Goal: Task Accomplishment & Management: Manage account settings

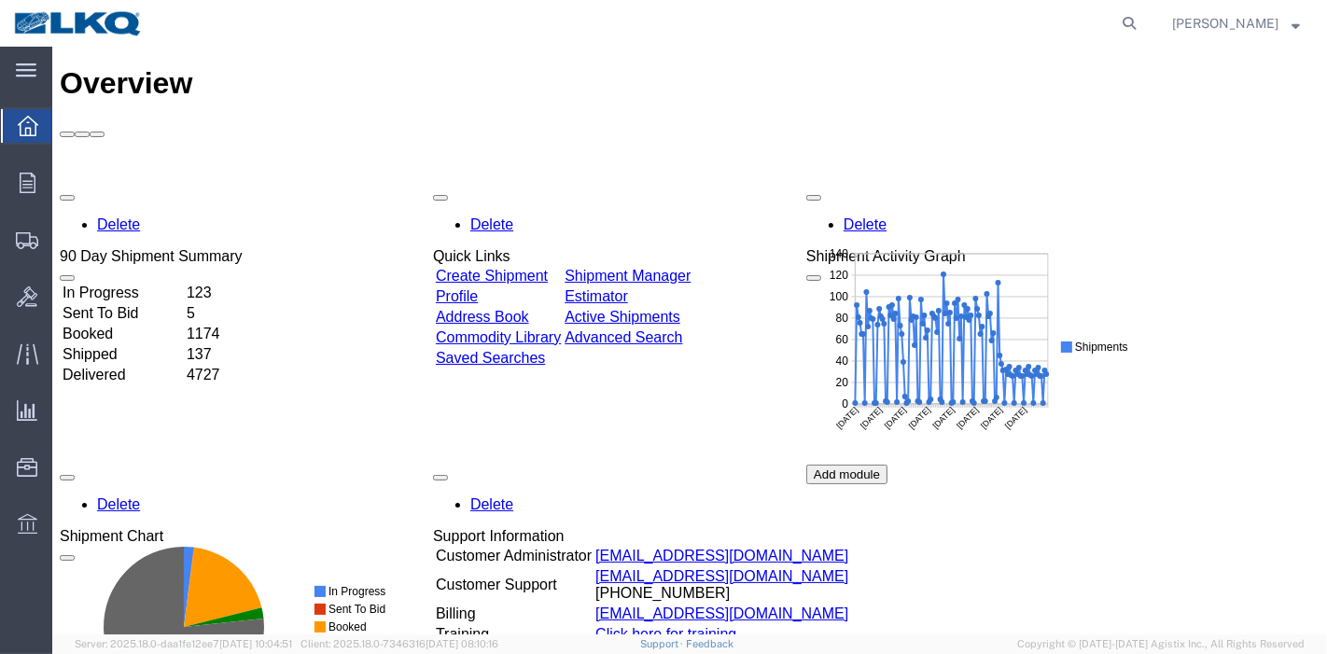
click at [1131, 8] on form at bounding box center [1130, 23] width 30 height 47
click at [1131, 19] on icon at bounding box center [1129, 23] width 26 height 26
click at [909, 7] on input "search" at bounding box center [832, 23] width 567 height 45
paste input "56246872"
type input "56246872"
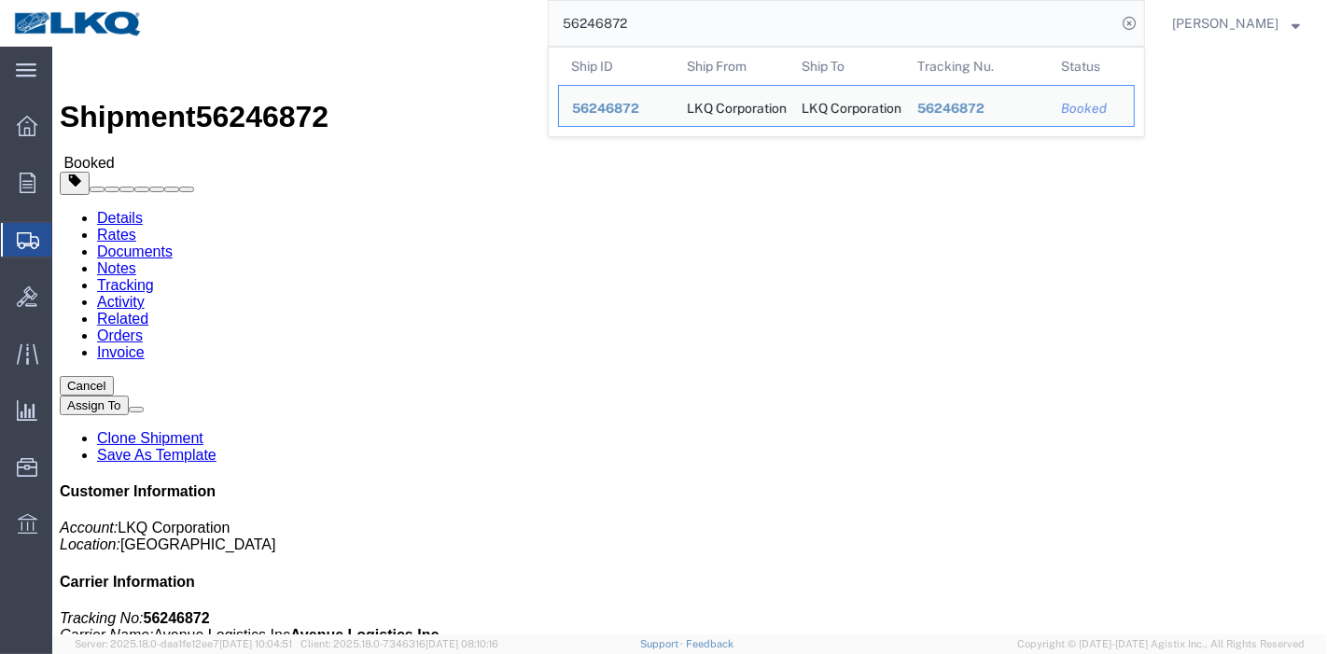
click link "Tracking"
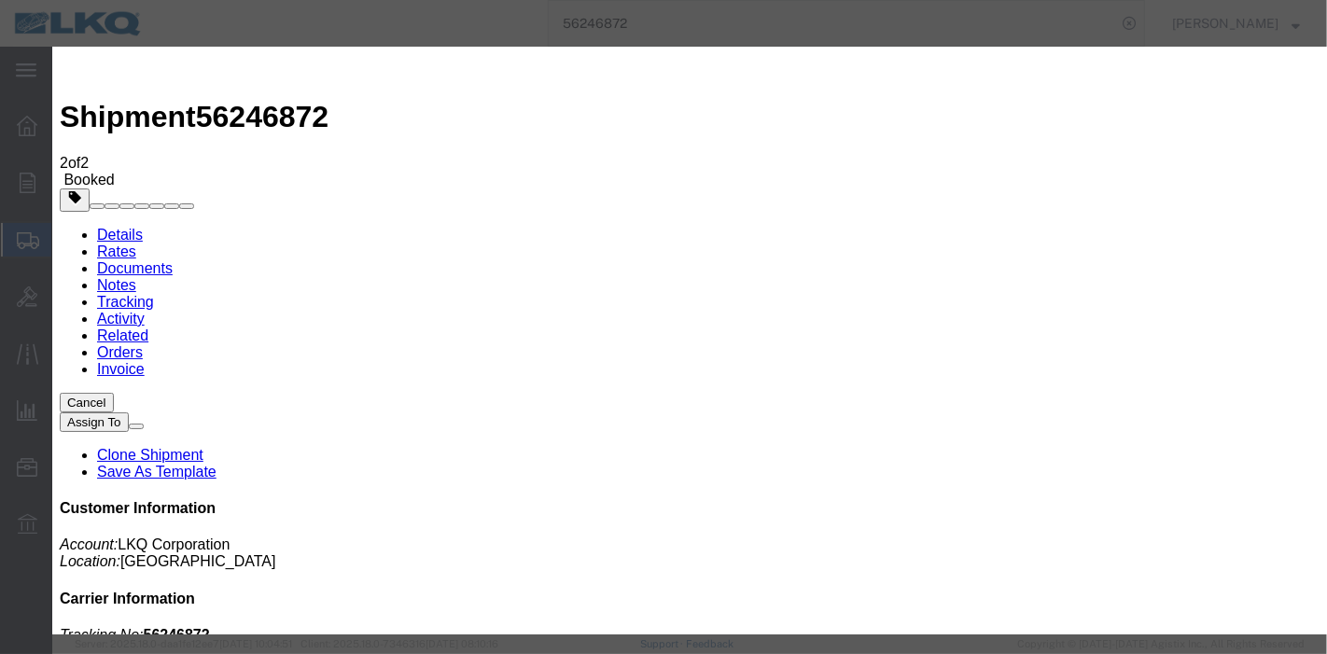
type input "[DATE]"
type input "7:00 PM"
select select "DELIVRED"
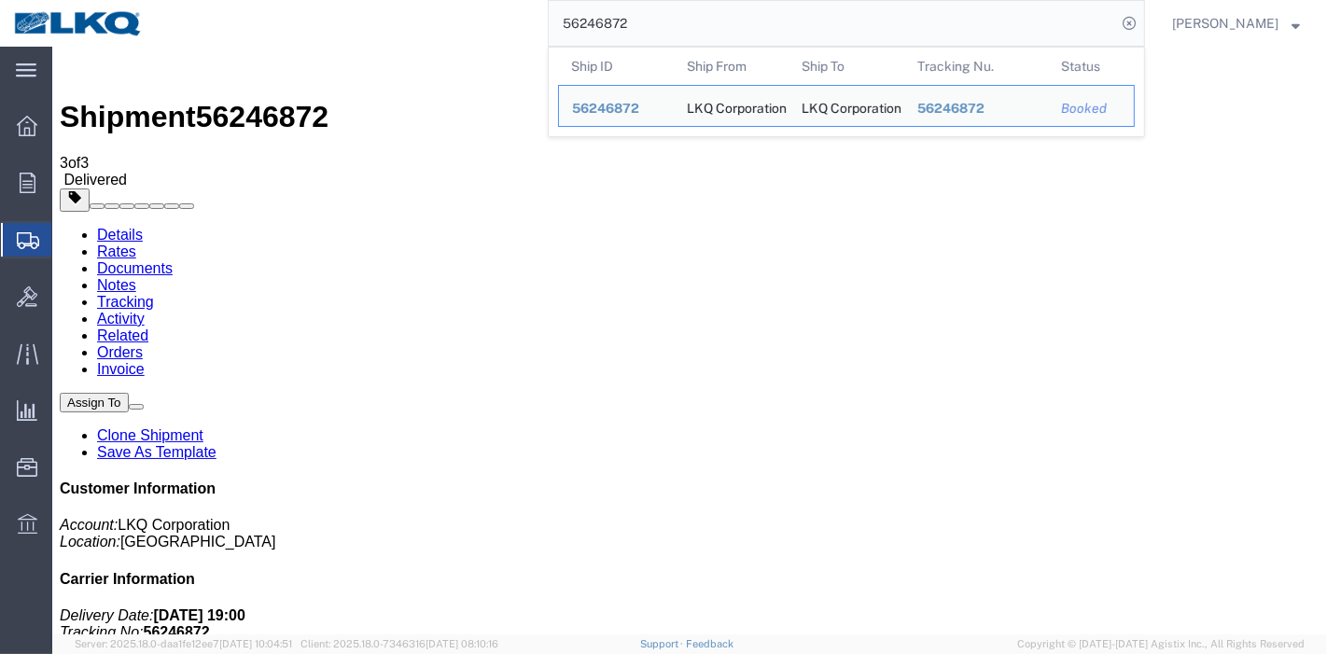
drag, startPoint x: 681, startPoint y: 27, endPoint x: 194, endPoint y: -15, distance: 488.9
click at [194, 0] on html "main_menu Created with Sketch. Collapse Menu Overview Orders Order Manager Crea…" at bounding box center [663, 327] width 1327 height 654
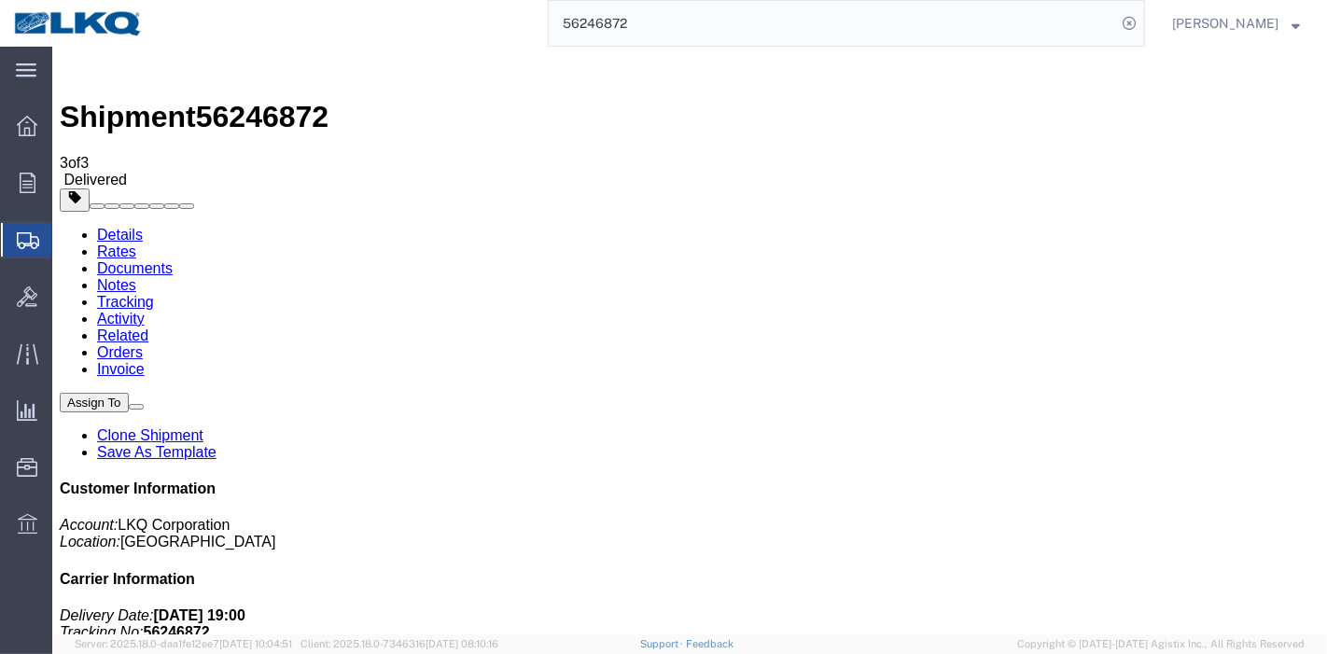
paste input "453933"
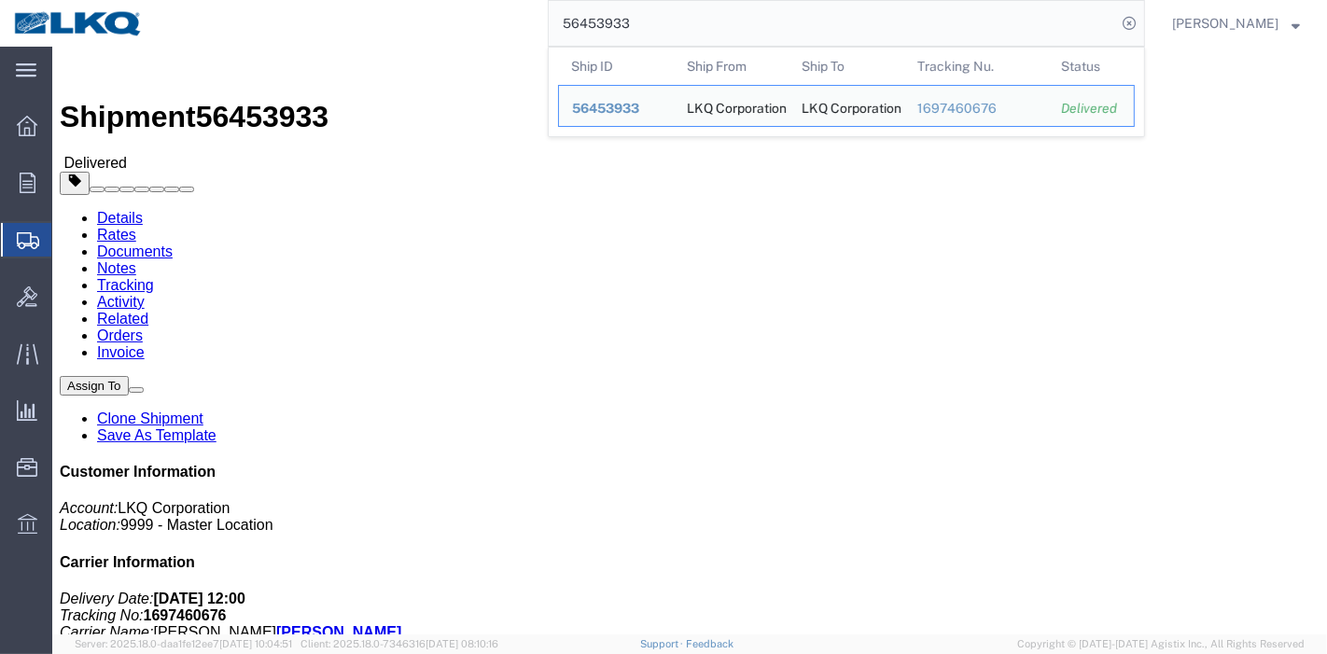
click link "Rates"
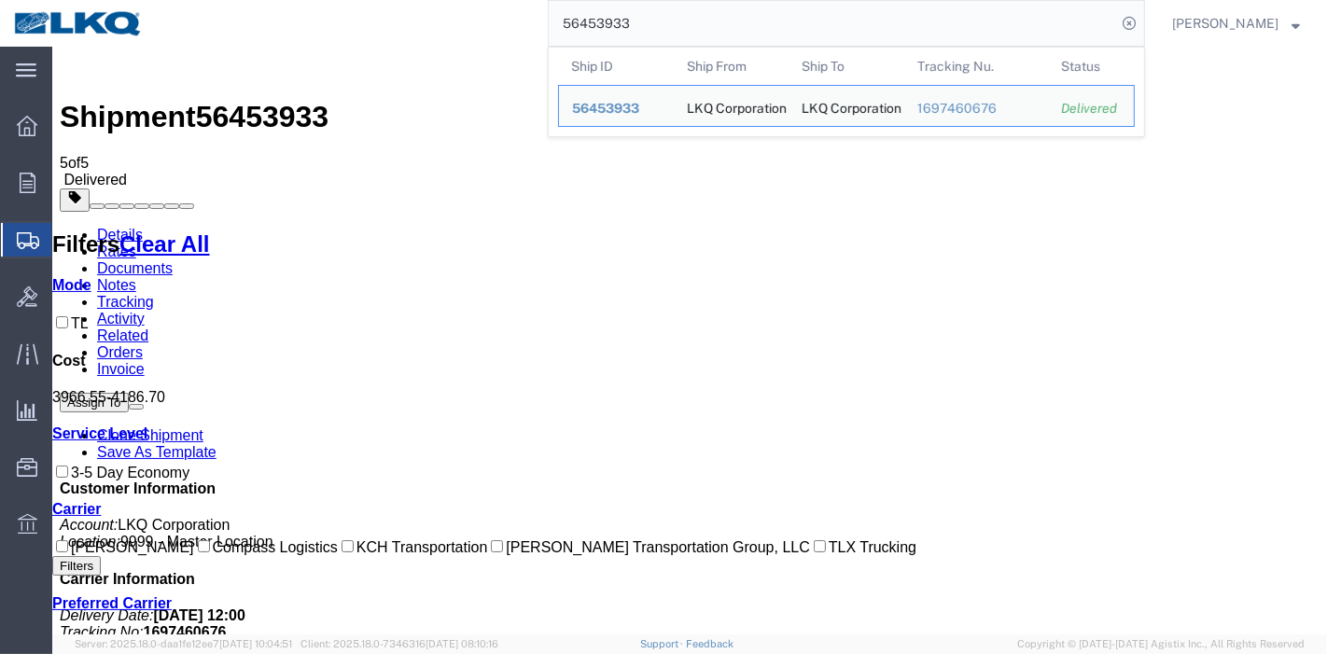
drag, startPoint x: 678, startPoint y: 17, endPoint x: 310, endPoint y: 17, distance: 368.6
click at [310, 17] on div "56453933 Ship ID Ship From Ship To Tracking Nu. Status Ship ID 56453933 Ship Fr…" at bounding box center [651, 23] width 988 height 47
paste input "583151"
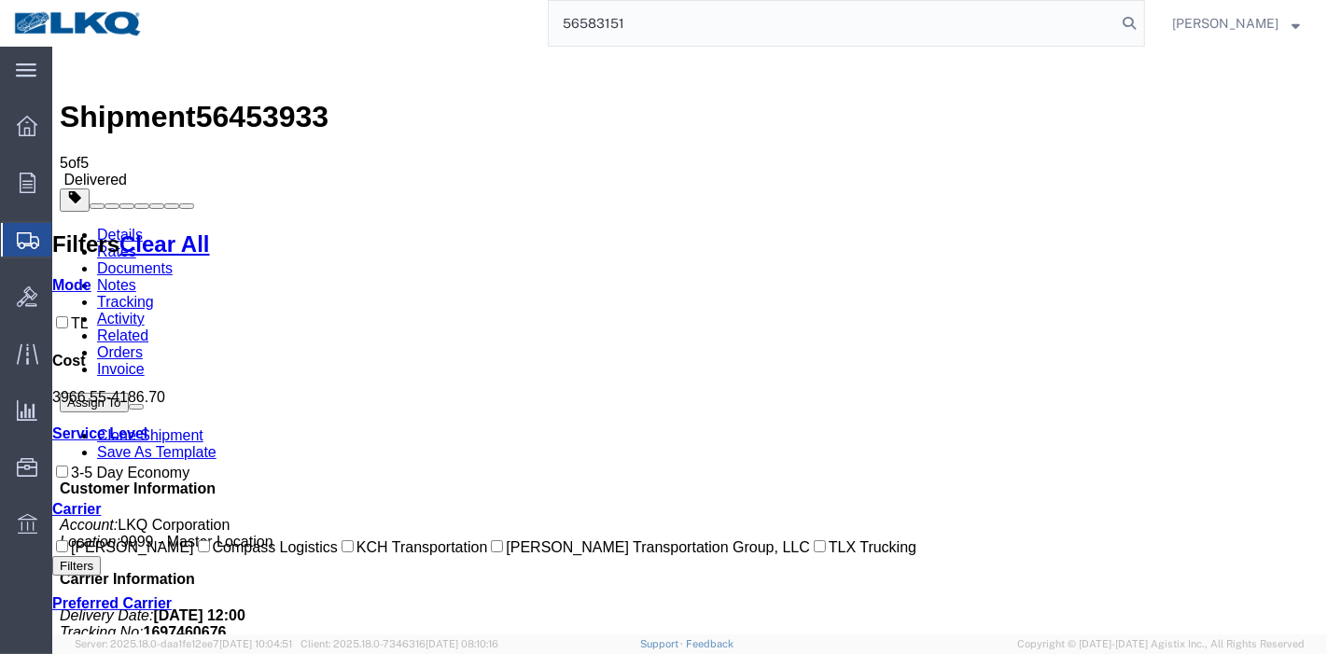
type input "56583151"
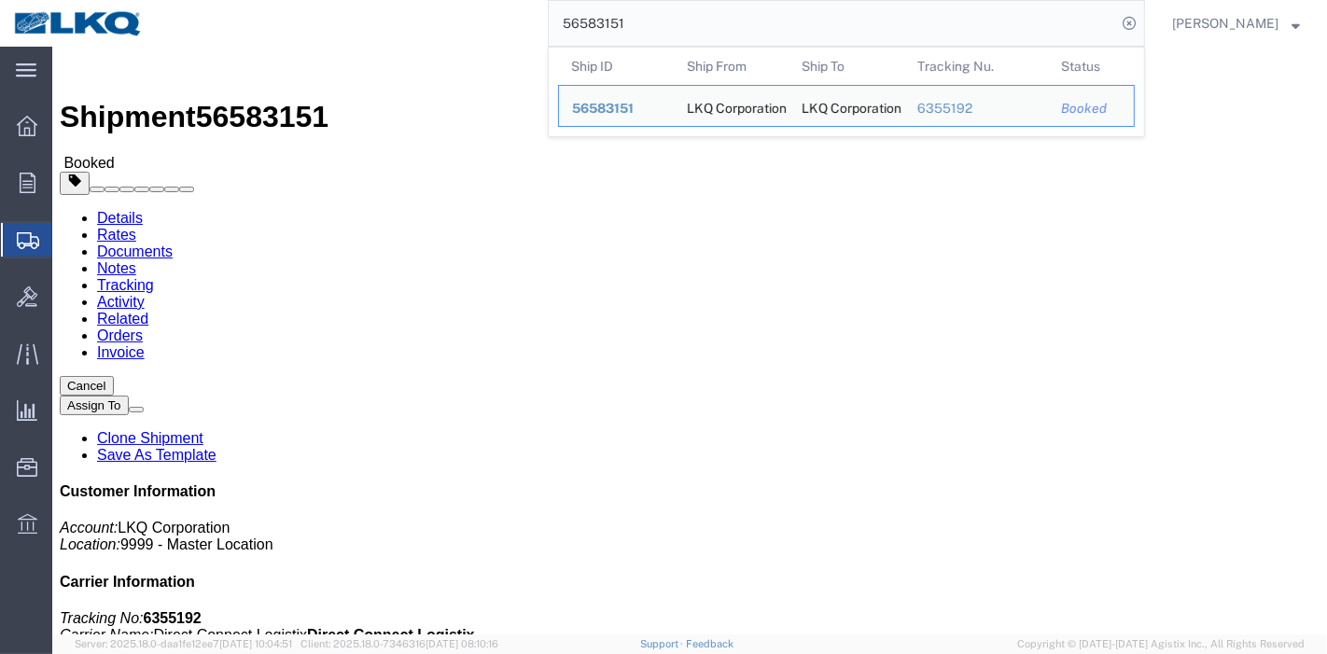
click link "Tracking"
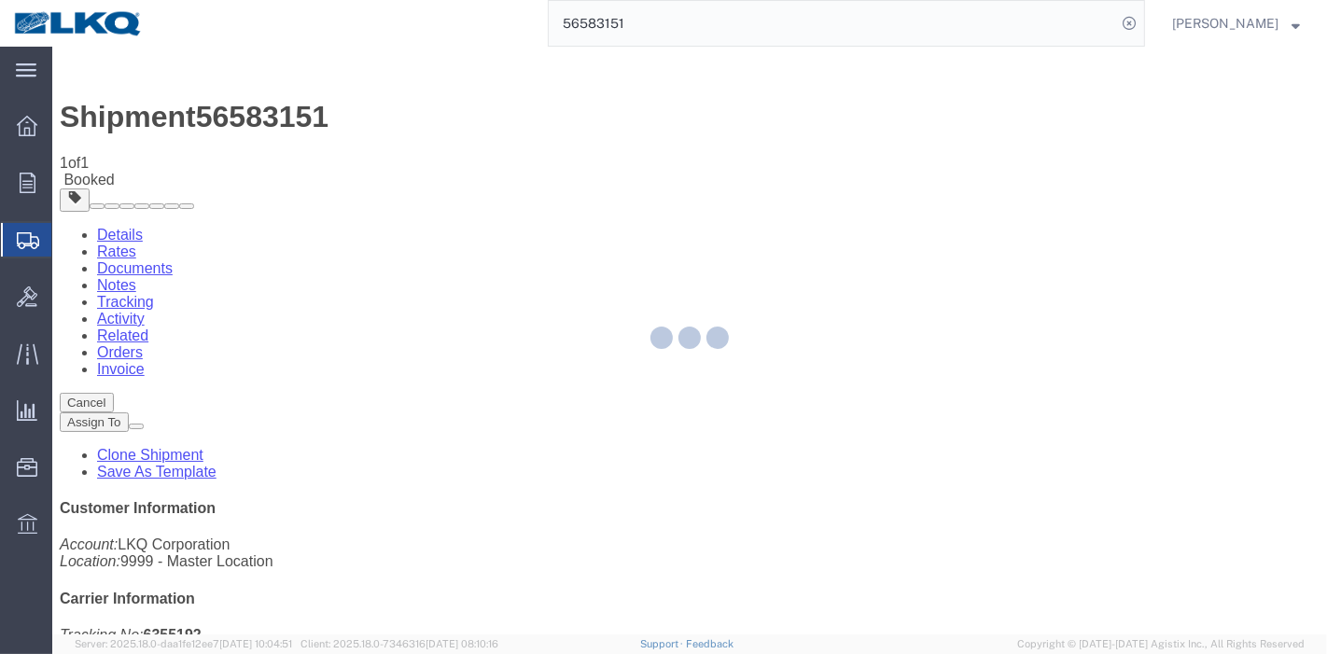
click at [888, 158] on div at bounding box center [689, 341] width 1275 height 588
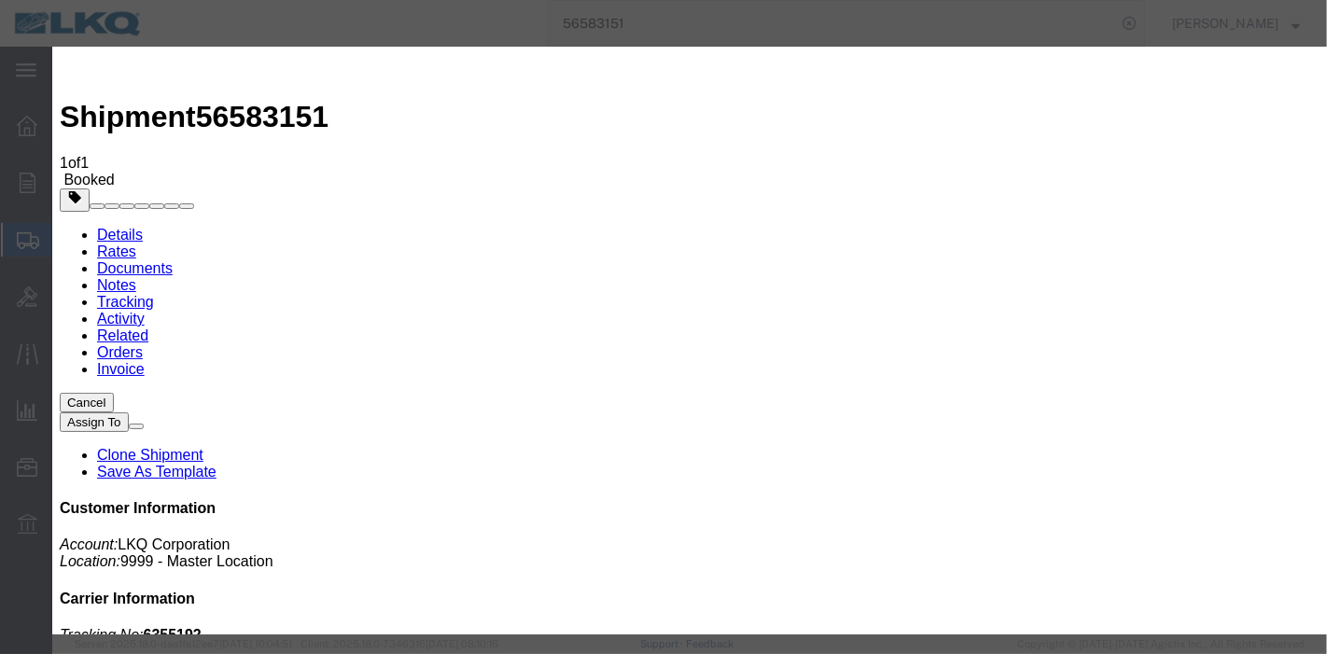
type input "[DATE]"
type input "7:00 PM"
select select "DELIVRED"
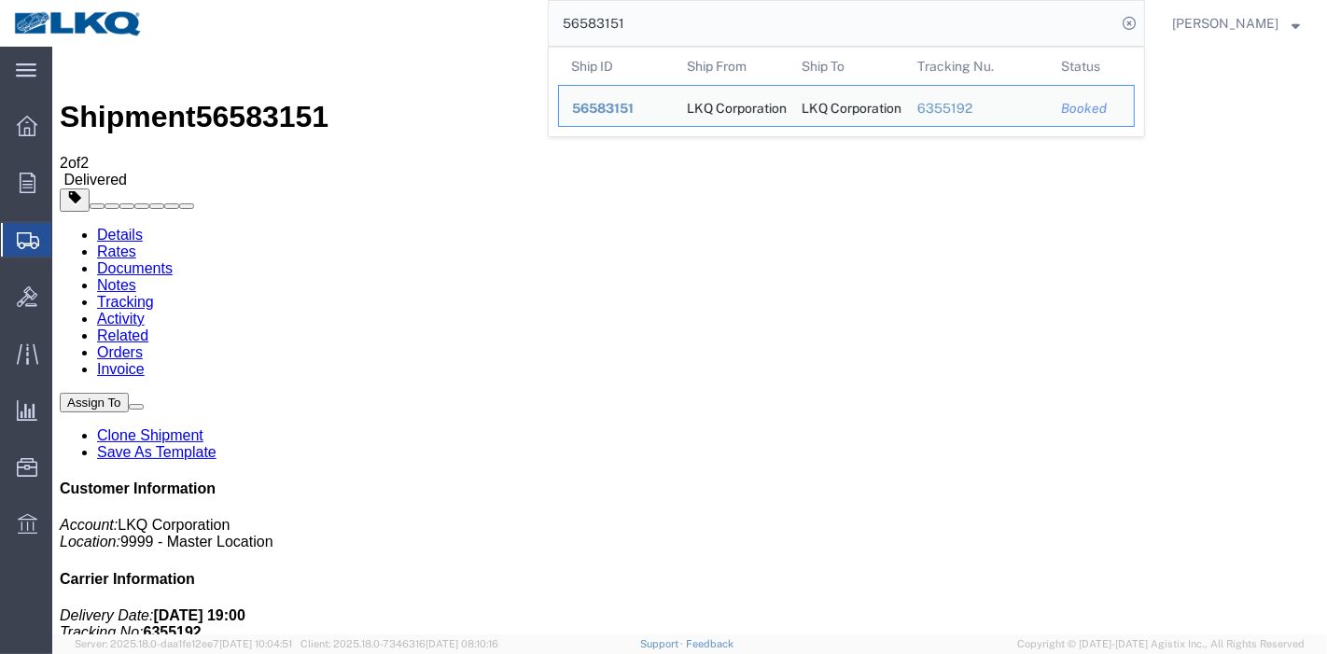
drag, startPoint x: 417, startPoint y: 9, endPoint x: 293, endPoint y: 9, distance: 124.1
click at [293, 9] on div "56583151 Ship ID Ship From Ship To Tracking Nu. Status Ship ID 56583151 Ship Fr…" at bounding box center [651, 23] width 988 height 47
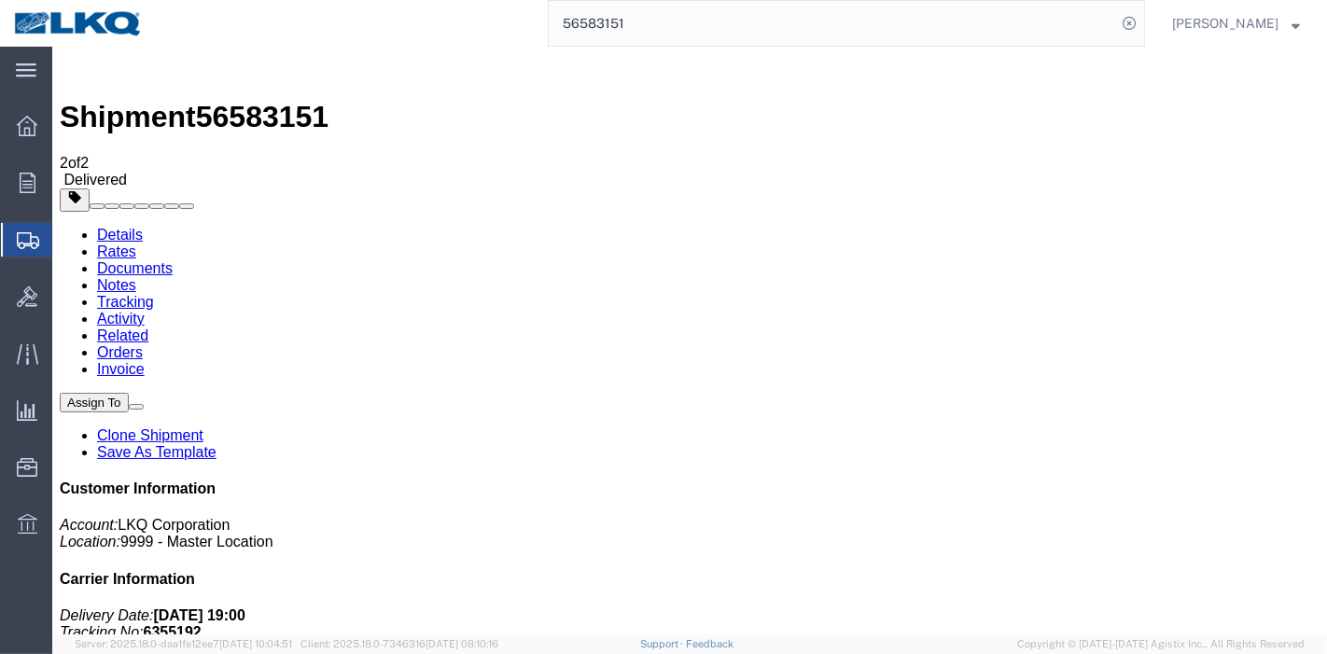
paste input "50942"
type input "56550942"
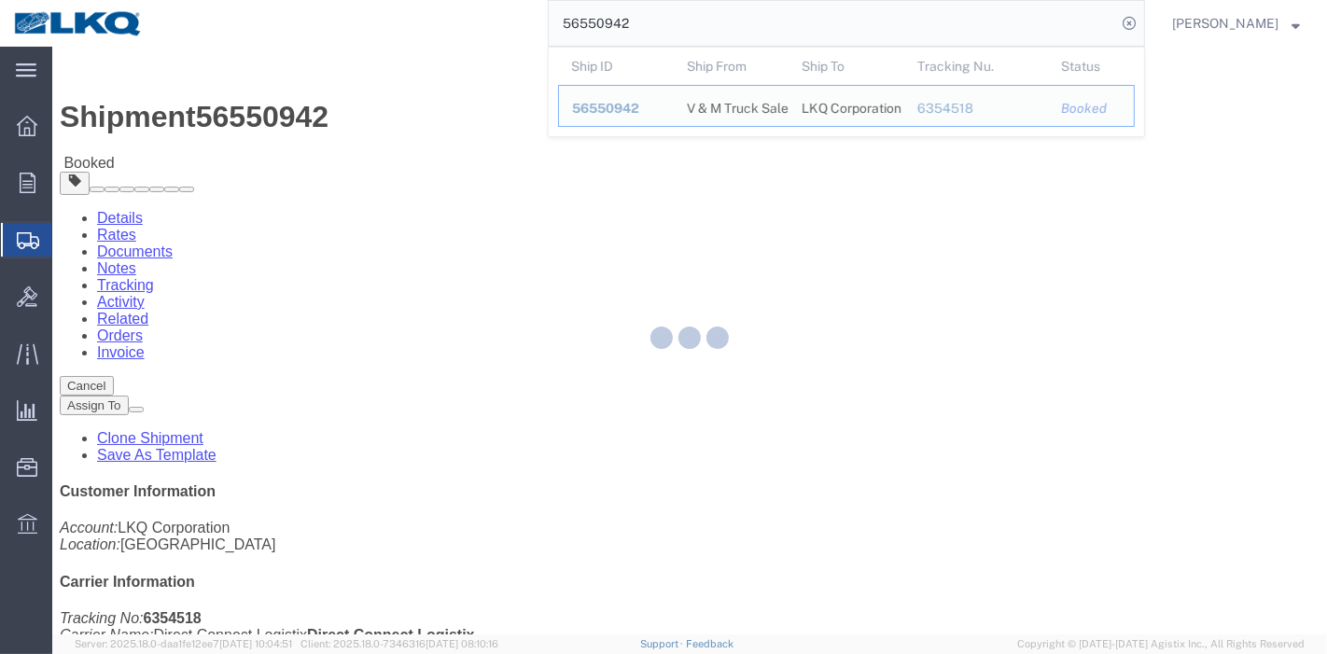
click at [398, 119] on div at bounding box center [689, 341] width 1275 height 588
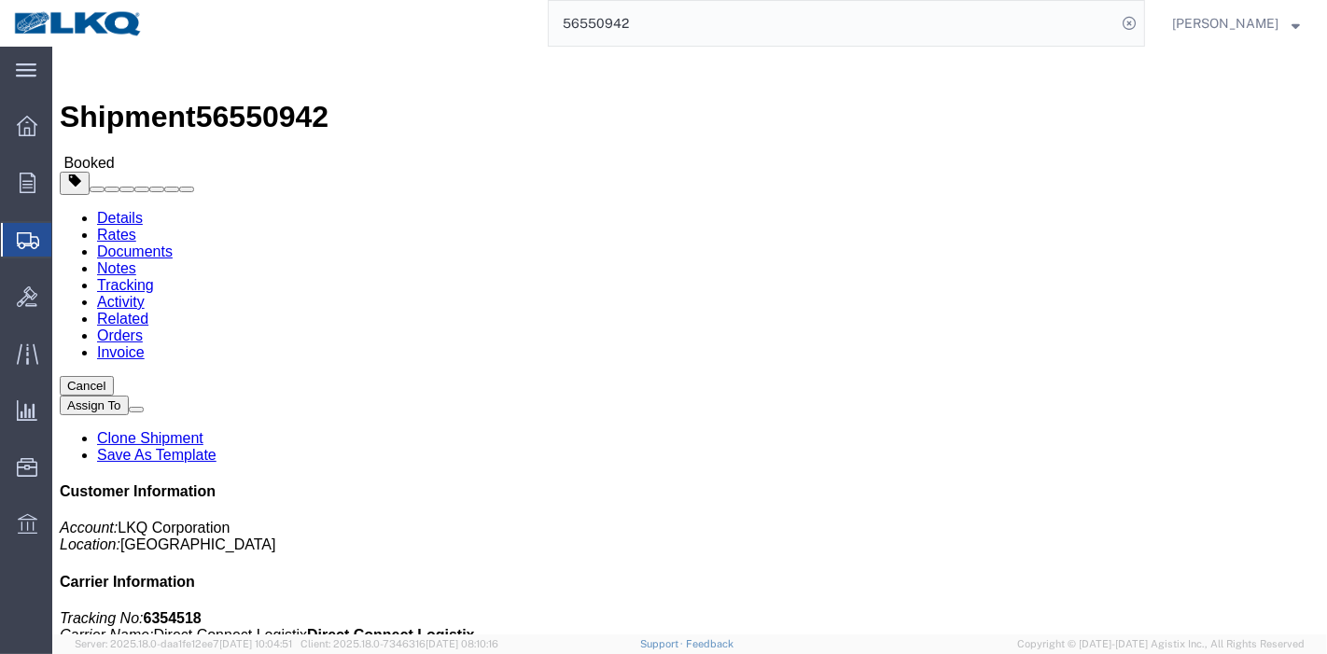
drag, startPoint x: 398, startPoint y: 119, endPoint x: 346, endPoint y: 72, distance: 70.1
click link "Tracking"
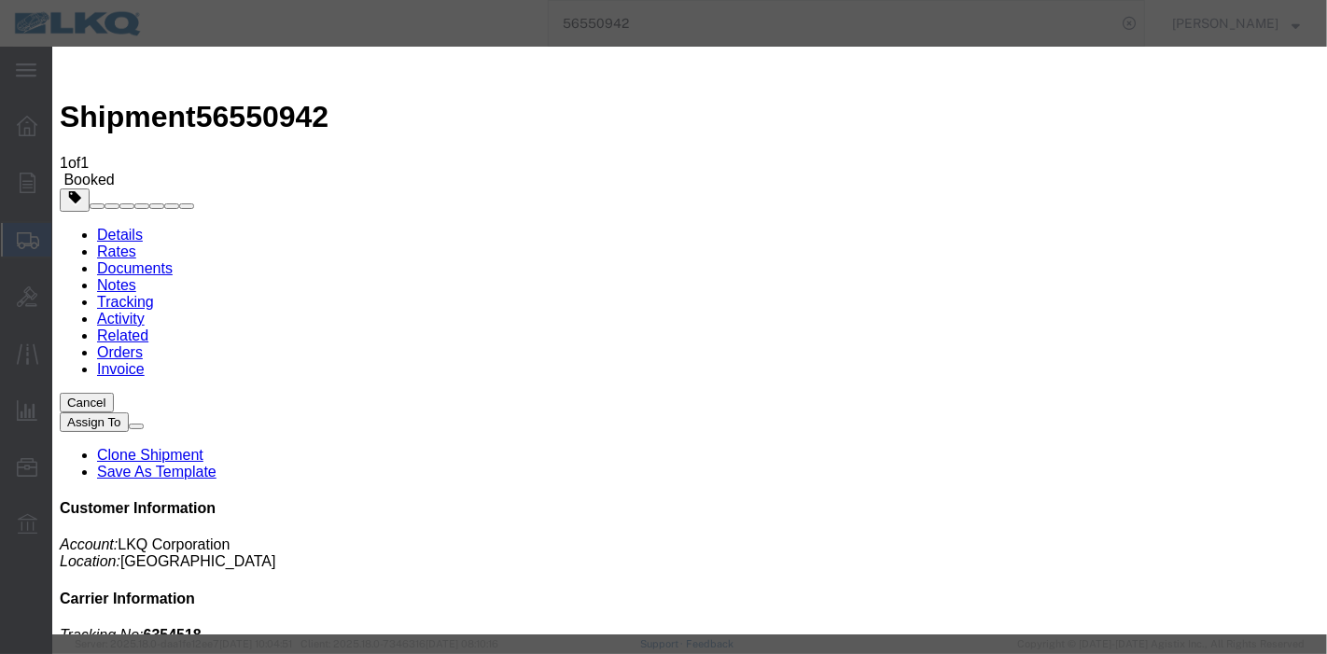
type input "[DATE]"
type input "7:00 PM"
select select "DELIVRED"
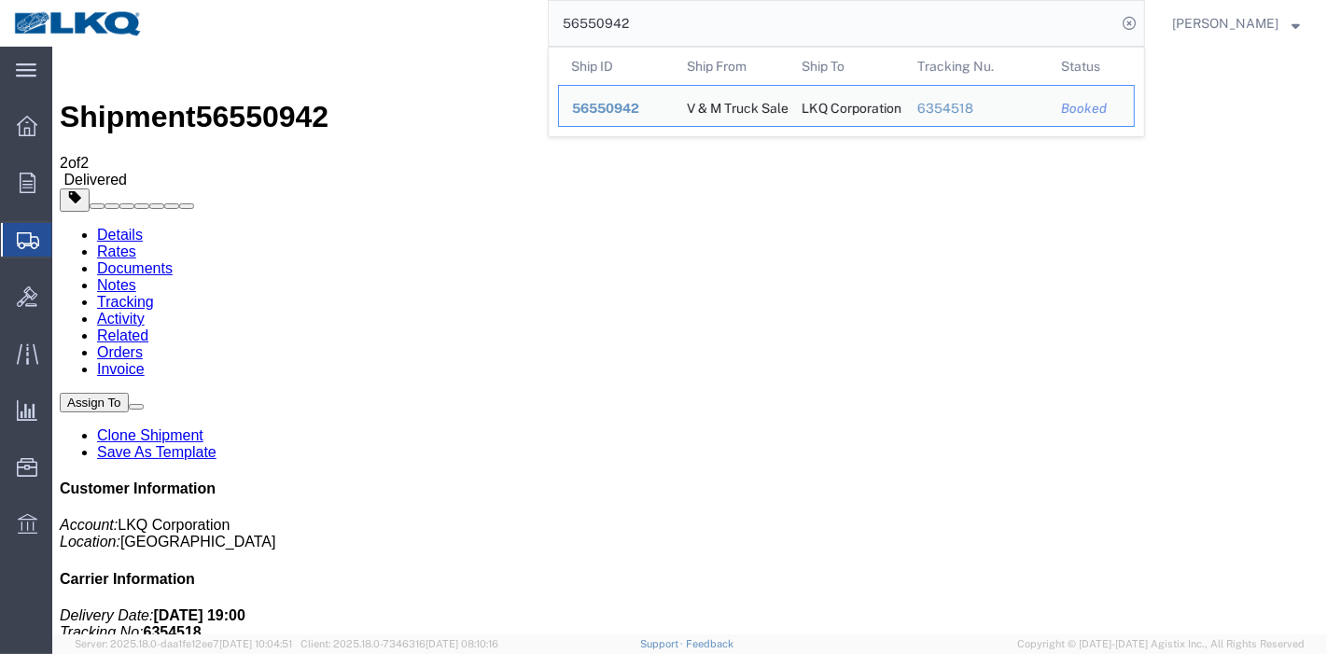
click at [284, 8] on div "56550942 Ship ID Ship From Ship To Tracking Nu. Status Ship ID 56550942 Ship Fr…" at bounding box center [651, 23] width 988 height 47
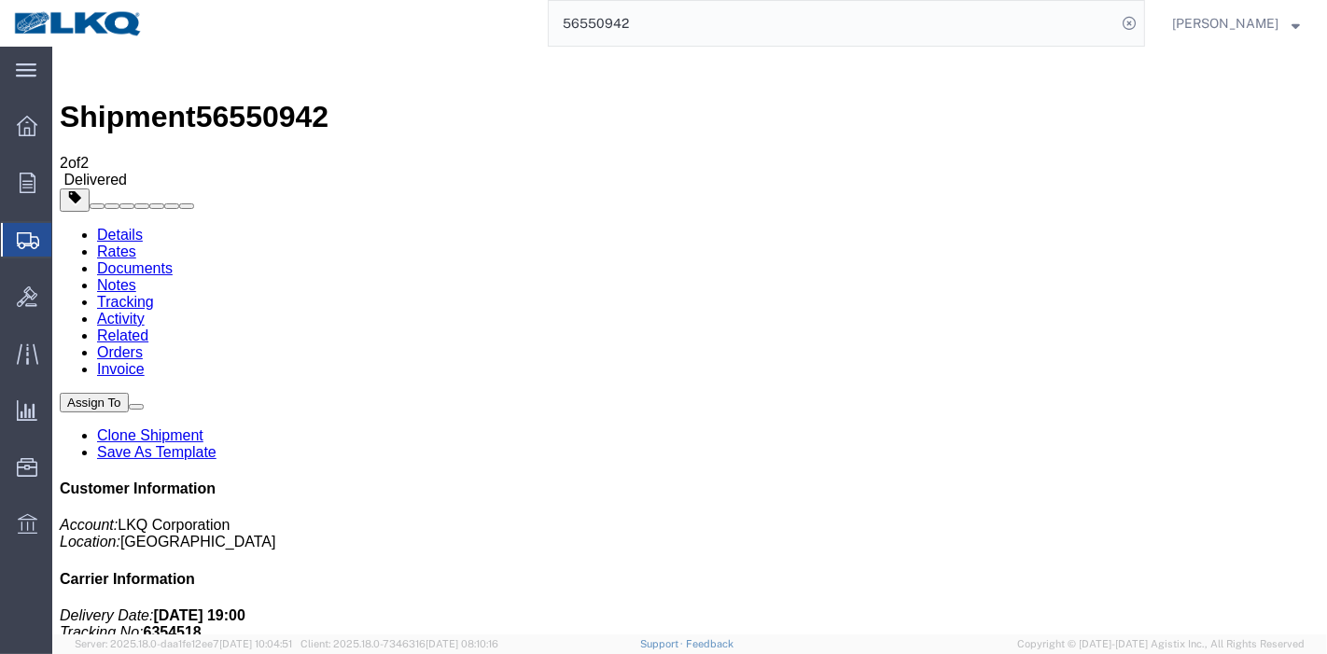
paste input "628311"
type input "56628311"
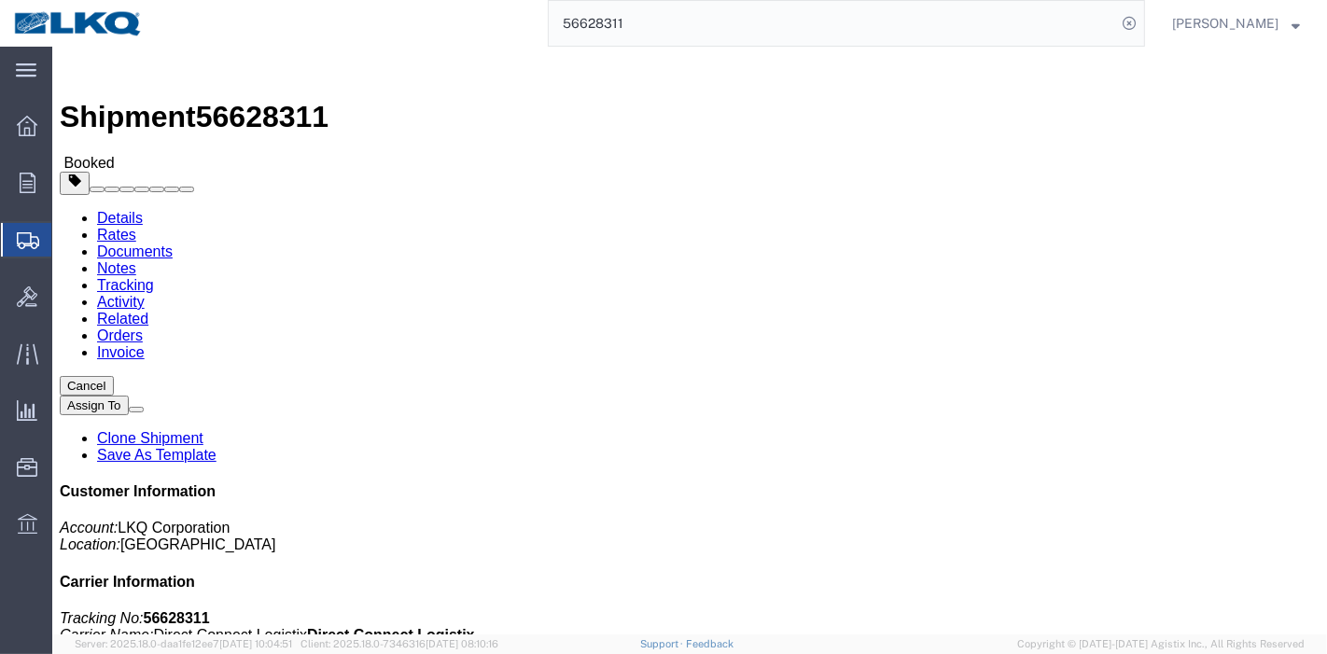
click link "Tracking"
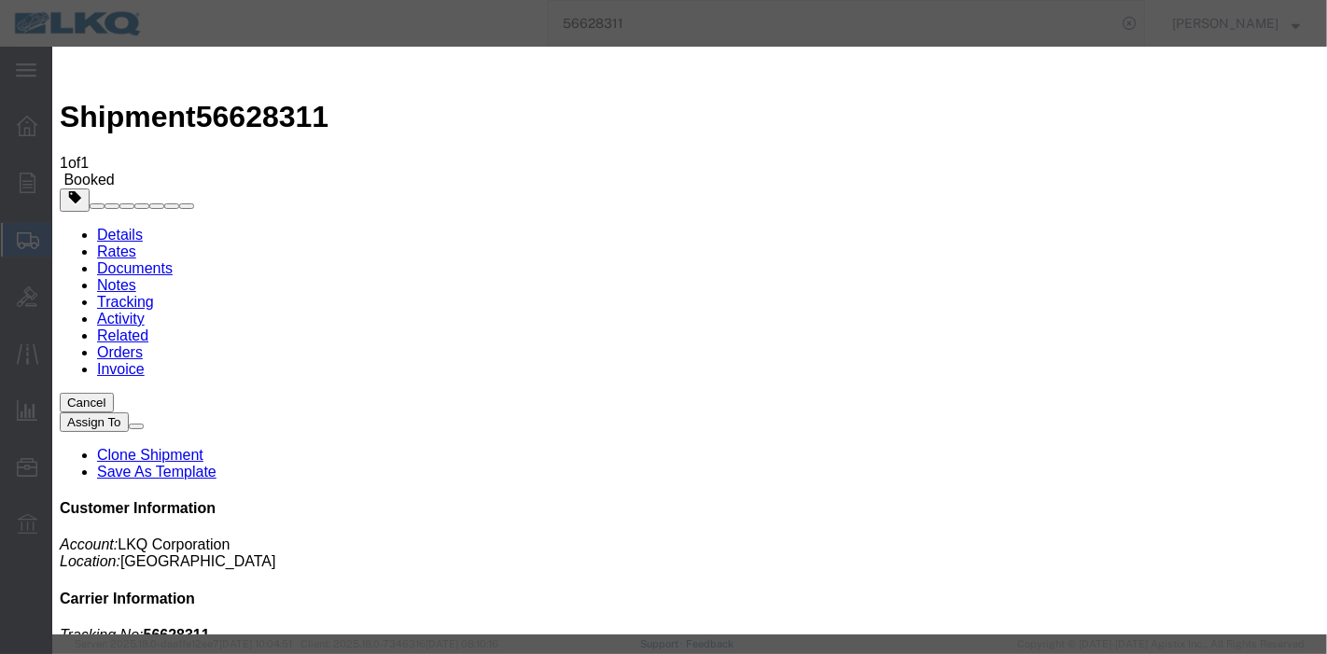
type input "[DATE]"
type input "7:00 PM"
select select "DELIVRED"
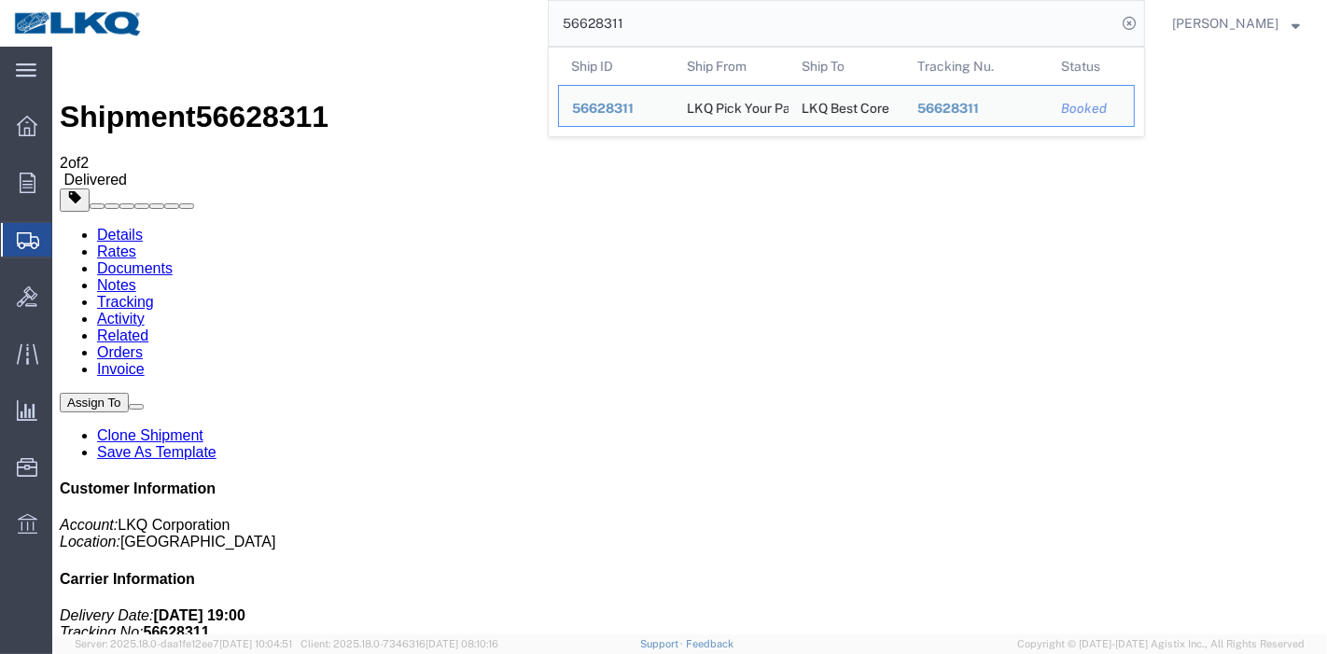
drag, startPoint x: 708, startPoint y: 39, endPoint x: 146, endPoint y: -6, distance: 564.5
click at [146, 0] on html "main_menu Created with Sketch. Collapse Menu Overview Orders Order Manager Crea…" at bounding box center [663, 327] width 1327 height 654
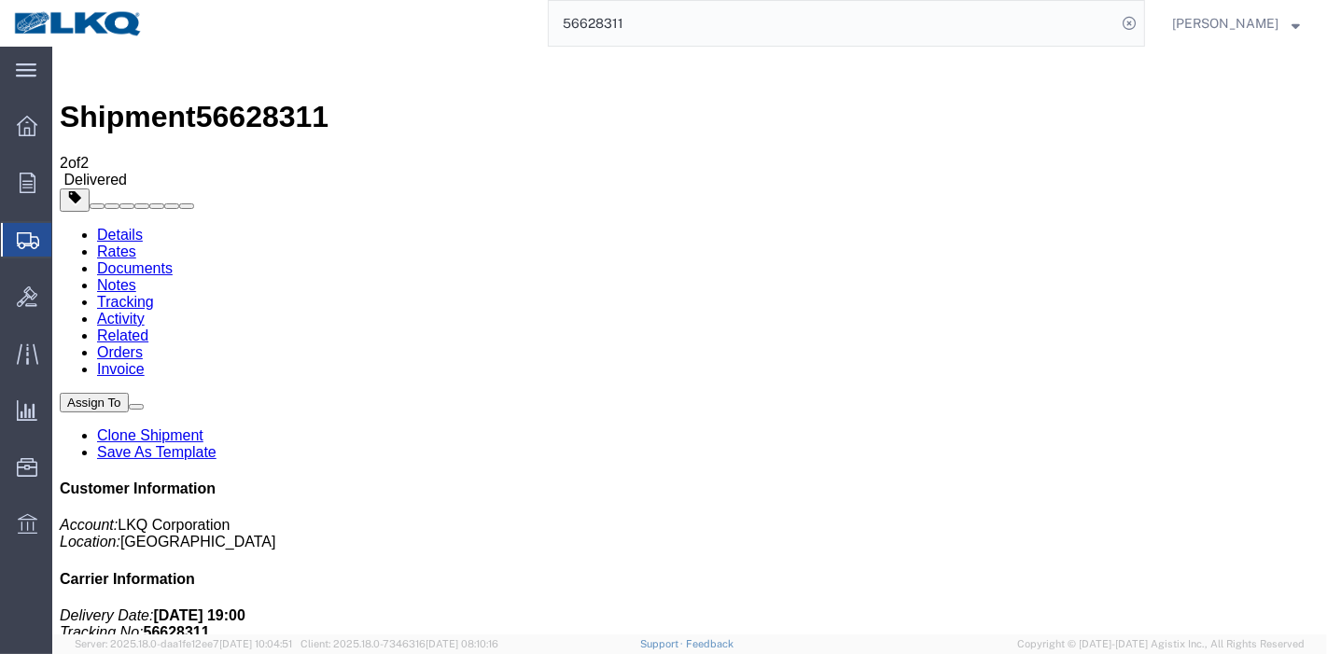
paste input "274865"
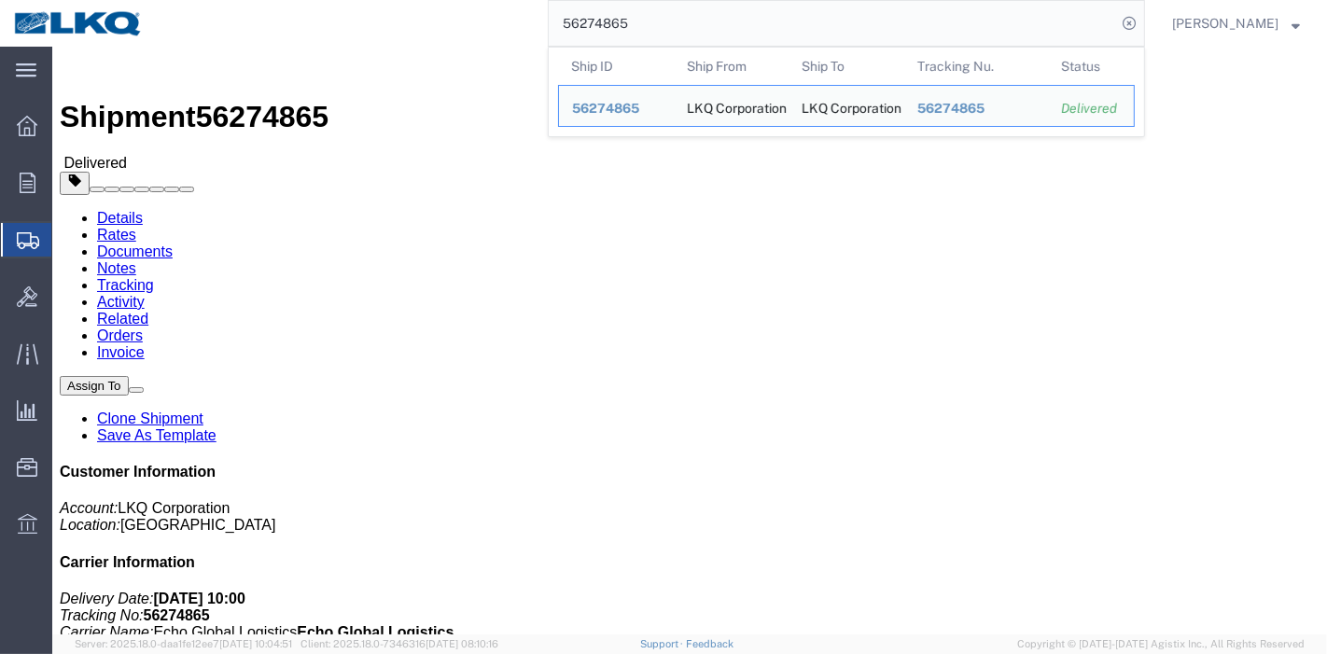
drag, startPoint x: 705, startPoint y: 25, endPoint x: 232, endPoint y: 16, distance: 472.3
click at [232, 16] on div "56274865 Ship ID Ship From Ship To Tracking Nu. Status Ship ID 56274865 Ship Fr…" at bounding box center [651, 23] width 988 height 47
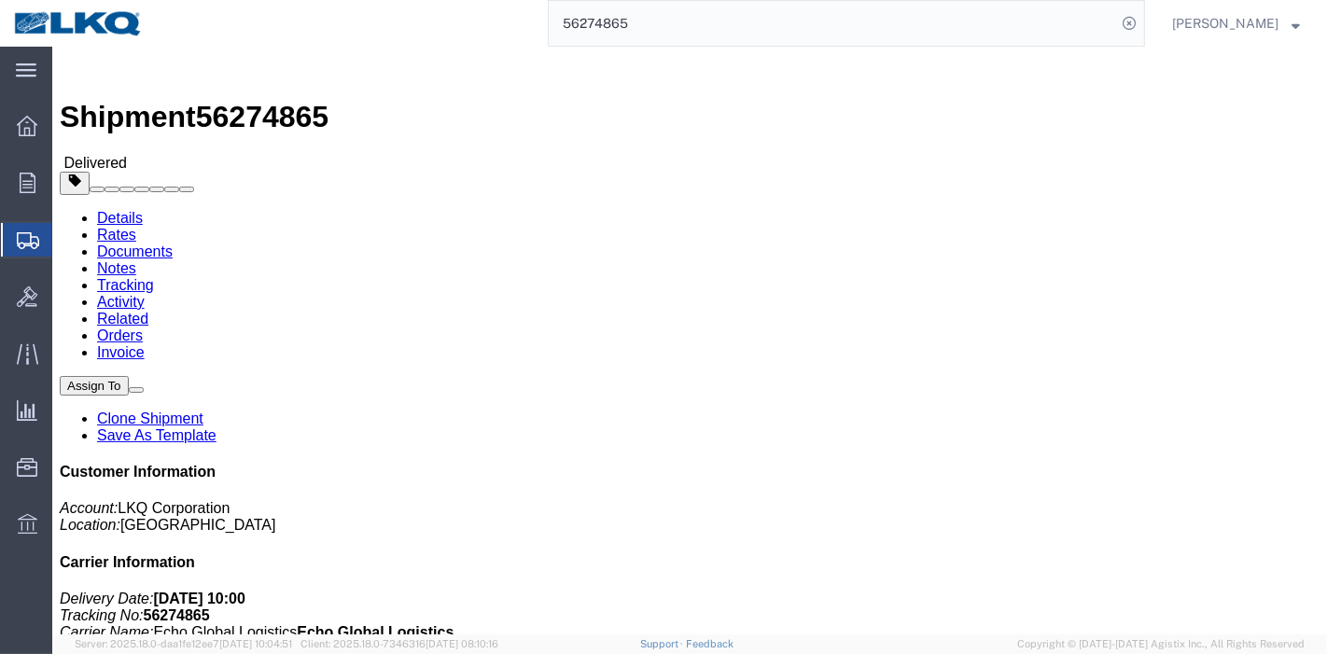
paste input "442001"
type input "56442001"
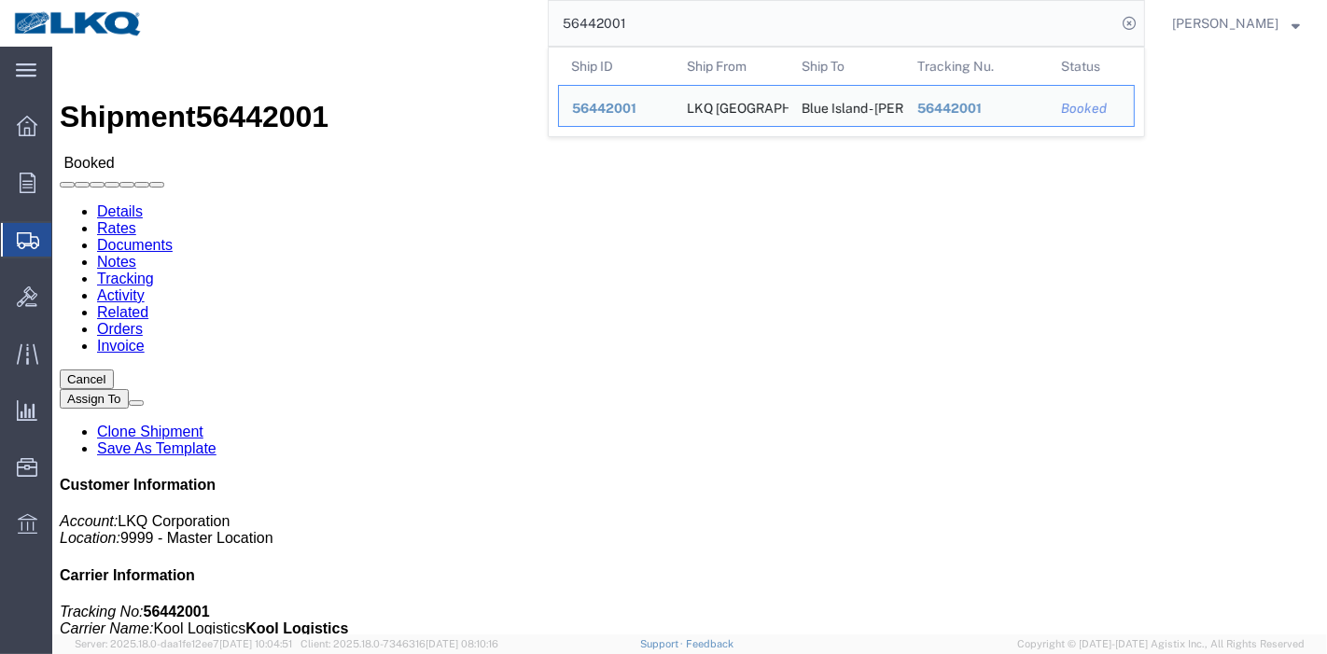
click link "Tracking"
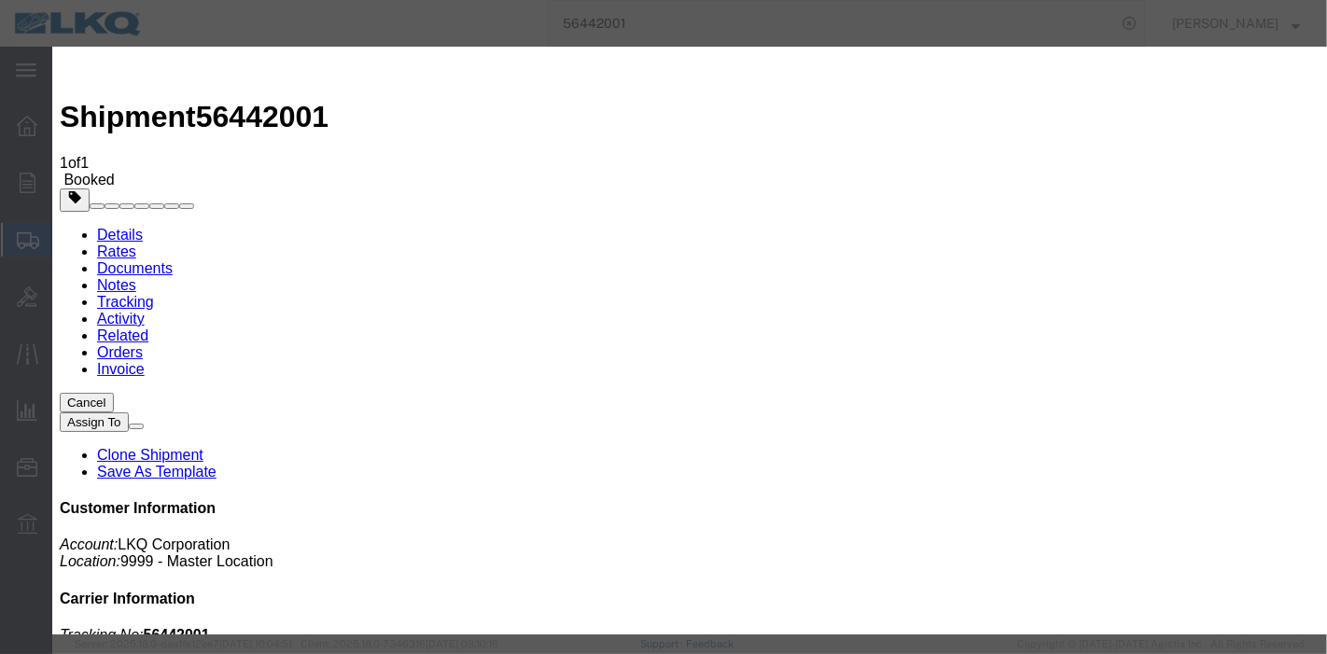
type input "[DATE]"
type input "7:00 PM"
select select "DELIVRED"
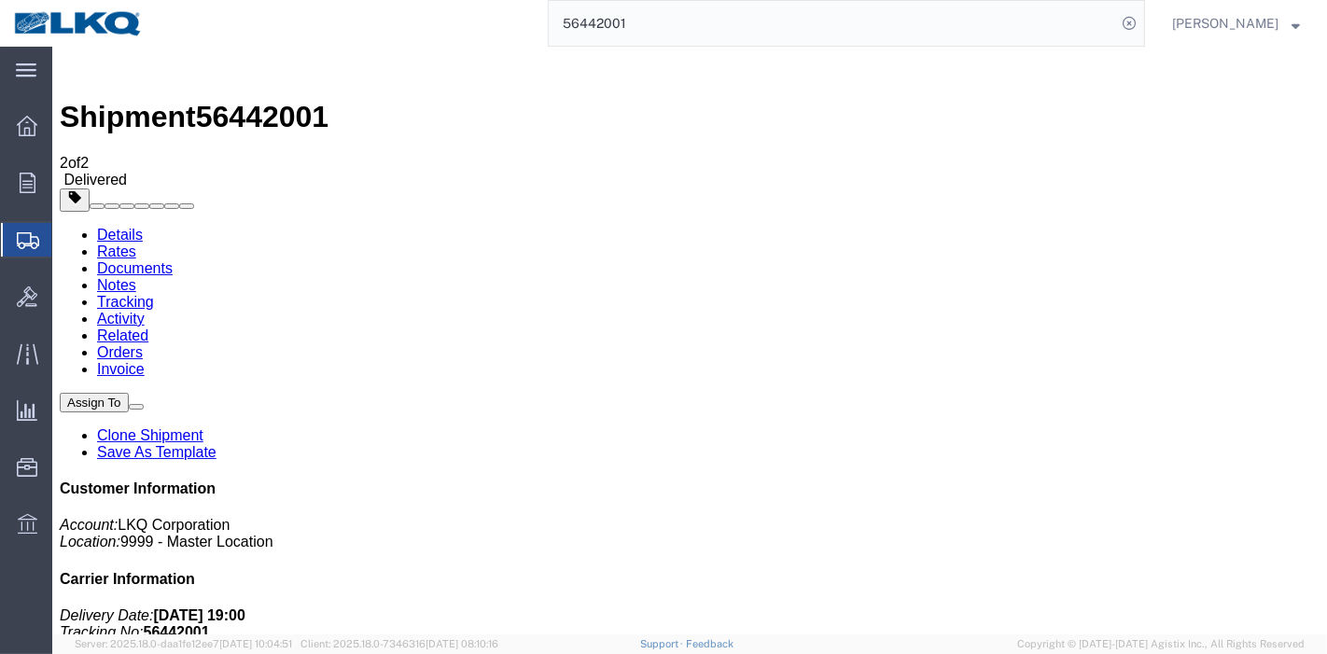
drag, startPoint x: 705, startPoint y: 24, endPoint x: 155, endPoint y: -25, distance: 552.8
click at [155, 0] on html "main_menu Created with Sketch. Collapse Menu Overview Orders Order Manager Crea…" at bounding box center [663, 327] width 1327 height 654
paste input "517596"
type input "56517596"
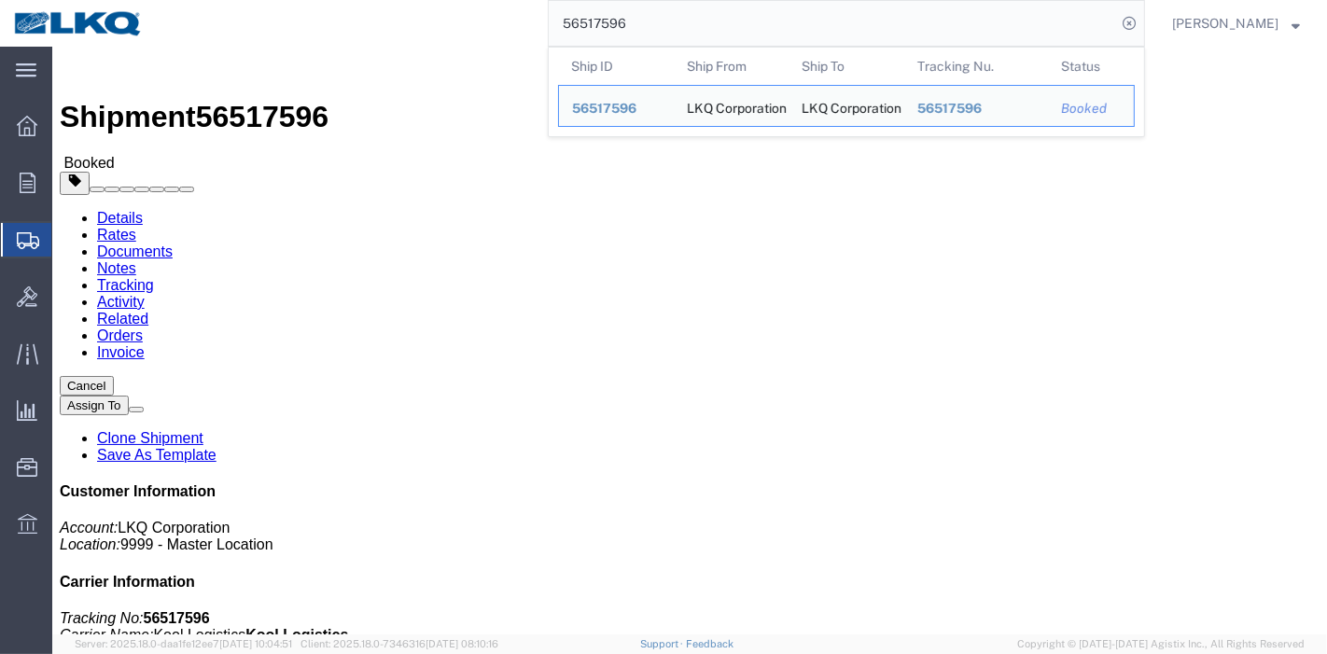
click link "Tracking"
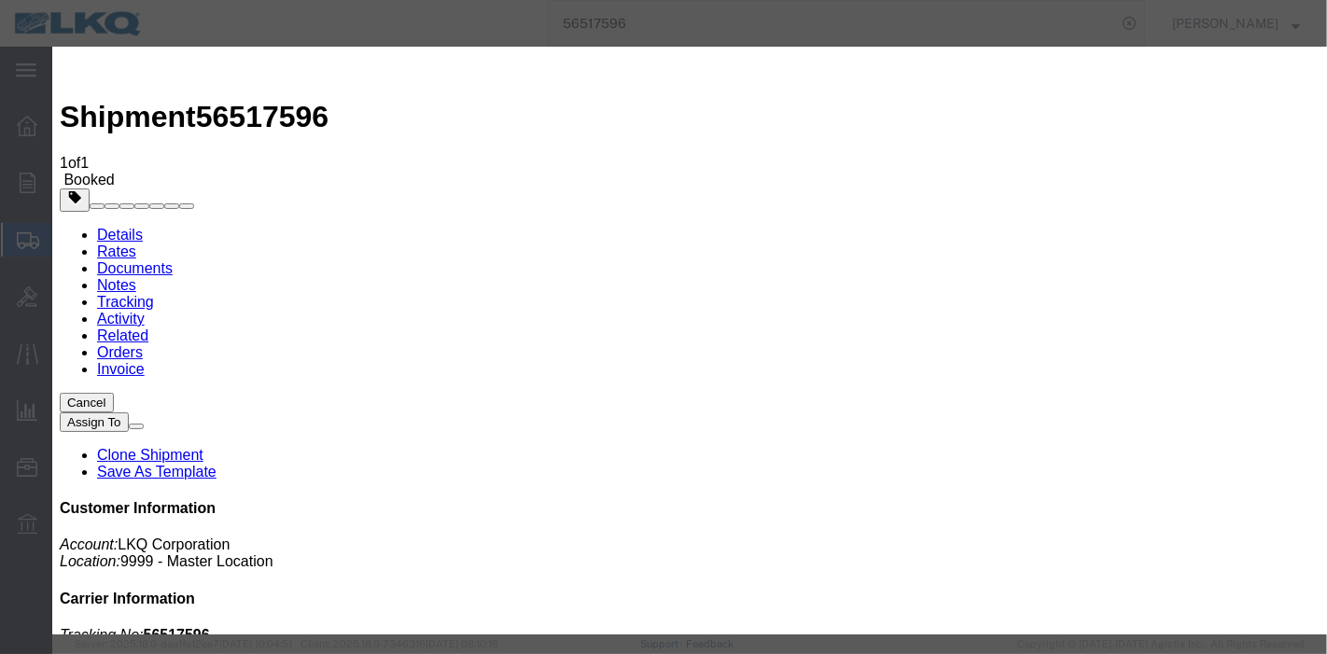
type input "[DATE]"
type input "7:00 PM"
select select "DELIVRED"
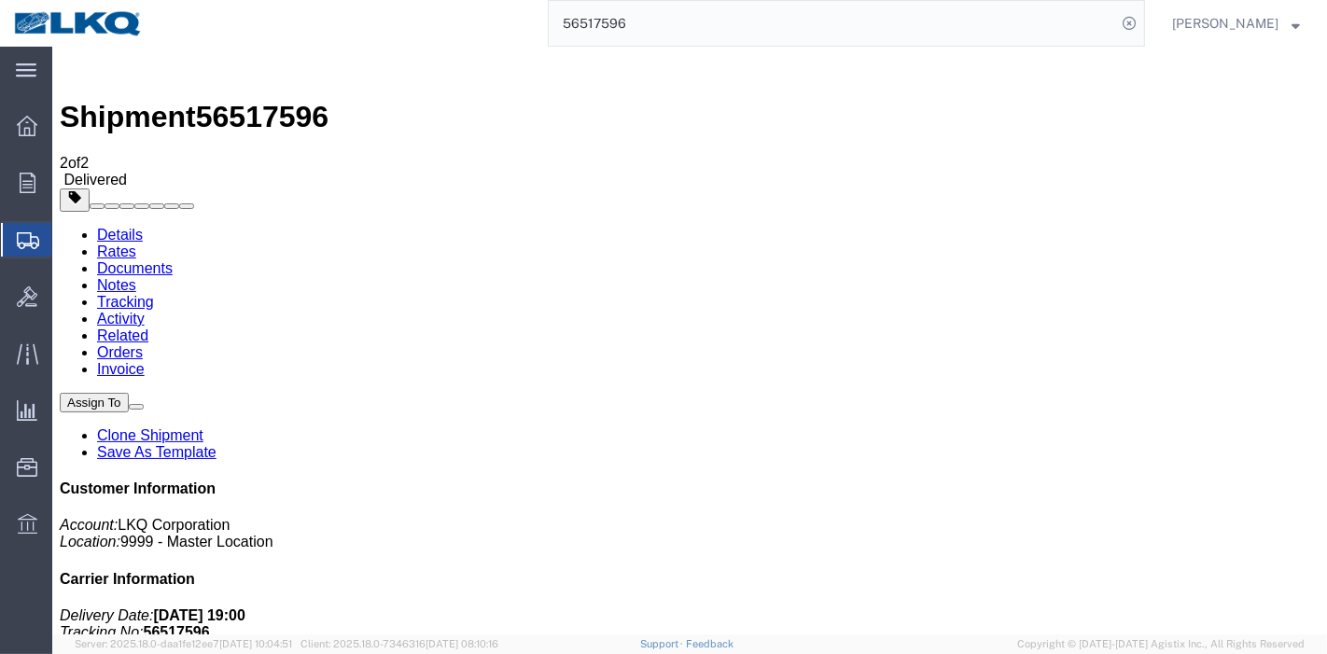
drag, startPoint x: 672, startPoint y: 24, endPoint x: 118, endPoint y: -7, distance: 555.2
click at [118, 0] on html "main_menu Created with Sketch. Collapse Menu Overview Orders Order Manager Crea…" at bounding box center [663, 327] width 1327 height 654
paste input "608548"
type input "56608548"
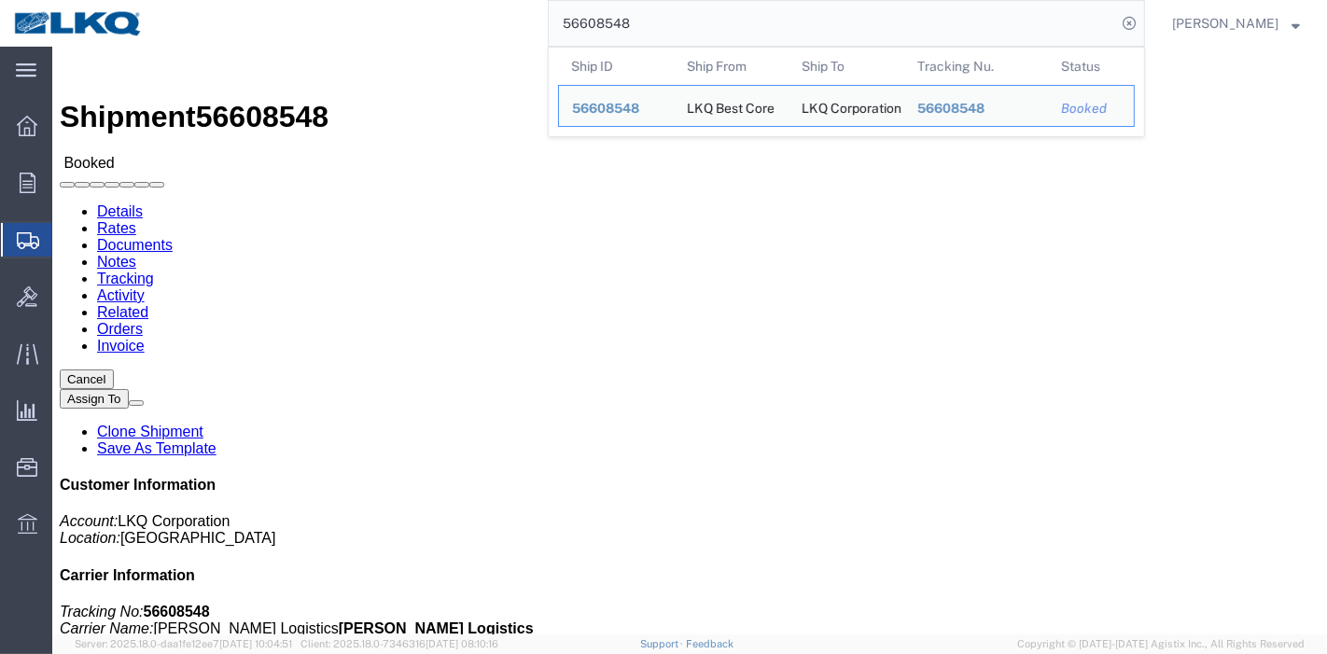
click div
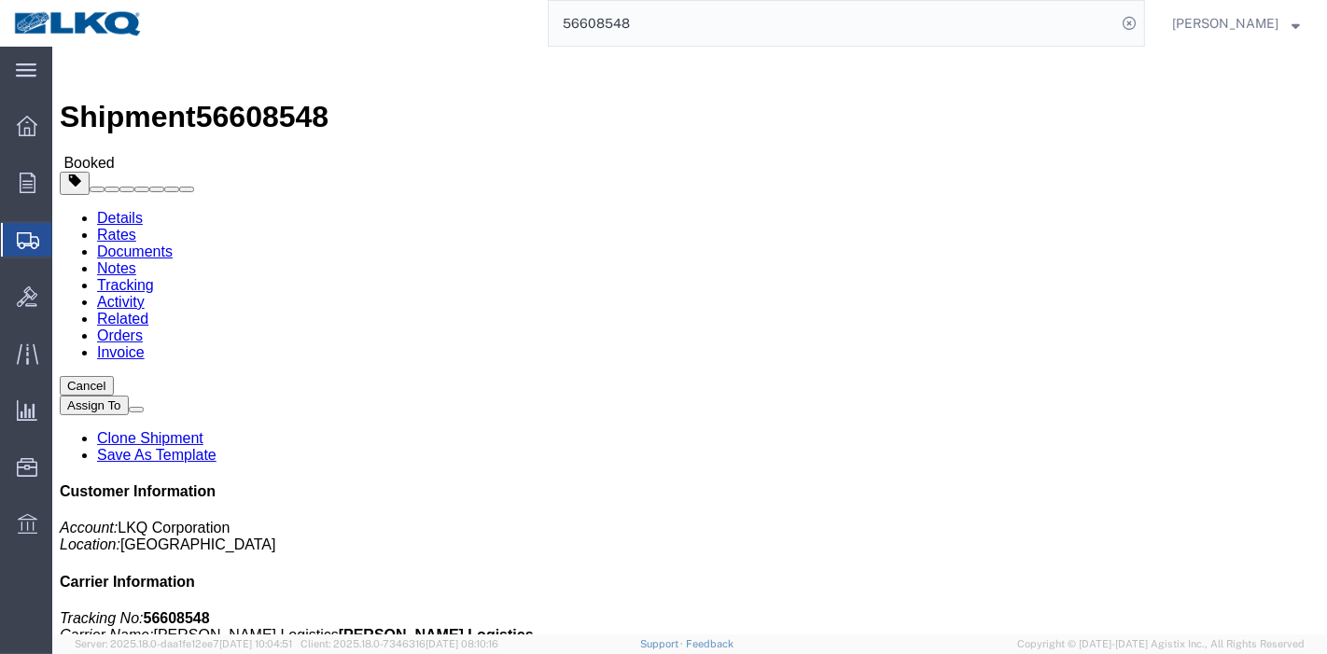
click link "Tracking"
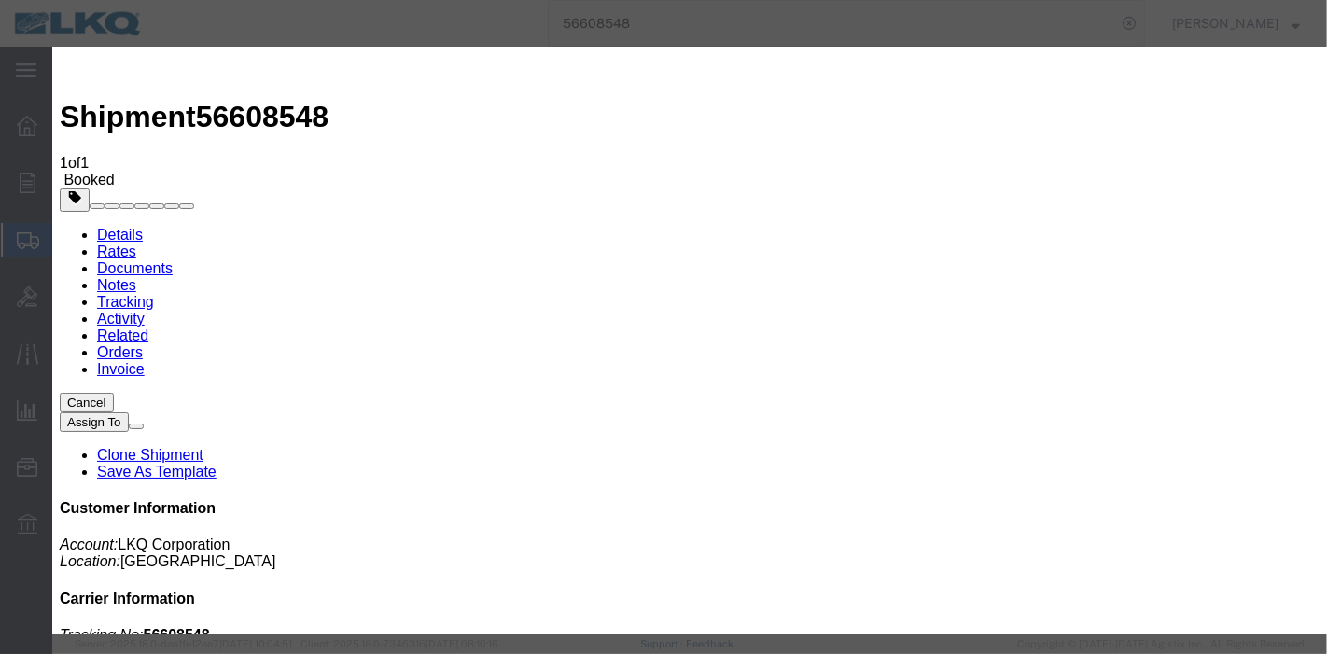
type input "[DATE]"
type input "7:00 PM"
select select "DELIVRED"
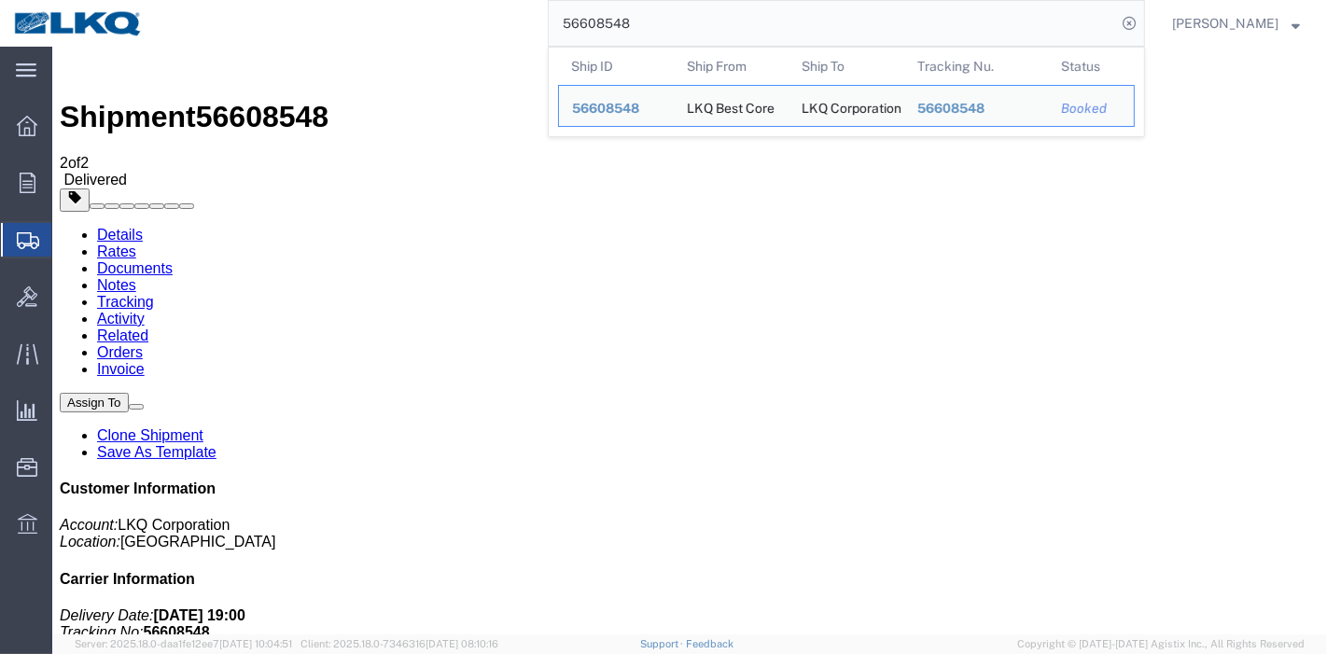
drag, startPoint x: 670, startPoint y: 14, endPoint x: 157, endPoint y: 22, distance: 513.3
click at [157, 22] on div "56608548 Ship ID Ship From Ship To Tracking Nu. Status Ship ID 56608548 Ship Fr…" at bounding box center [651, 23] width 988 height 47
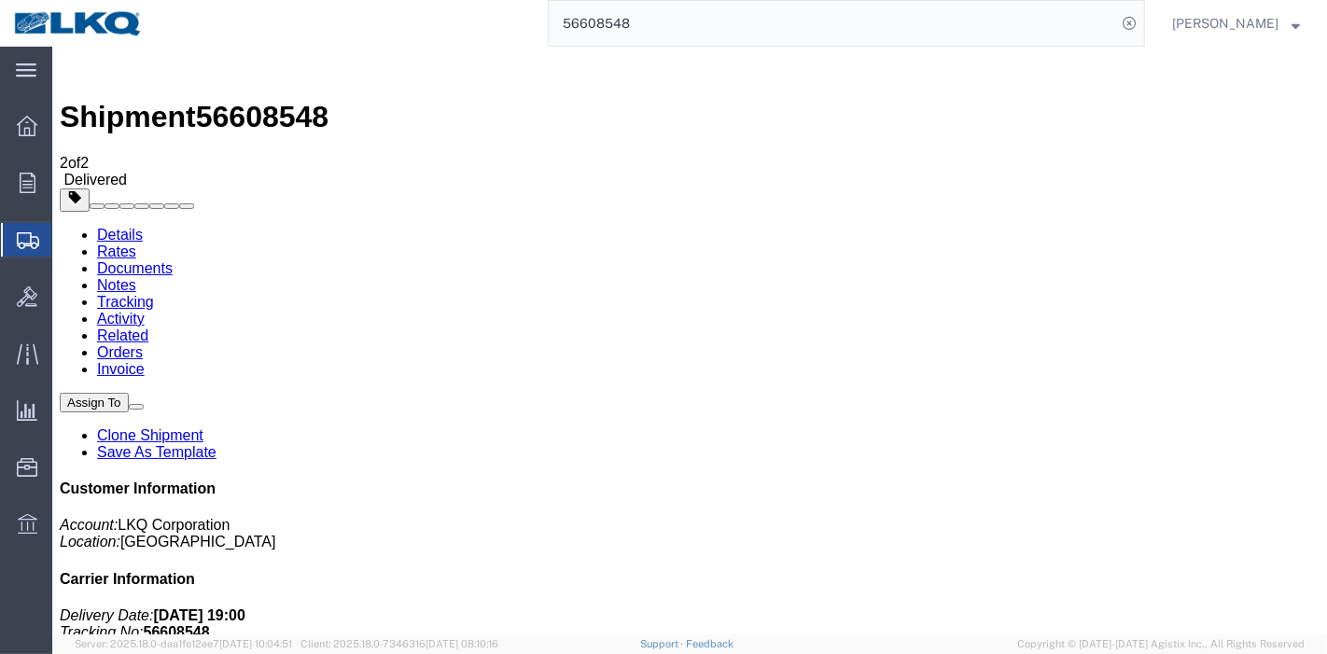
paste input "57708"
type input "56577088"
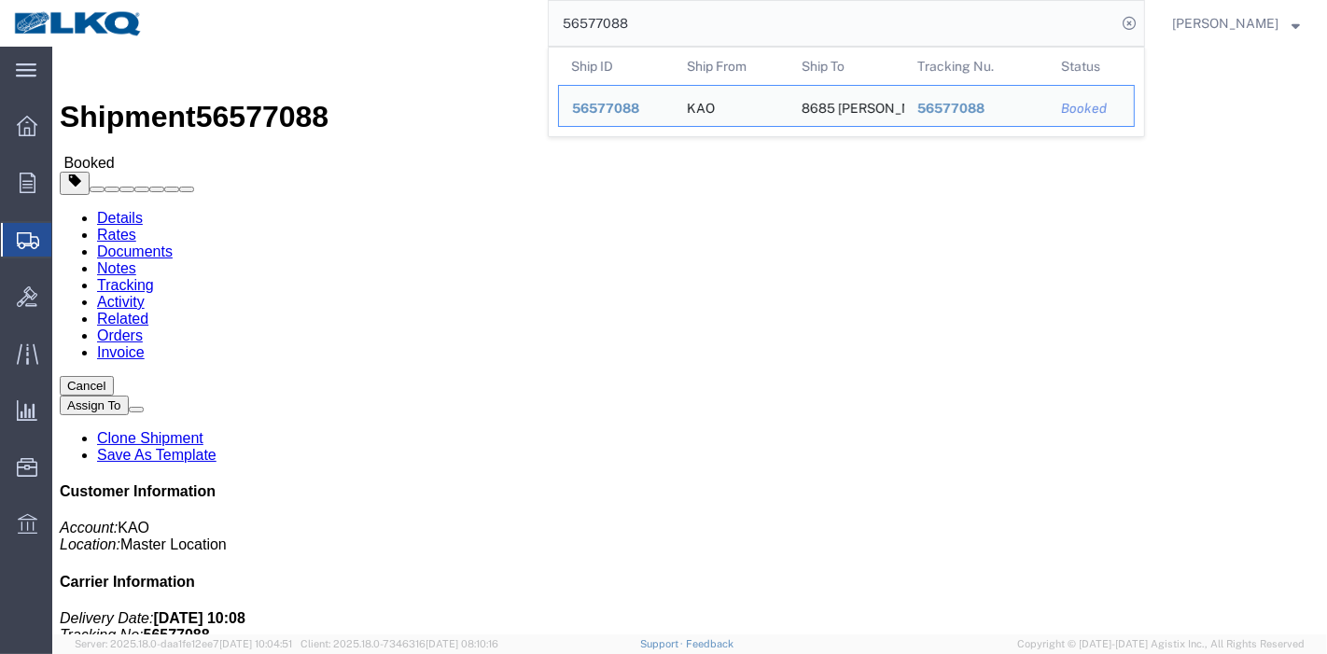
drag, startPoint x: 408, startPoint y: 114, endPoint x: 356, endPoint y: 67, distance: 70.1
click link "Tracking"
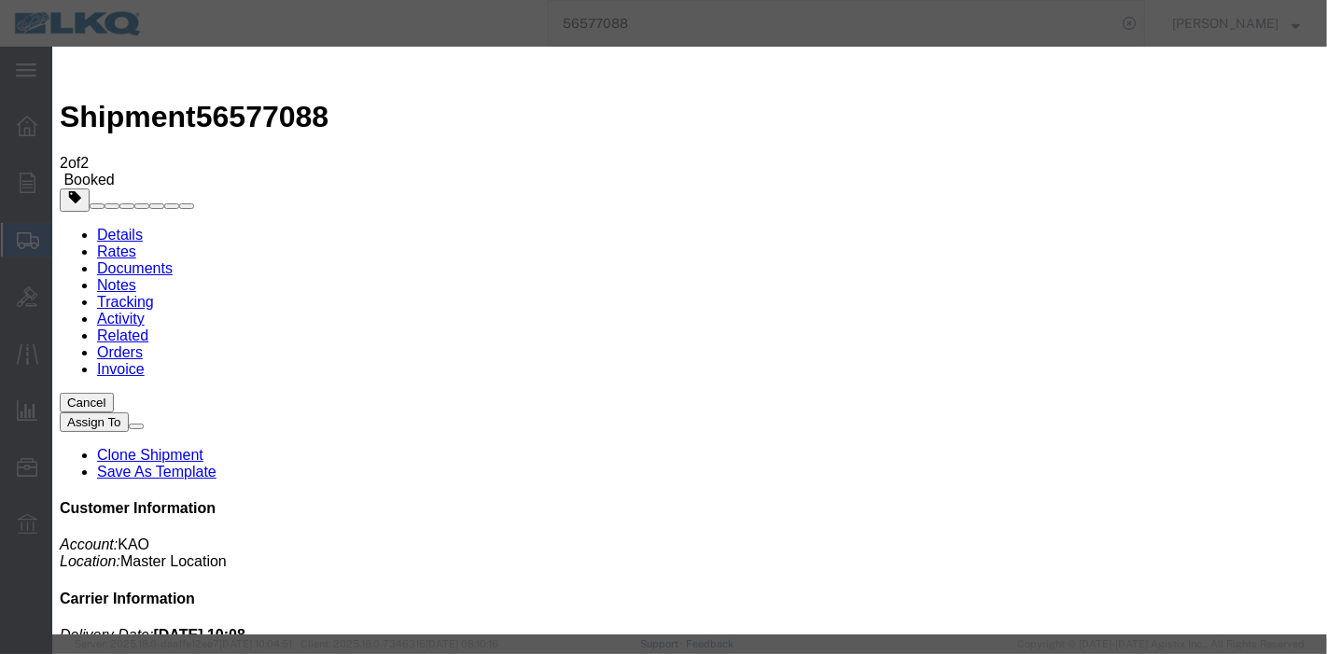
type input "[DATE]"
type input "7:00 PM"
select select "DELIVRED"
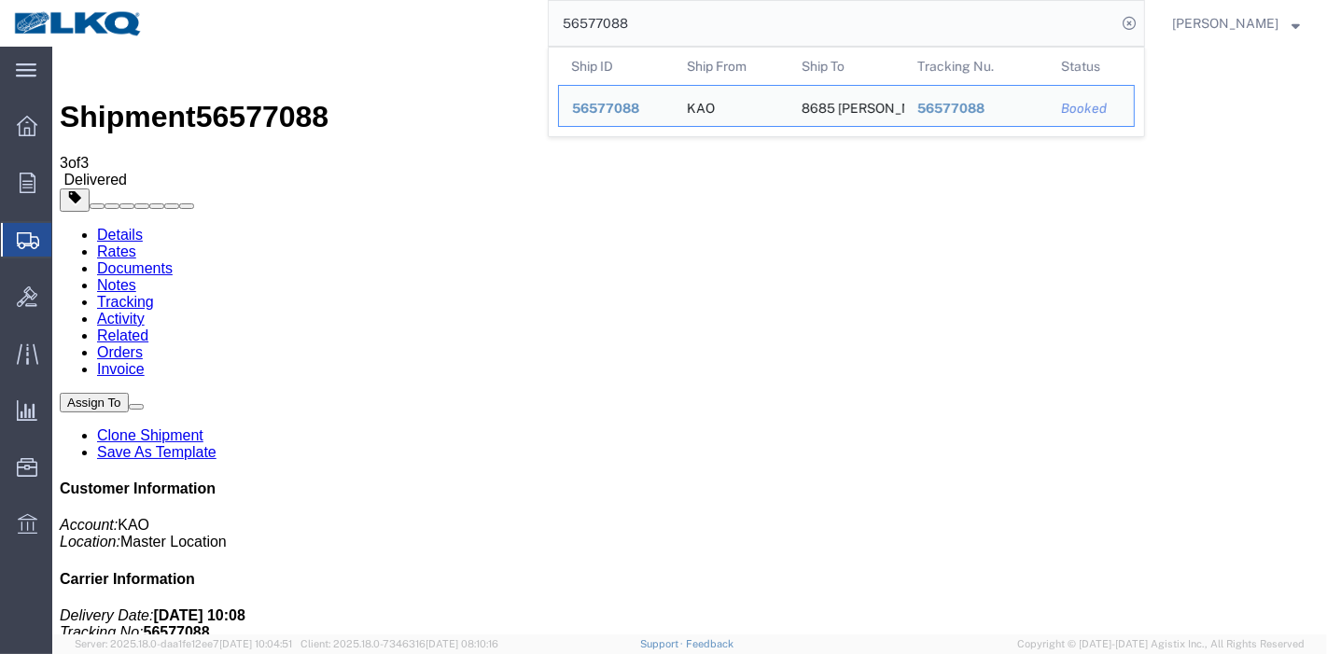
drag, startPoint x: 735, startPoint y: 22, endPoint x: 0, endPoint y: 22, distance: 735.3
click at [0, 22] on div "main_menu Created with Sketch. Collapse Menu Overview Orders Order Manager Crea…" at bounding box center [663, 327] width 1327 height 654
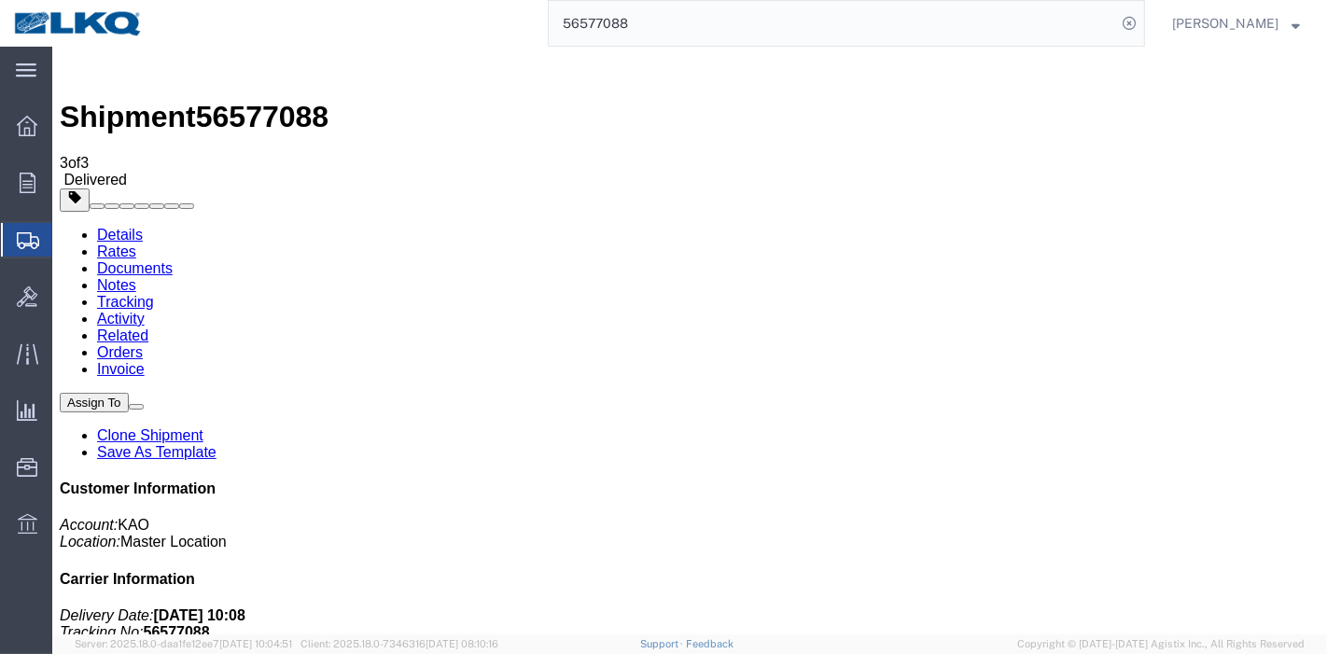
paste input "25391"
type input "56525391"
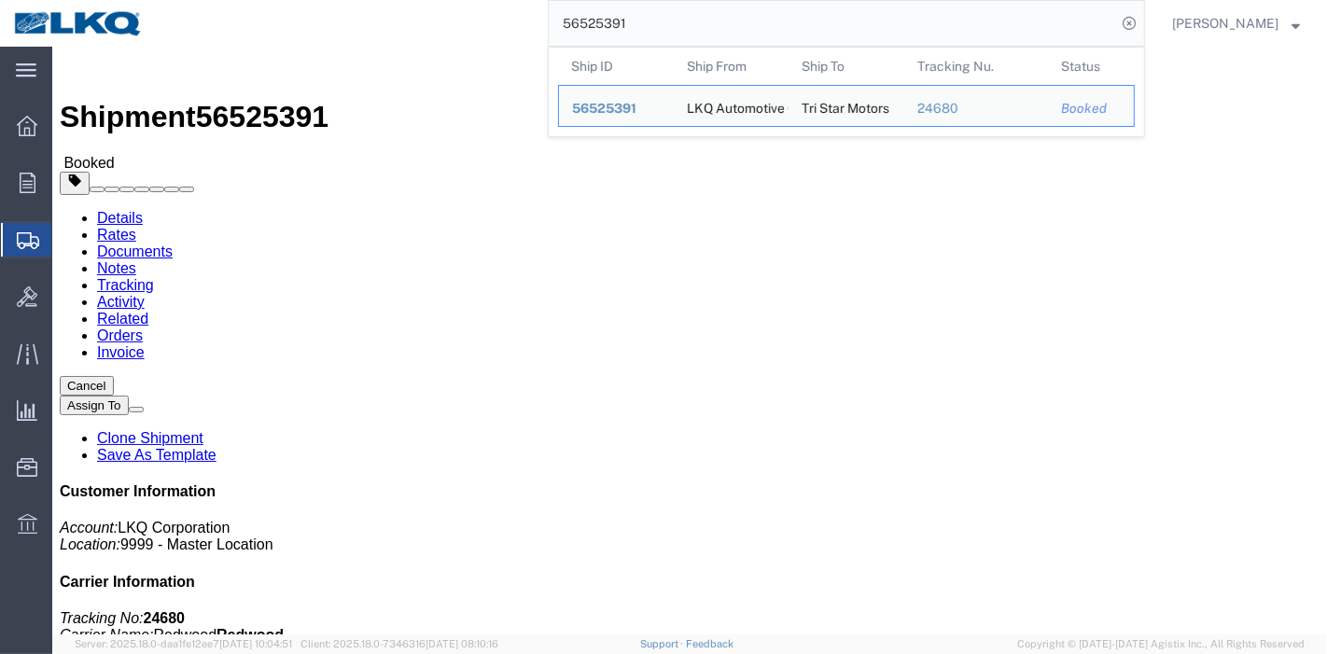
click link "Tracking"
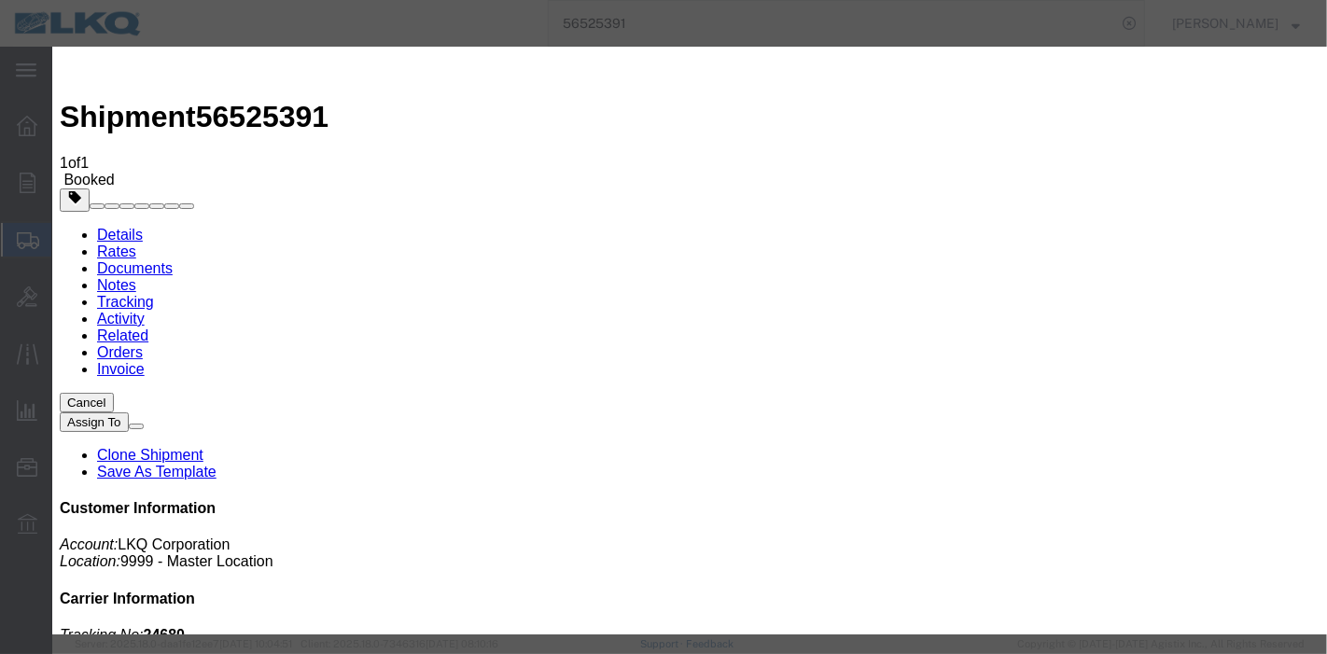
type input "[DATE]"
type input "7:00 PM"
select select "DELIVRED"
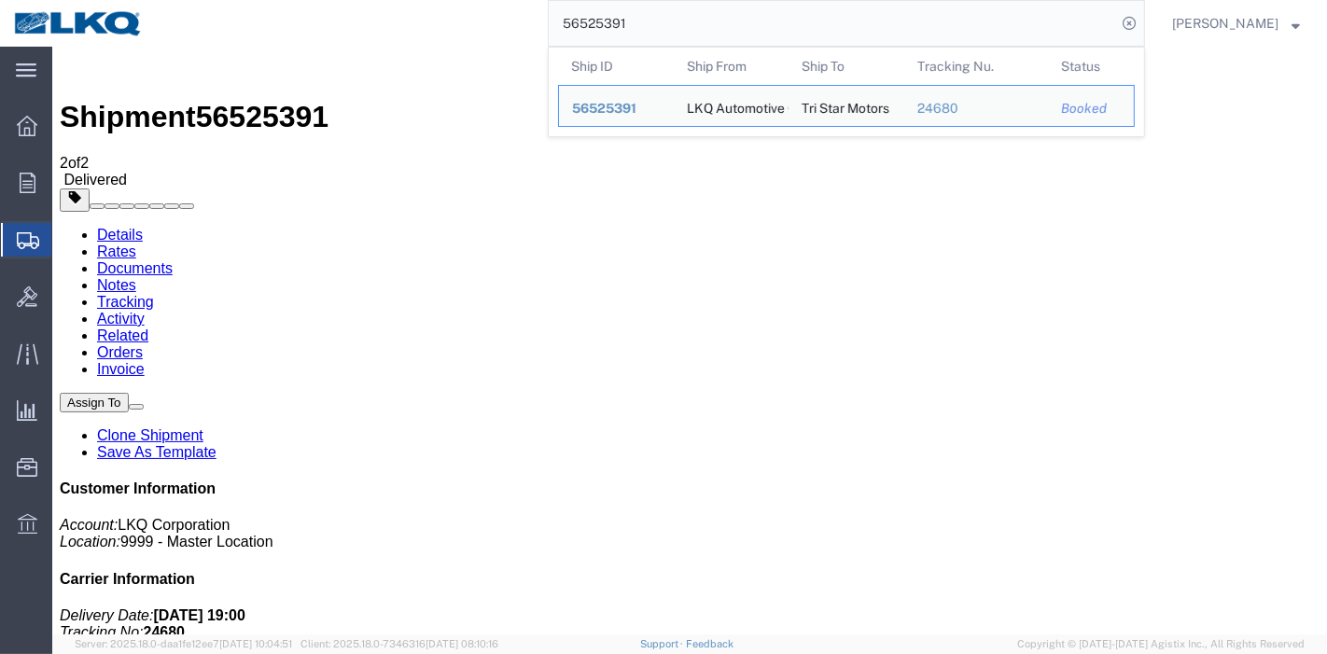
drag, startPoint x: 681, startPoint y: 27, endPoint x: 117, endPoint y: 27, distance: 564.6
click at [117, 27] on nav "56525391 Ship ID Ship From Ship To Tracking Nu. Status Ship ID 56525391 Ship Fr…" at bounding box center [670, 23] width 1314 height 47
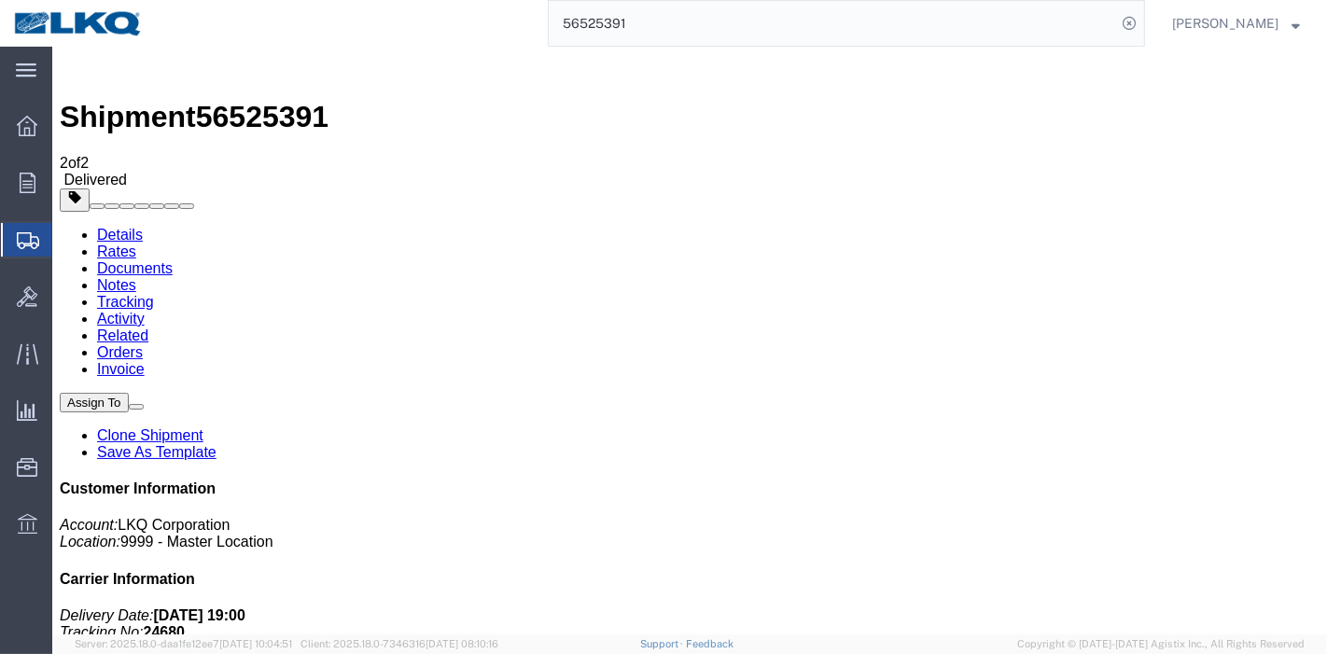
paste input "482300"
type input "56482300"
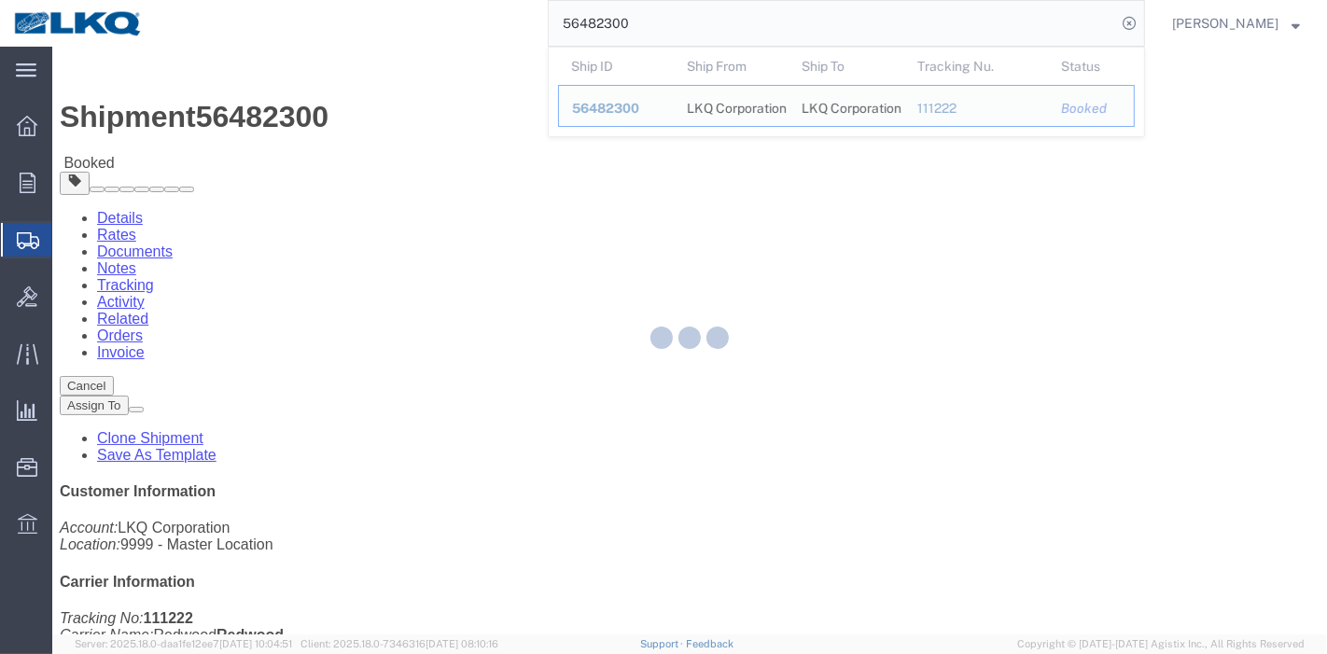
click at [415, 113] on div at bounding box center [689, 341] width 1275 height 588
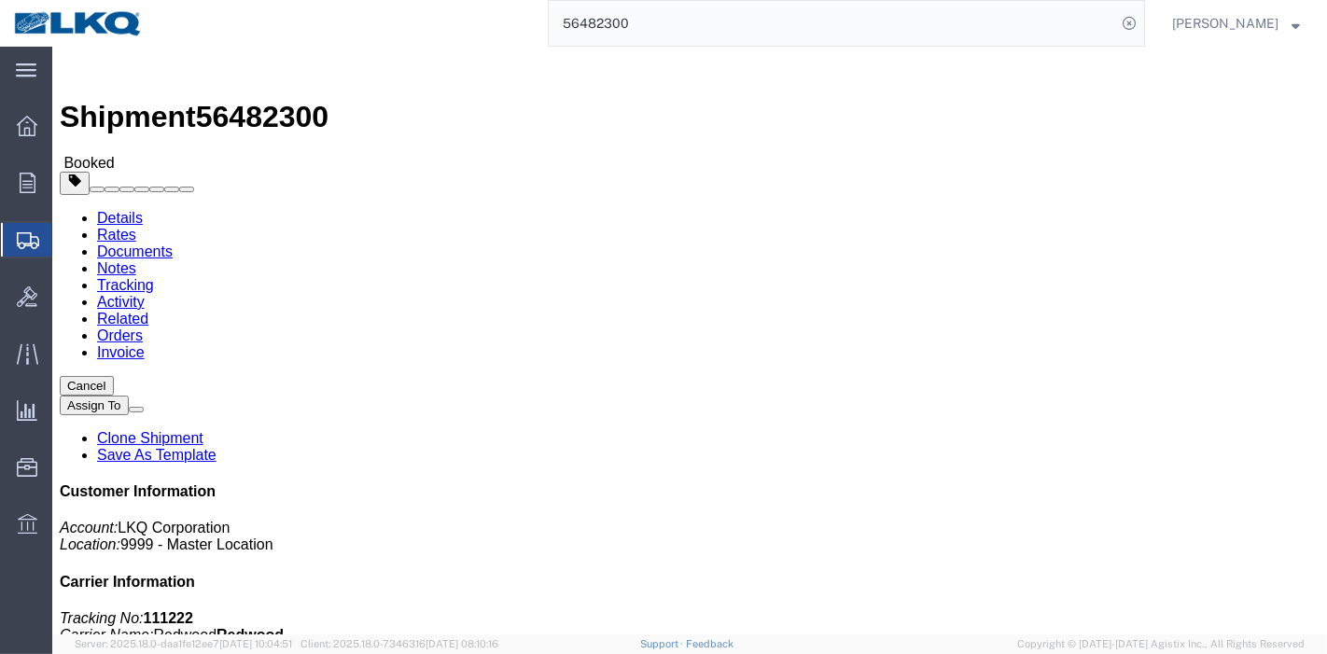
click link "Tracking"
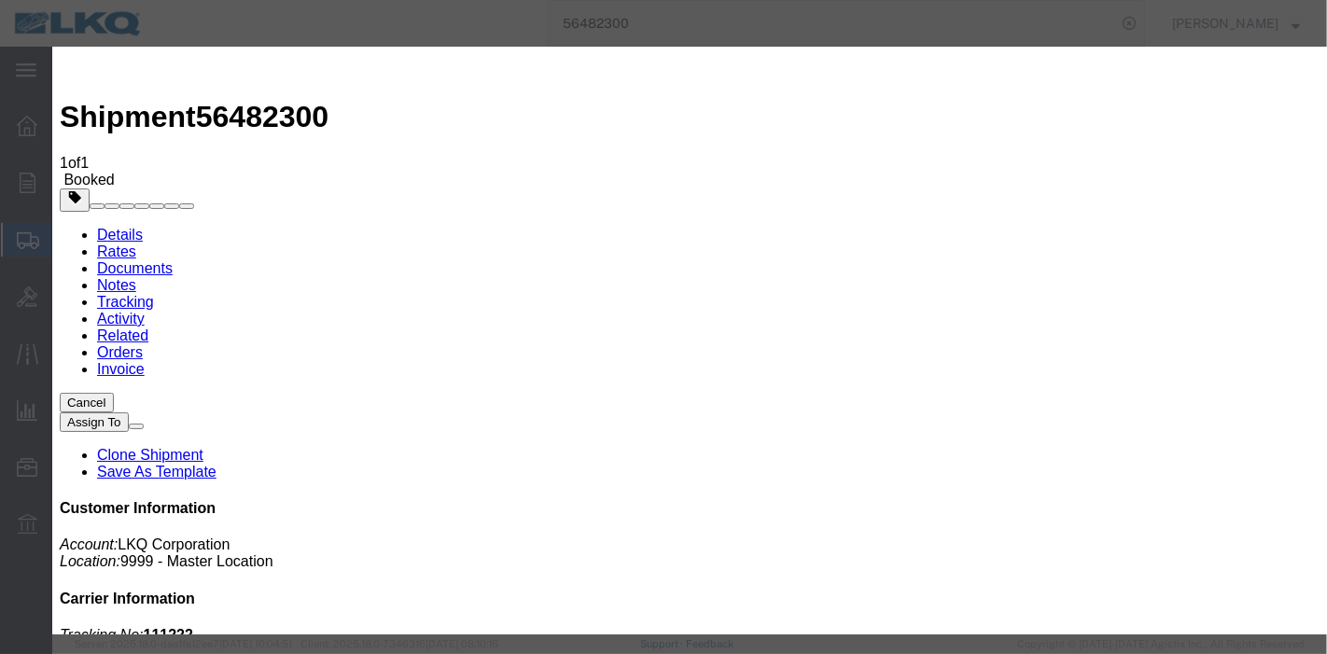
type input "[DATE]"
type input "7:00 PM"
select select "DELIVRED"
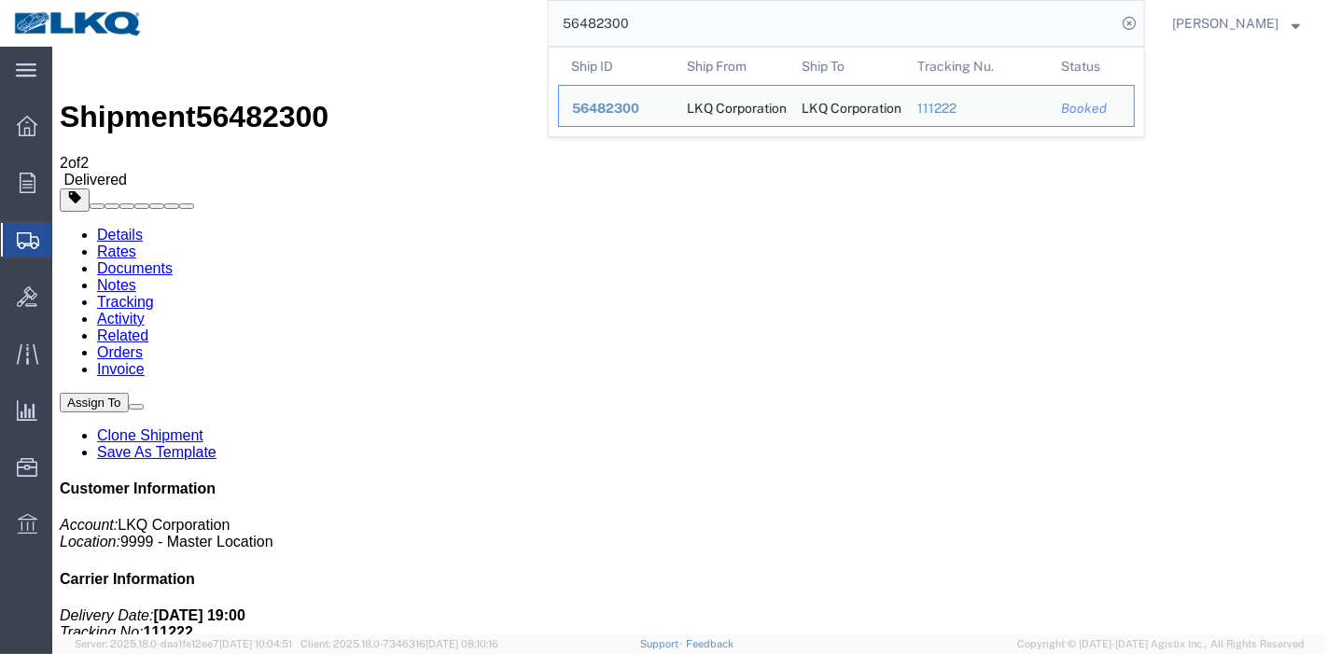
drag, startPoint x: 648, startPoint y: 25, endPoint x: 67, endPoint y: -5, distance: 581.2
click at [67, 0] on html "main_menu Created with Sketch. Collapse Menu Overview Orders Order Manager Crea…" at bounding box center [663, 327] width 1327 height 654
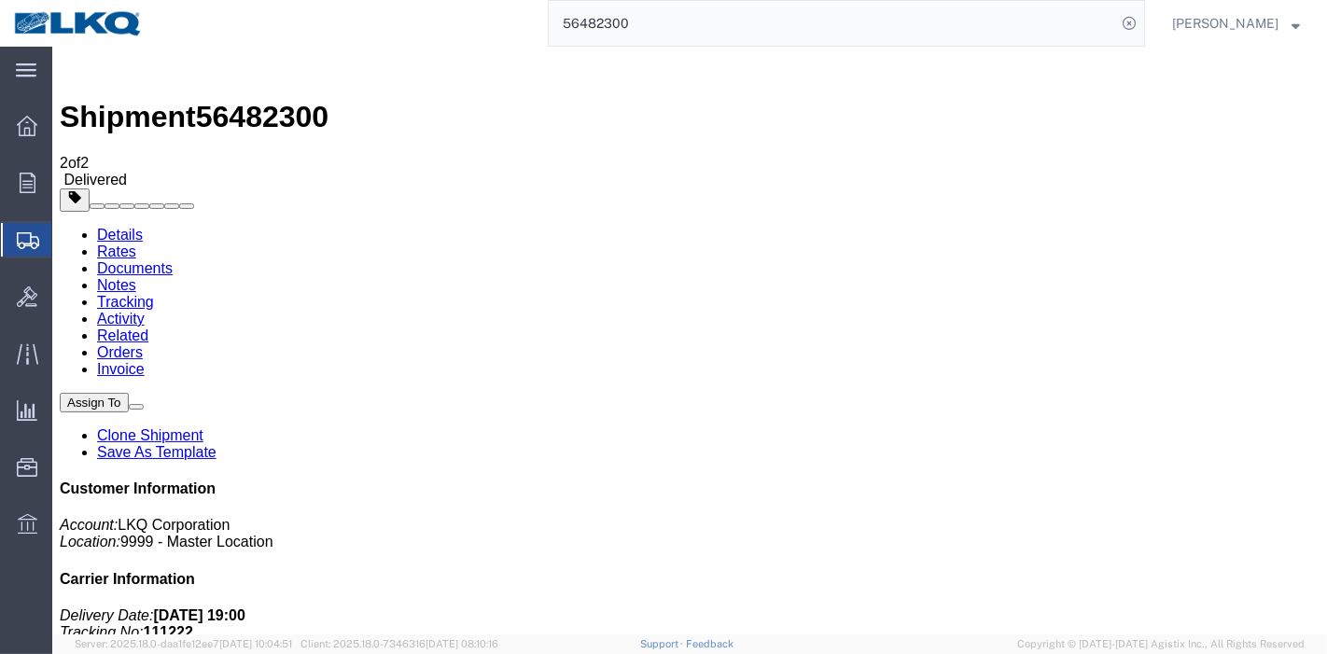
paste input "232224"
type input "56232224"
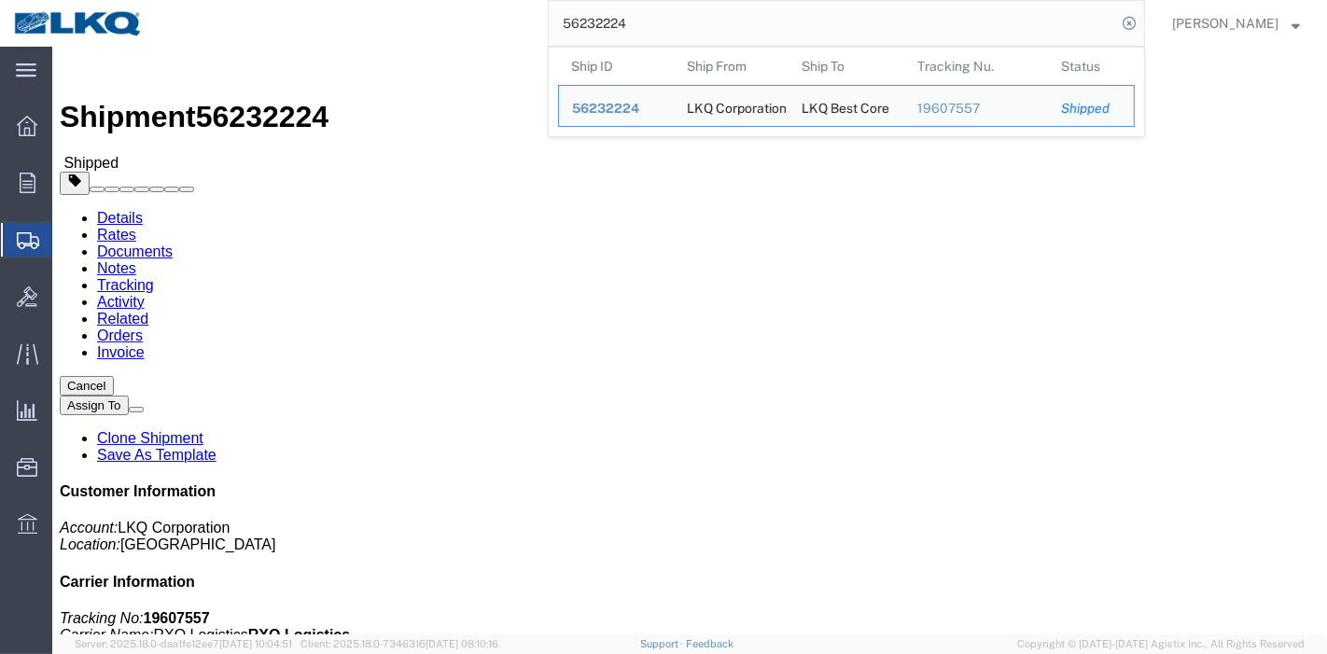
click link "Tracking"
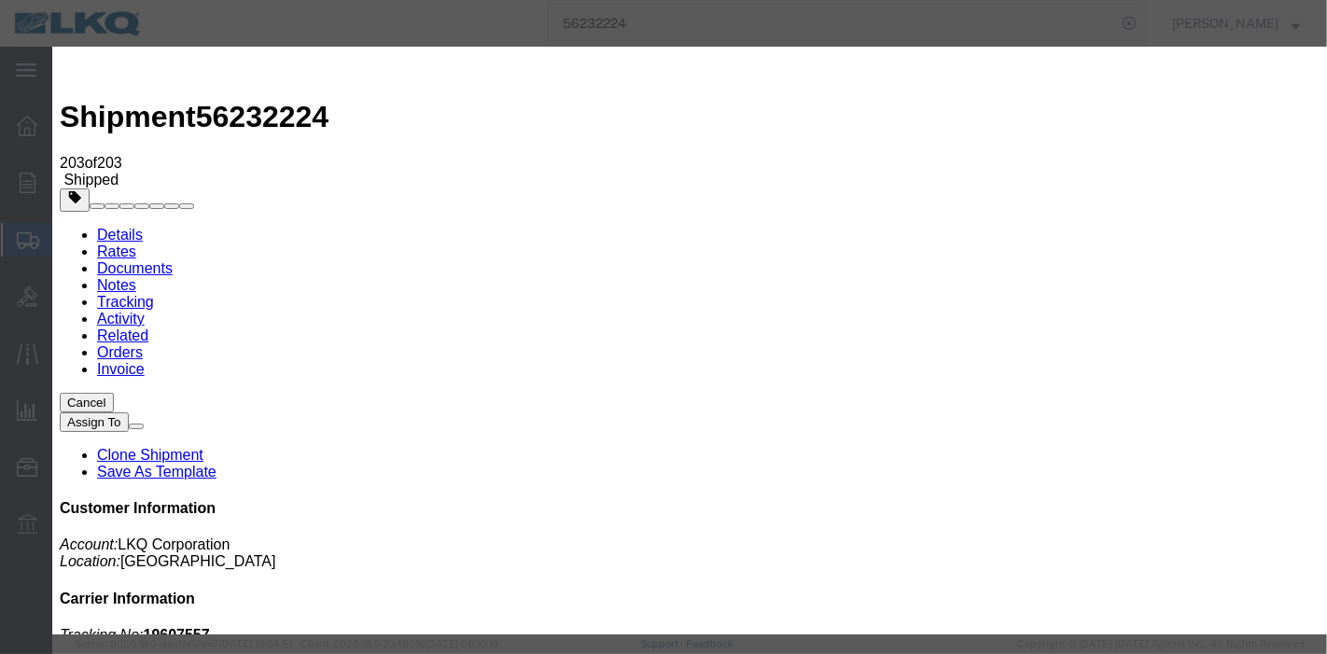
type input "[DATE]"
type input "7:00 PM"
select select "DELIVRED"
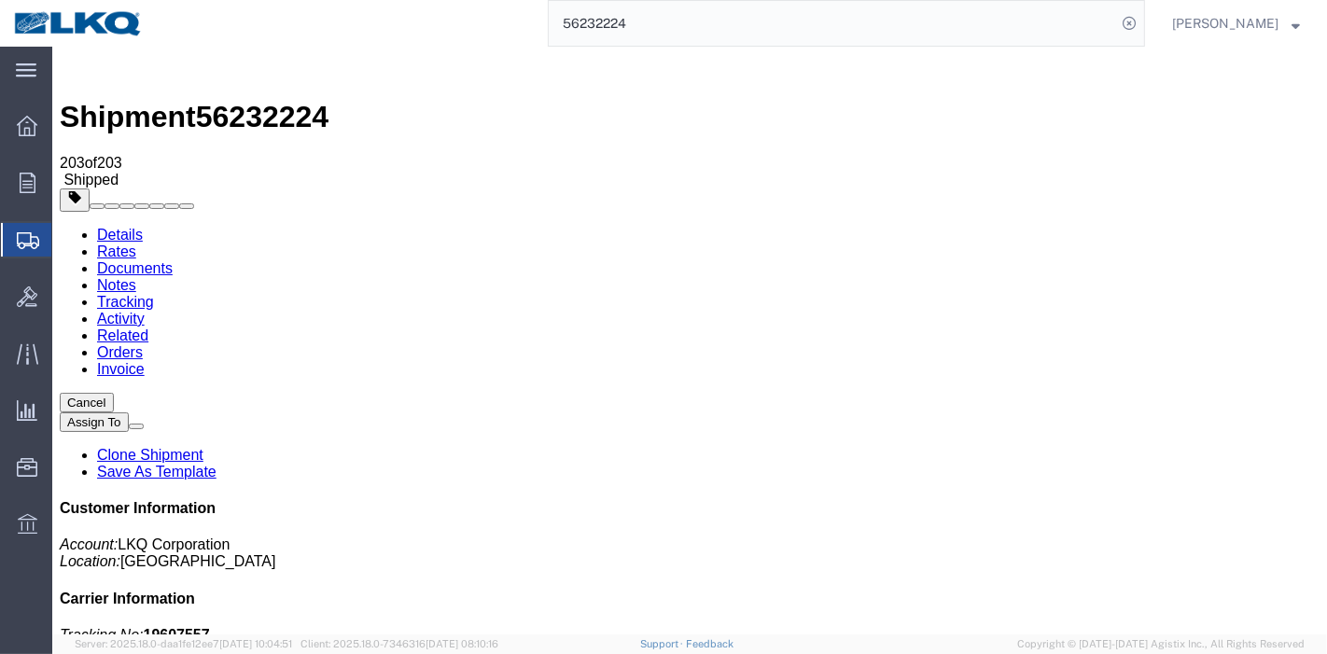
drag, startPoint x: 677, startPoint y: 33, endPoint x: 355, endPoint y: 21, distance: 323.1
click at [355, 21] on div "56232224" at bounding box center [651, 23] width 988 height 47
paste input "608999"
type input "56608999"
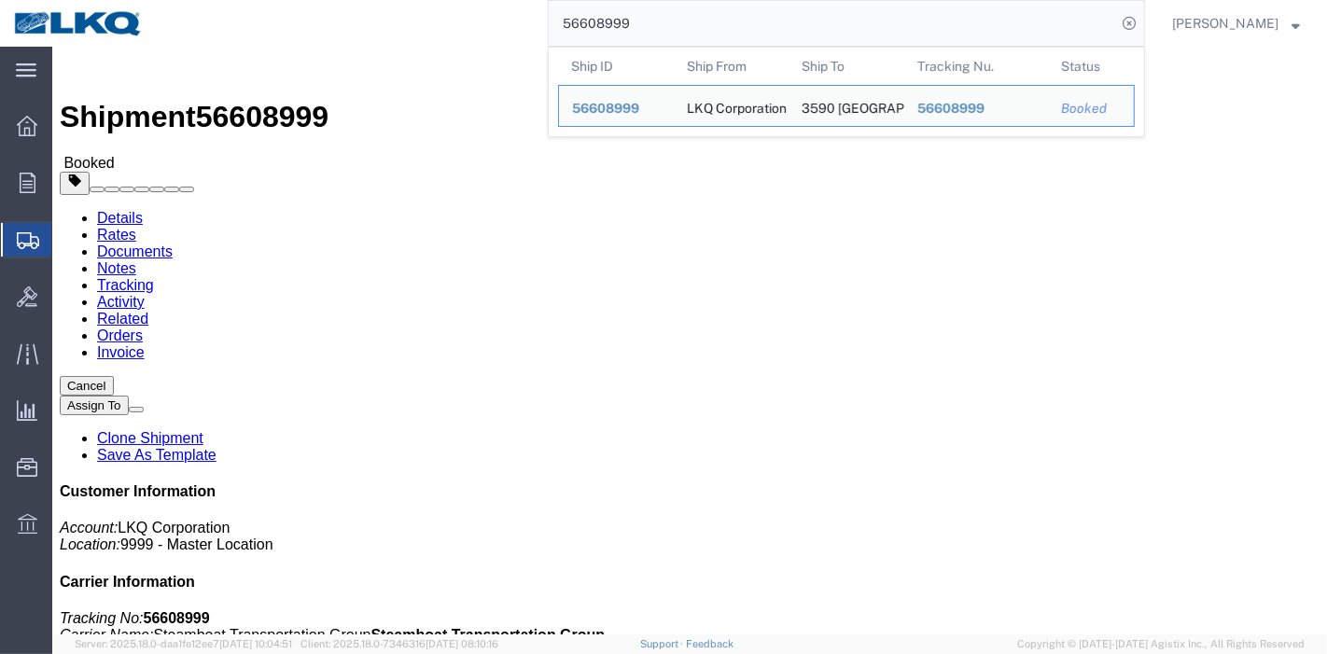
click link "Tracking"
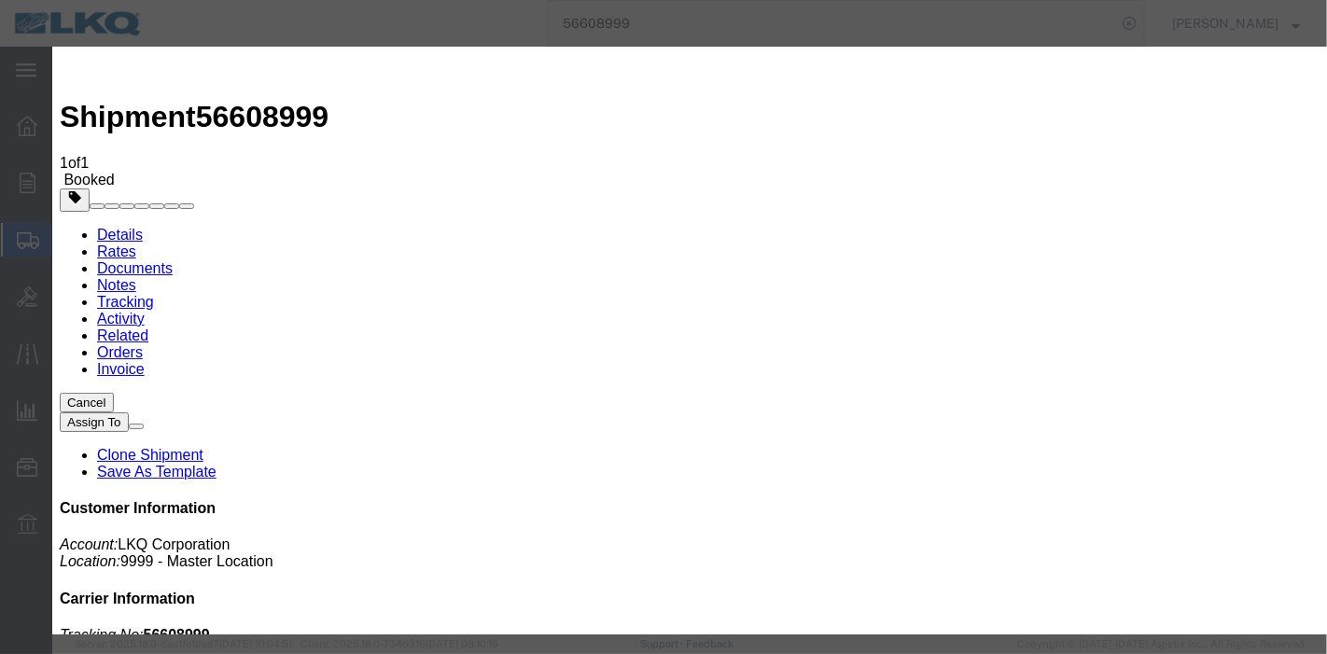
type input "[DATE]"
type input "7:00 PM"
select select "DELIVRED"
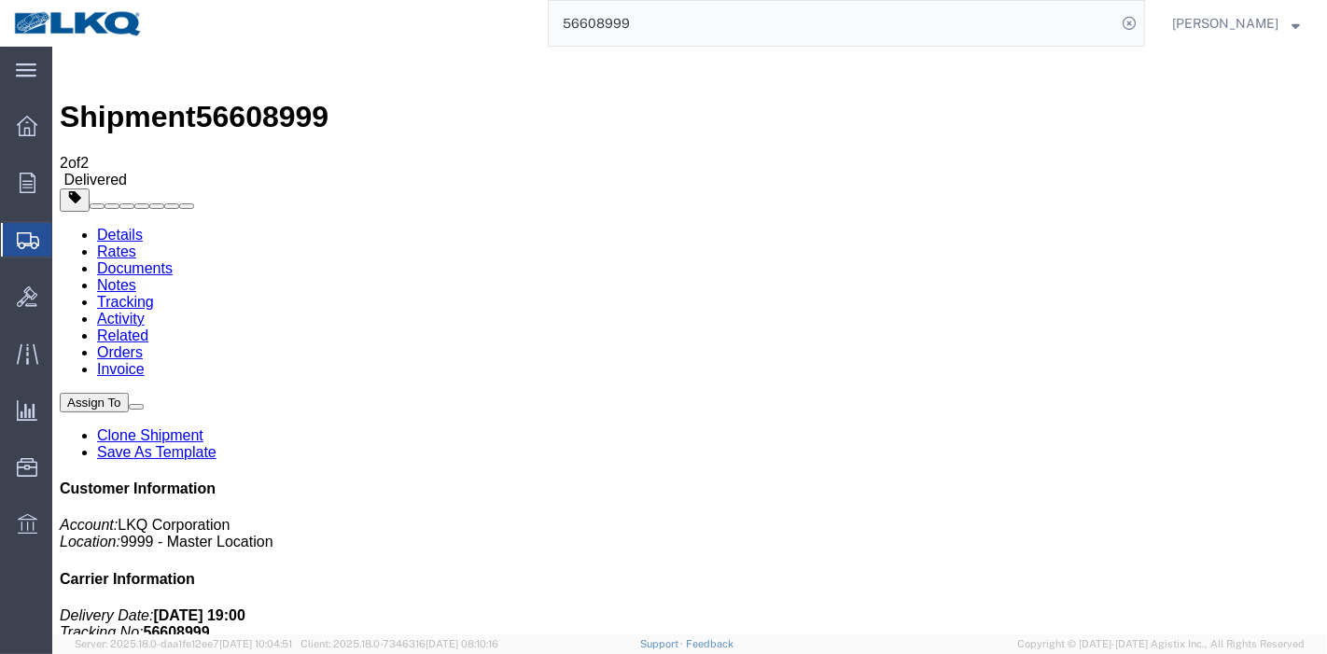
drag, startPoint x: 683, startPoint y: 22, endPoint x: 0, endPoint y: -22, distance: 684.5
click at [0, 0] on html "main_menu Created with Sketch. Collapse Menu Overview Orders Order Manager Crea…" at bounding box center [663, 327] width 1327 height 654
paste input "427173"
type input "56427173"
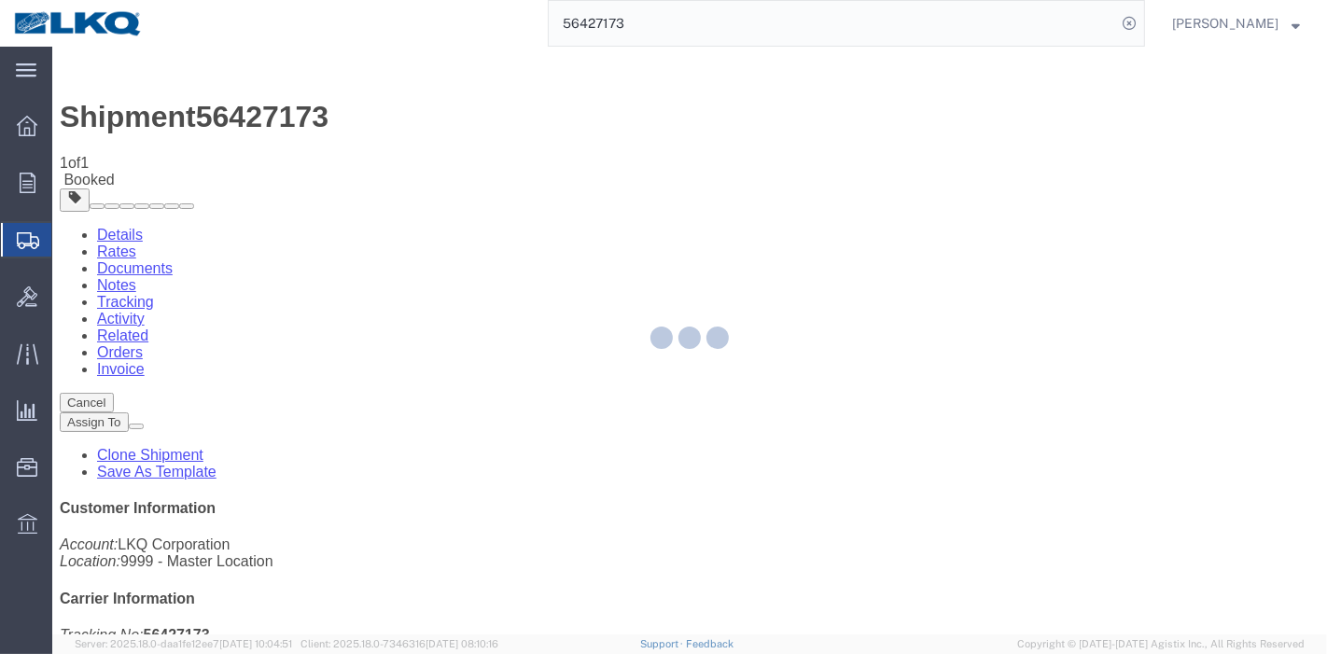
click at [874, 176] on div at bounding box center [689, 341] width 1275 height 588
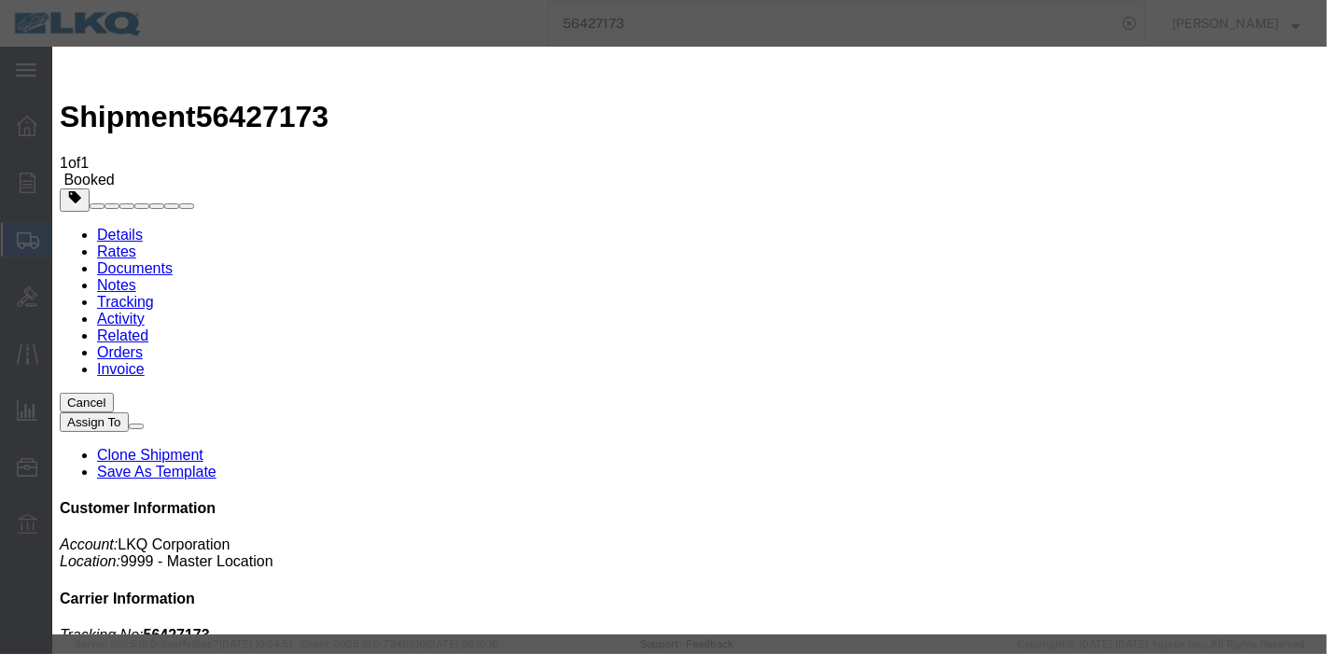
type input "[DATE]"
type input "7:00 PM"
select select "DELIVRED"
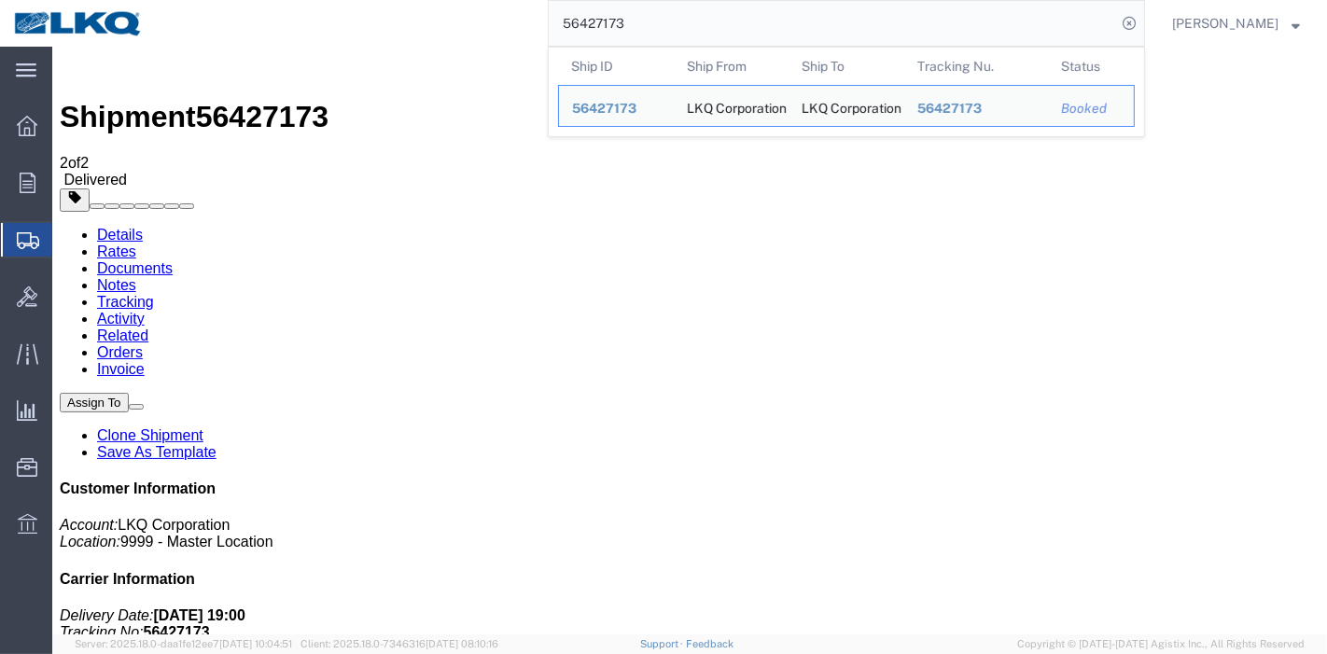
drag, startPoint x: 686, startPoint y: 29, endPoint x: 352, endPoint y: -6, distance: 335.9
click at [352, 0] on html "main_menu Created with Sketch. Collapse Menu Overview Orders Order Manager Crea…" at bounding box center [663, 327] width 1327 height 654
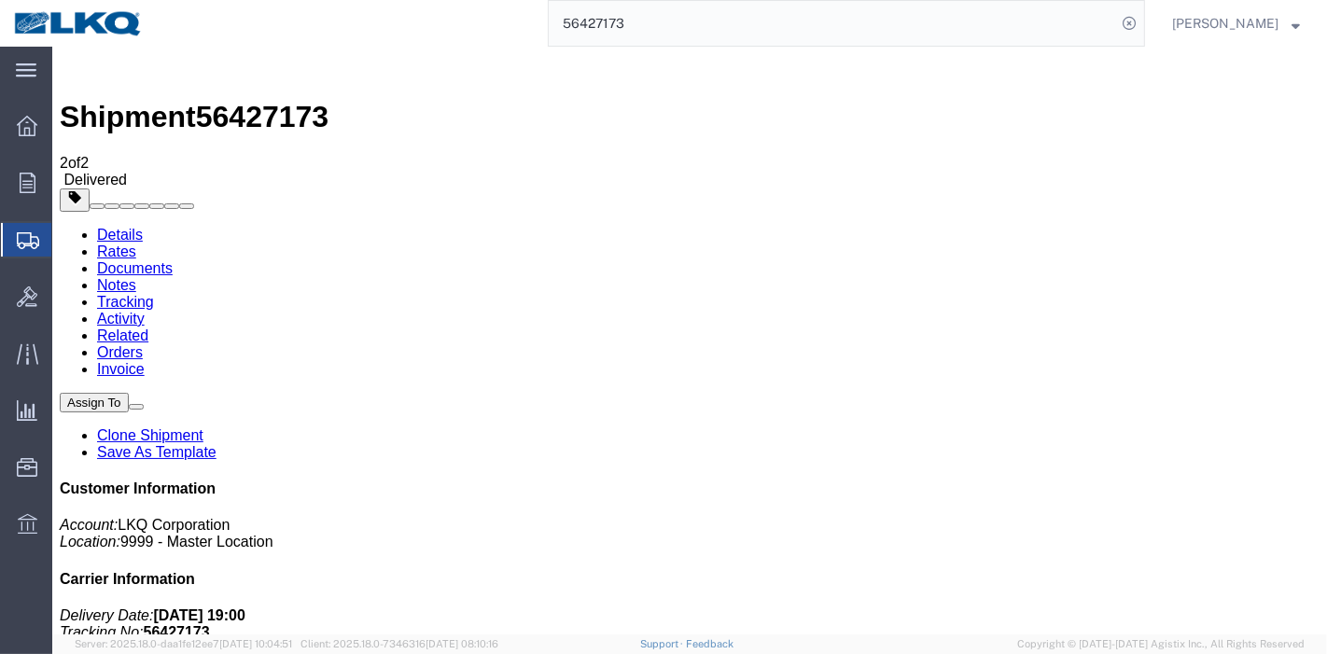
paste input "68050"
type input "56468050"
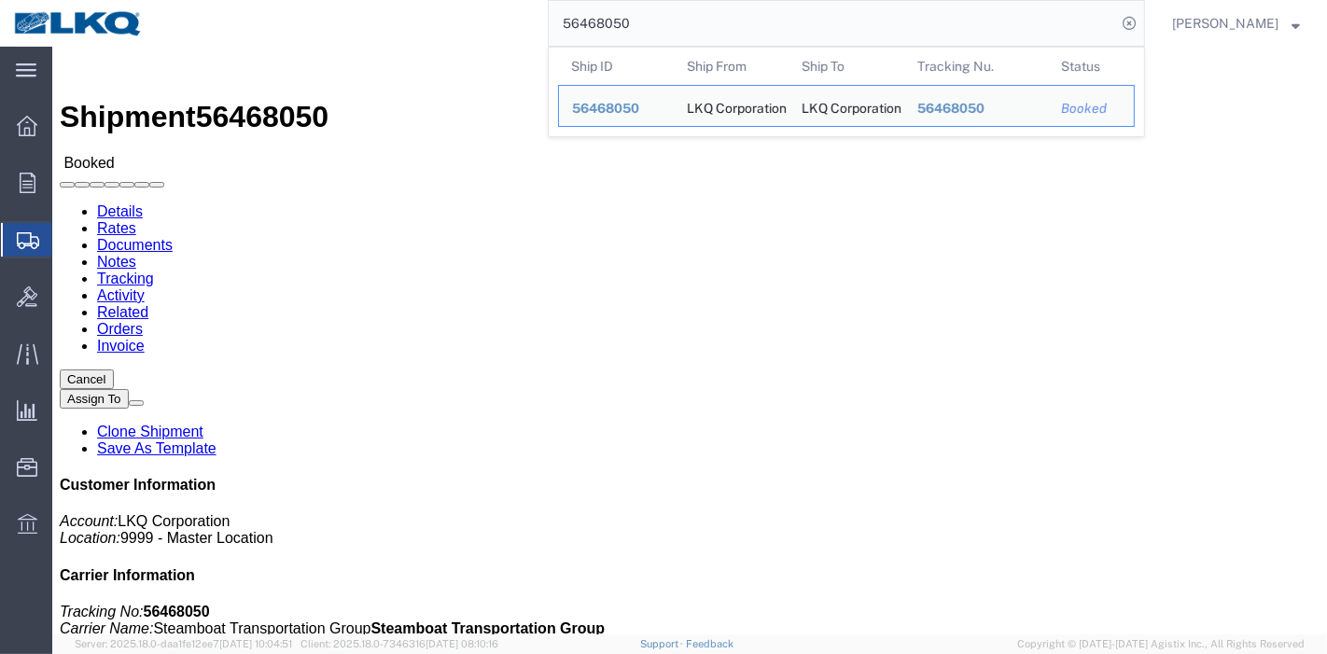
click link "Tracking"
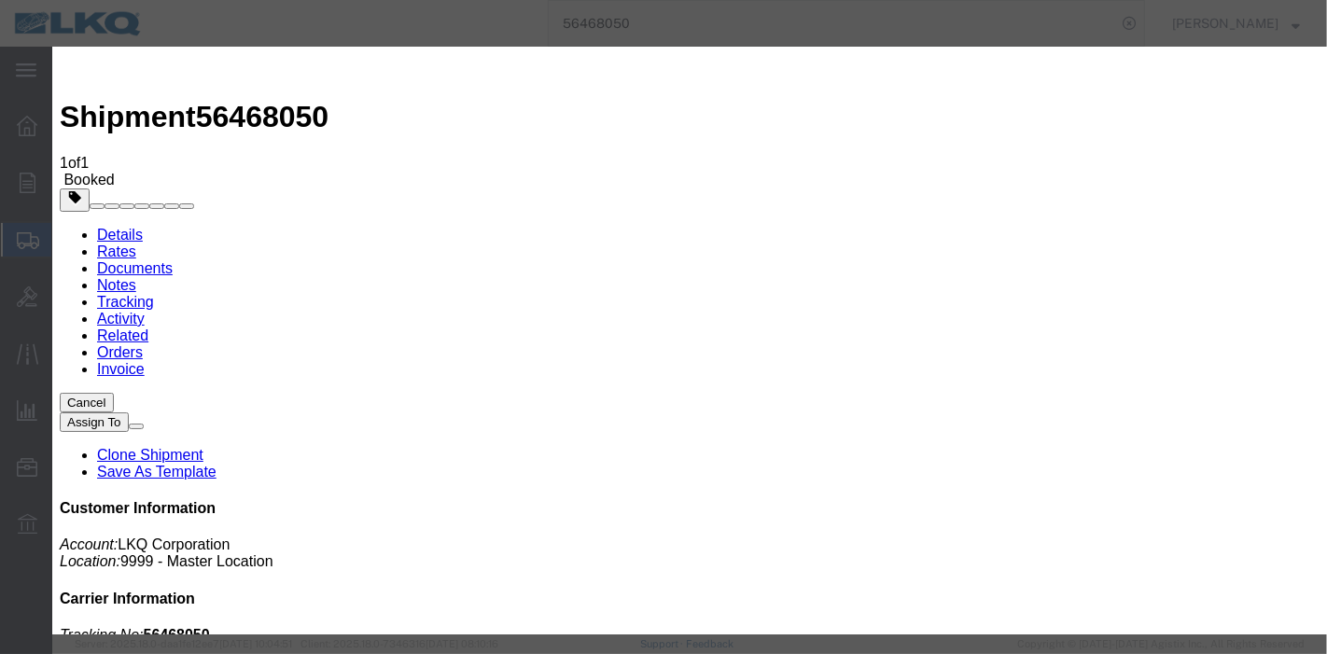
type input "[DATE]"
type input "7:00 PM"
select select "DELIVRED"
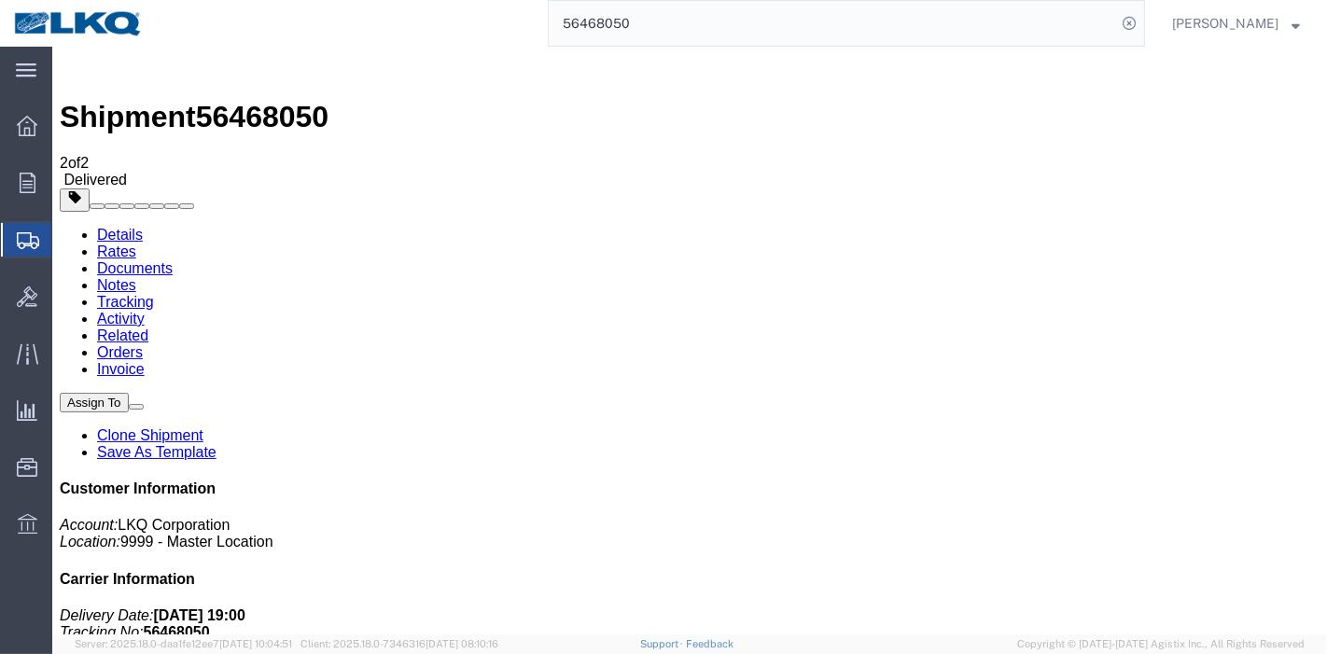
drag, startPoint x: 673, startPoint y: 20, endPoint x: 282, endPoint y: -14, distance: 392.4
click at [282, 0] on html "main_menu Created with Sketch. Collapse Menu Overview Orders Order Manager Crea…" at bounding box center [663, 327] width 1327 height 654
paste input "56065"
type input "56456065"
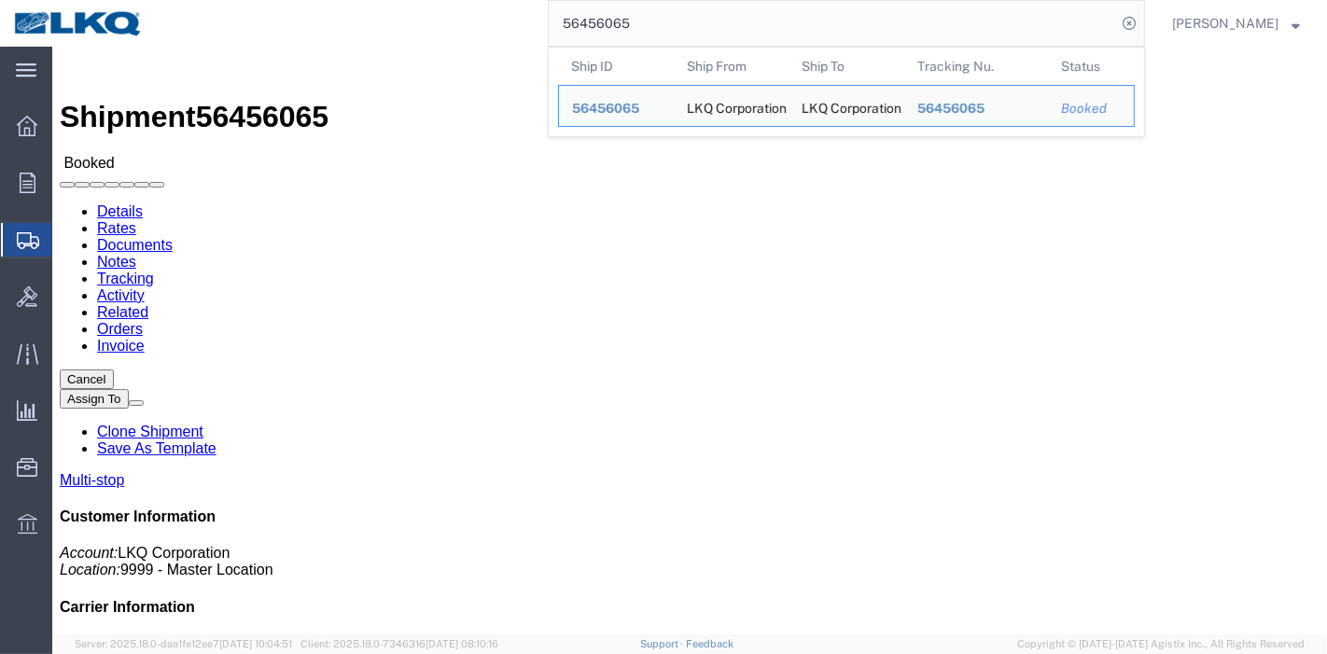
click link "Tracking"
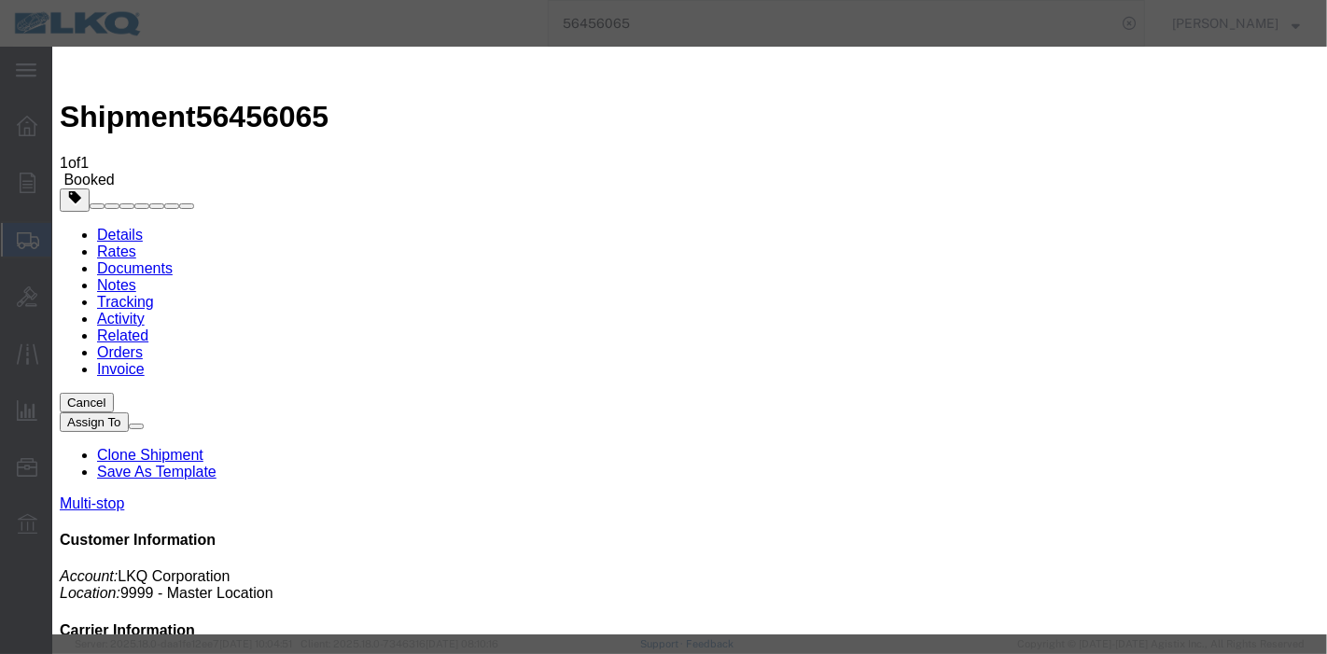
type input "[DATE]"
type input "7:00 PM"
select select "DELIVRED"
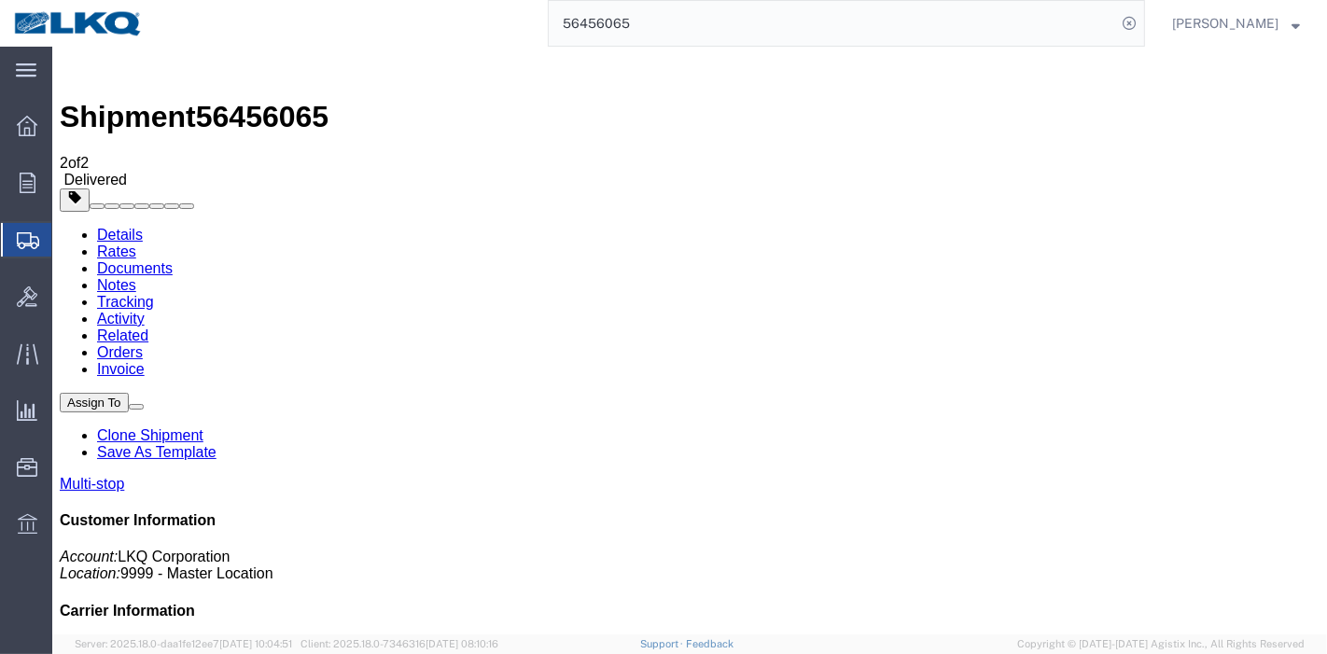
drag, startPoint x: 342, startPoint y: -7, endPoint x: 202, endPoint y: -7, distance: 140.0
click at [202, 0] on html "main_menu Created with Sketch. Collapse Menu Overview Orders Order Manager Crea…" at bounding box center [663, 327] width 1327 height 654
paste input "609008"
type input "56609008"
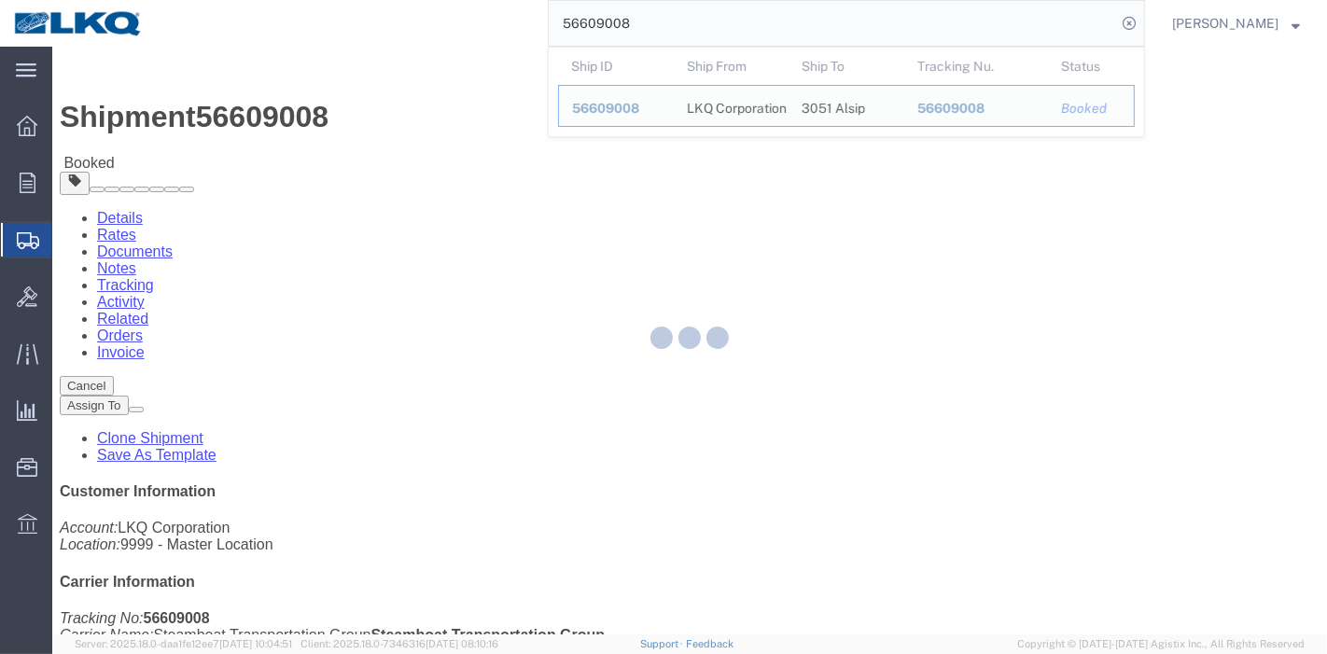
drag, startPoint x: 371, startPoint y: 66, endPoint x: 392, endPoint y: 113, distance: 51.0
click at [392, 113] on div at bounding box center [689, 341] width 1275 height 588
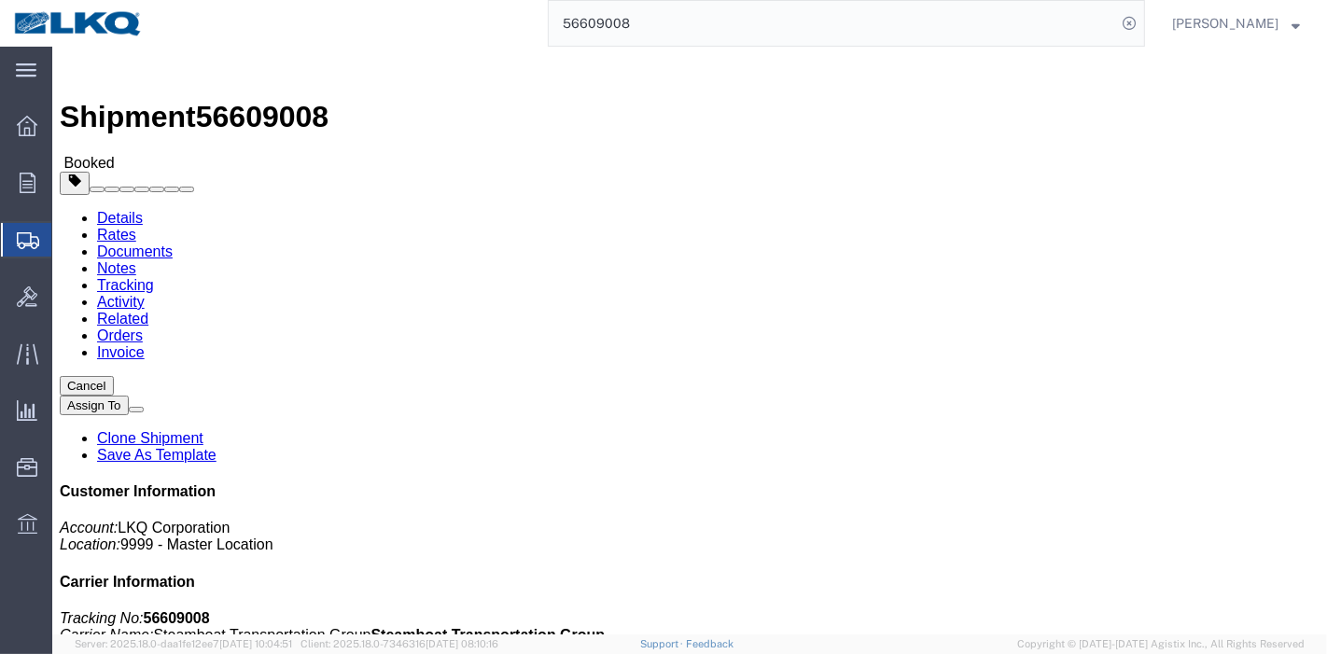
click link "Tracking"
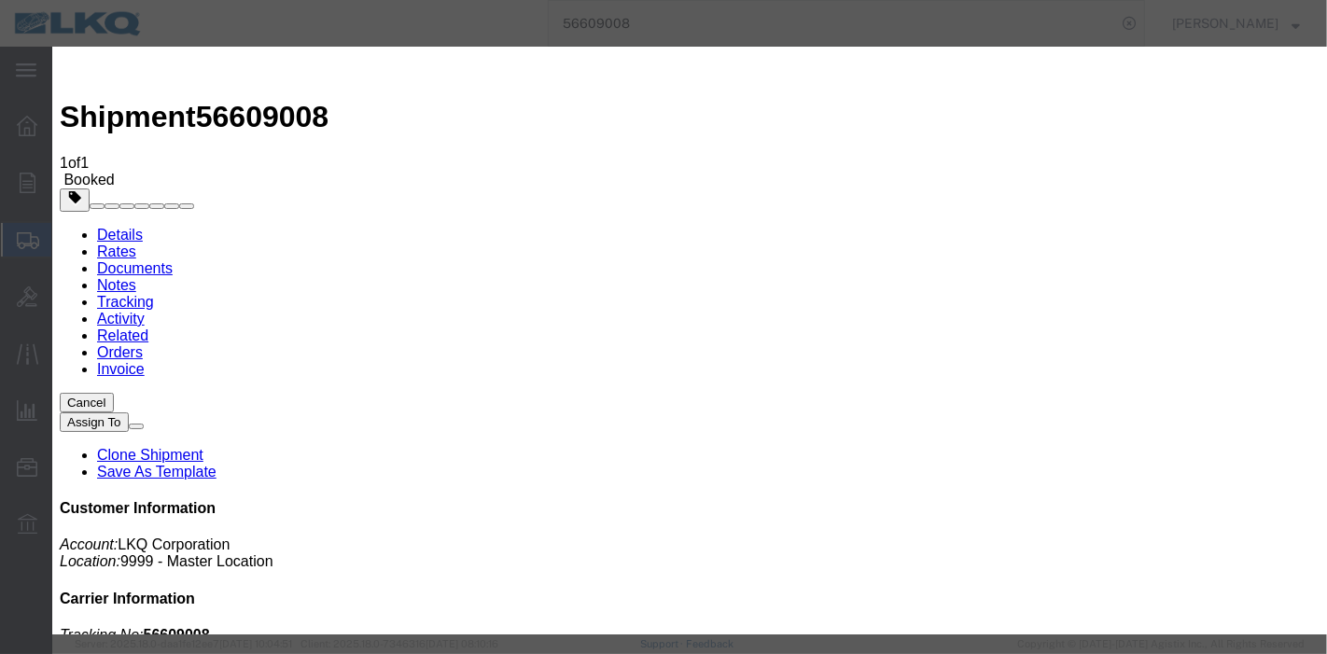
type input "[DATE]"
type input "7:00 PM"
select select "DELIVRED"
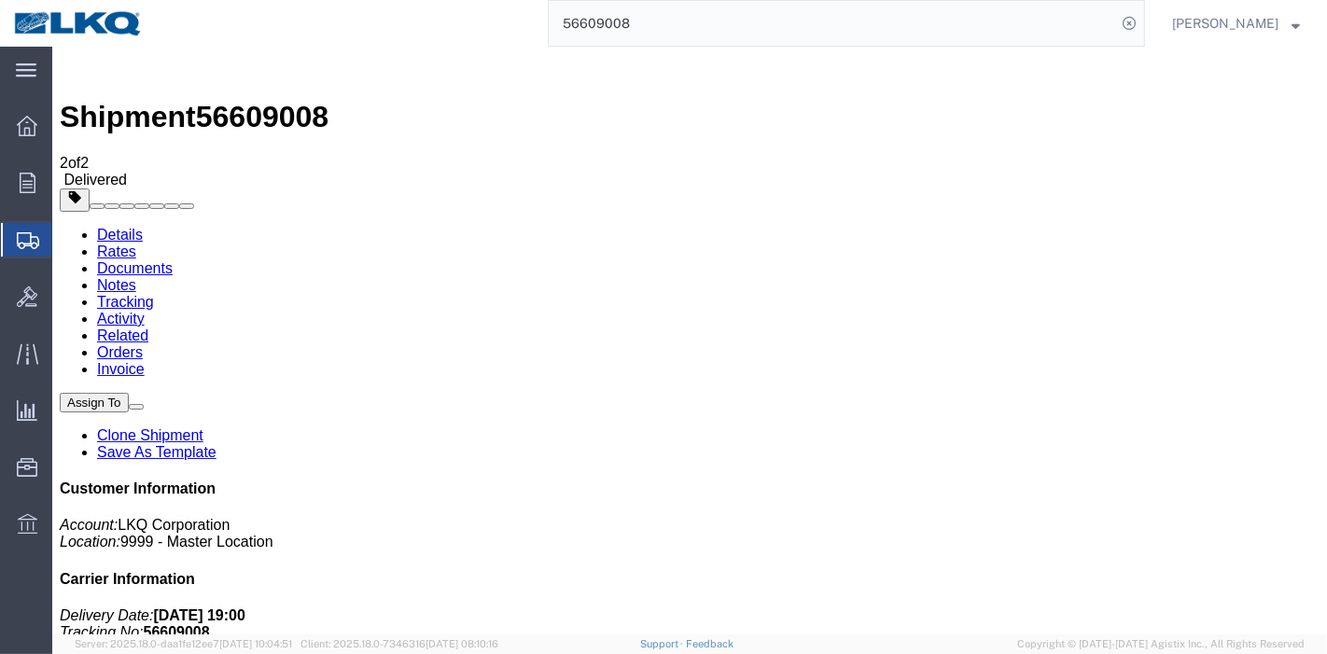
drag, startPoint x: 344, startPoint y: 1, endPoint x: 205, endPoint y: 1, distance: 139.0
click at [205, 1] on div "56609008" at bounding box center [651, 23] width 988 height 47
paste input "549987"
type input "56549987"
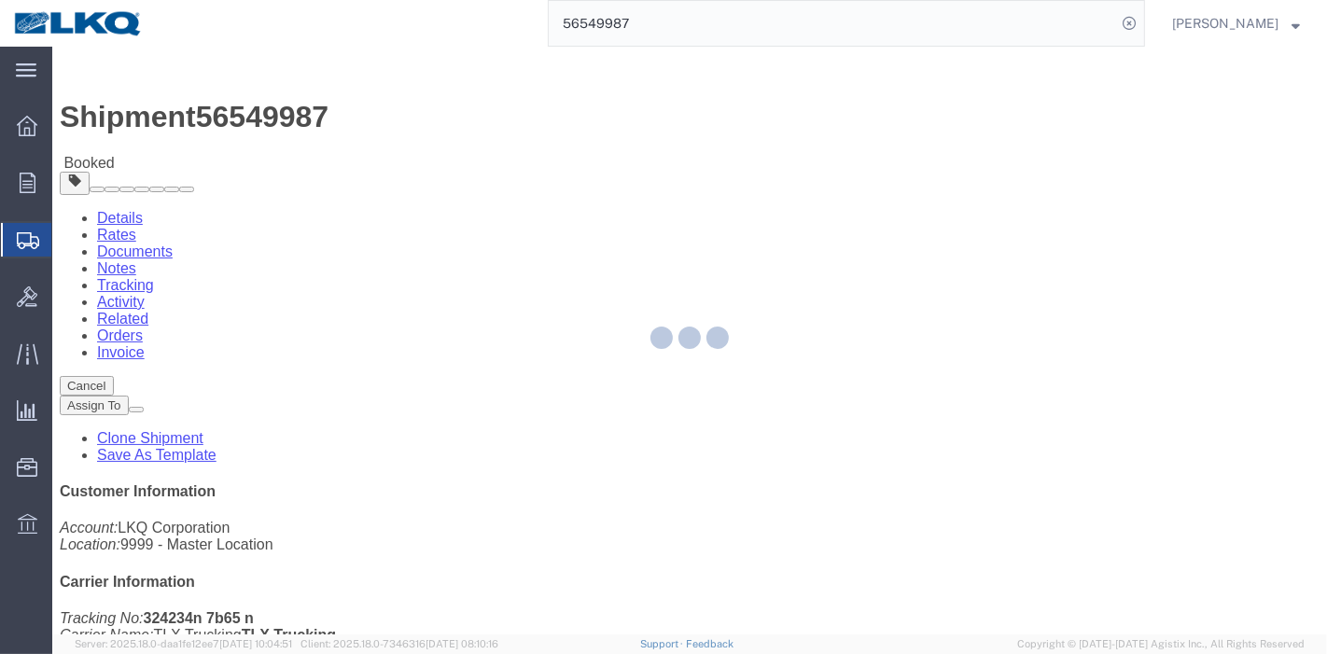
click at [402, 121] on div at bounding box center [689, 341] width 1275 height 588
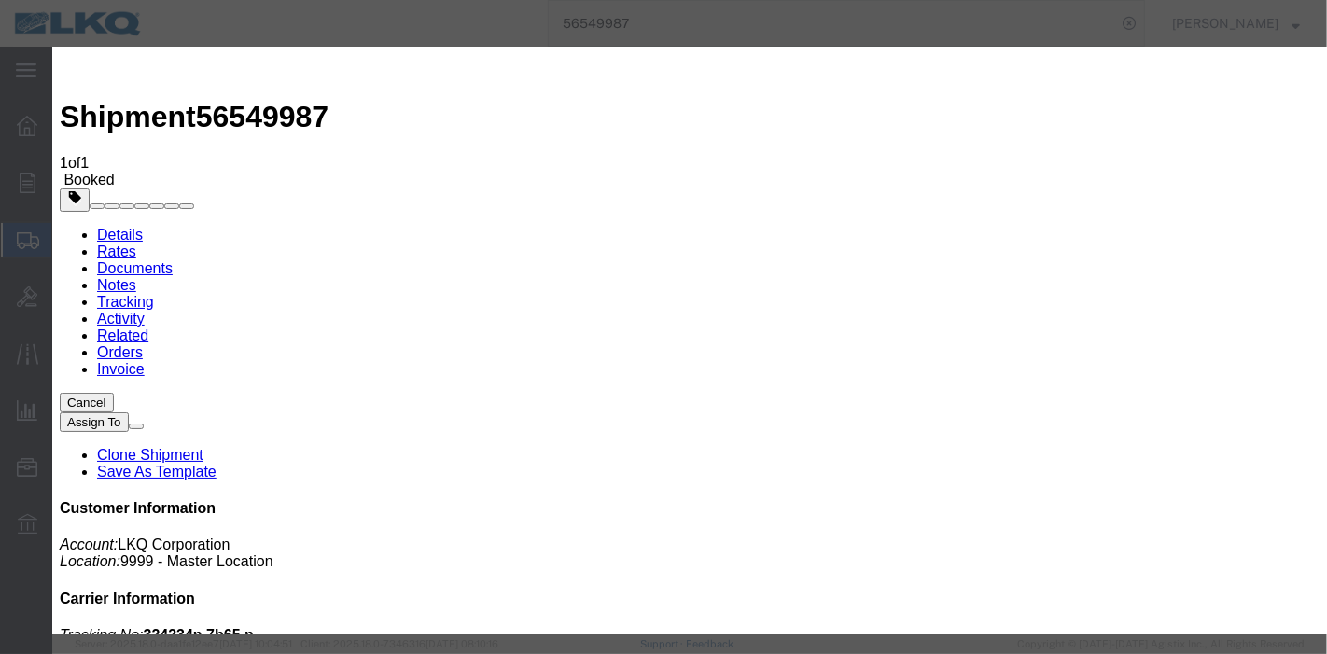
type input "[DATE]"
type input "7:00 PM"
select select "DELIVRED"
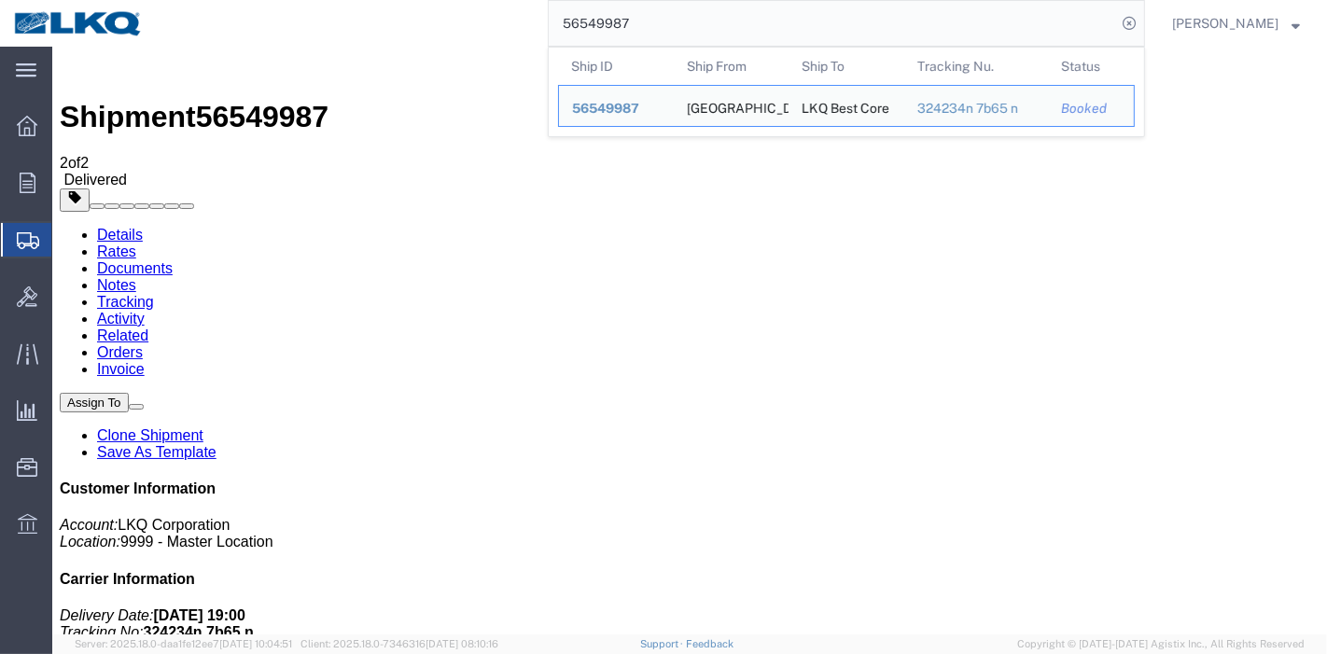
drag, startPoint x: 691, startPoint y: 28, endPoint x: 128, endPoint y: -15, distance: 564.3
click at [128, 0] on html "main_menu Created with Sketch. Collapse Menu Overview Orders Order Manager Crea…" at bounding box center [663, 327] width 1327 height 654
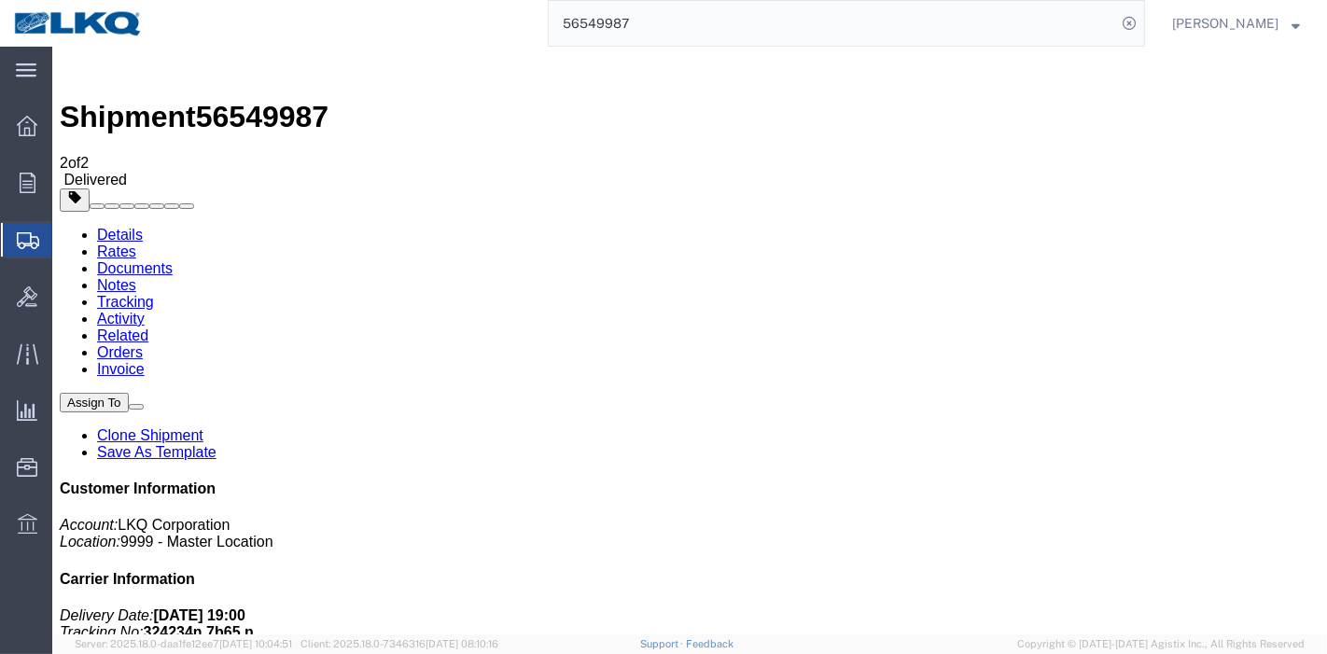
paste input "25433"
type input "56525433"
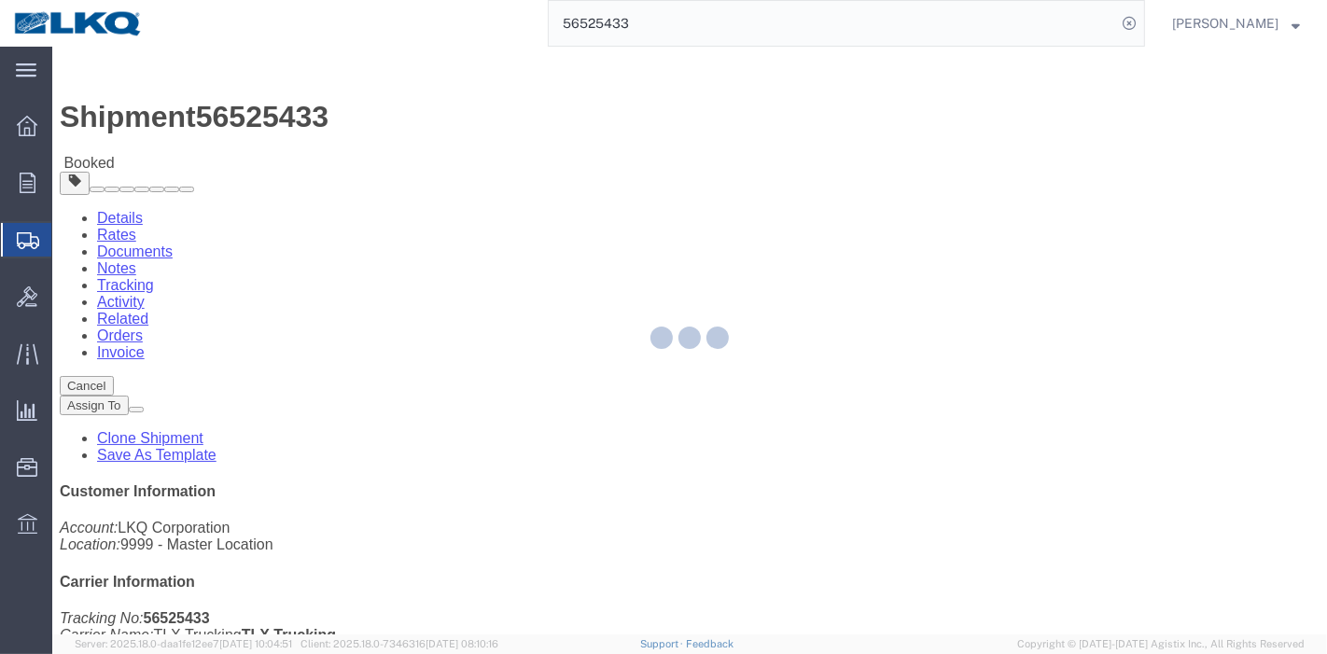
click at [406, 119] on div at bounding box center [689, 341] width 1275 height 588
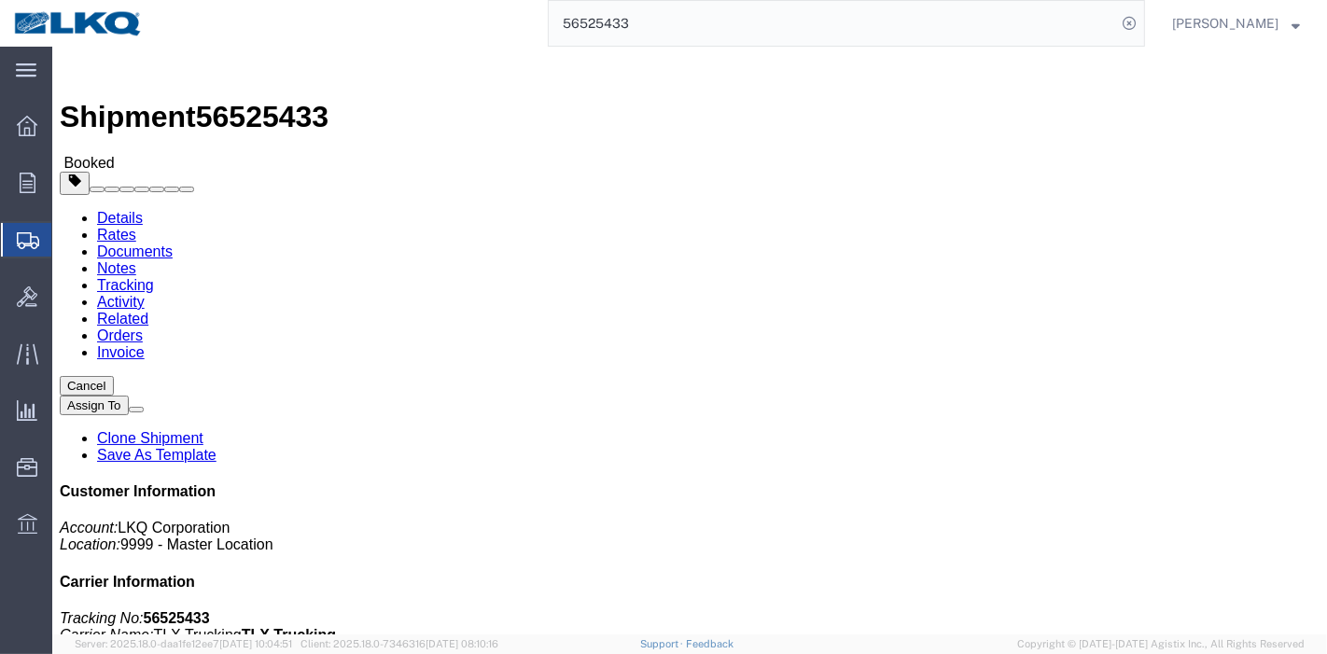
click link "Tracking"
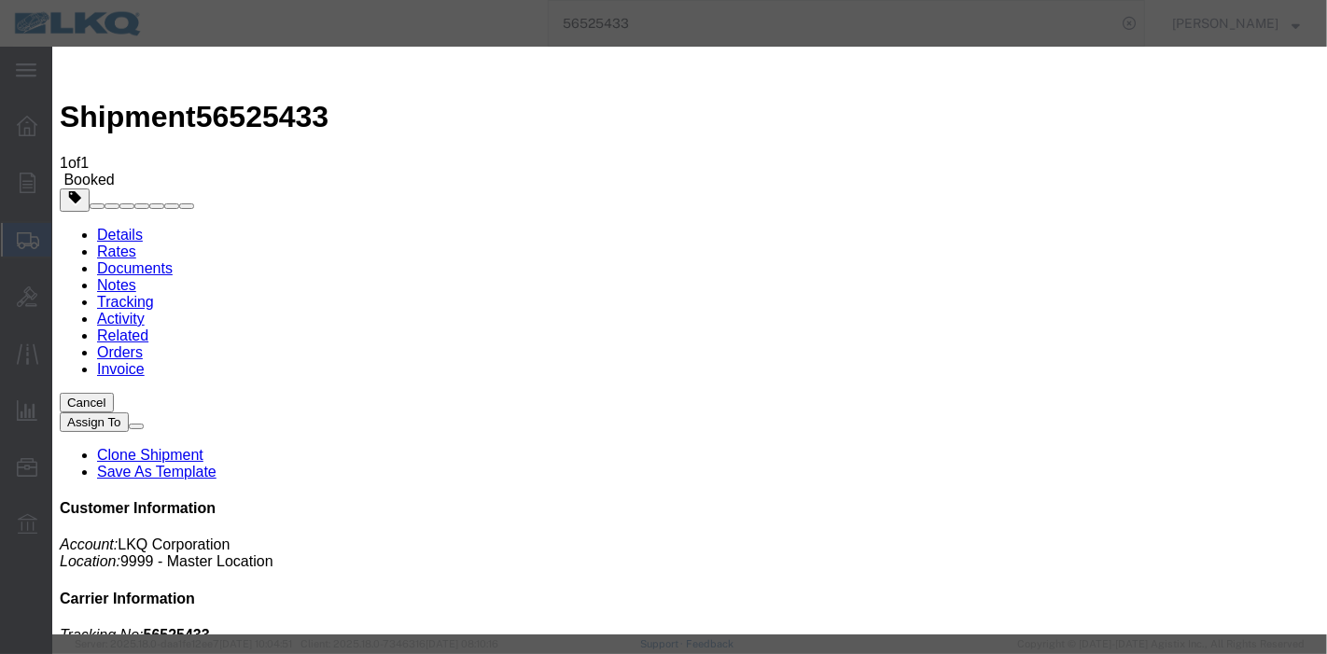
type input "[DATE]"
type input "7:00 PM"
select select "DELIVRED"
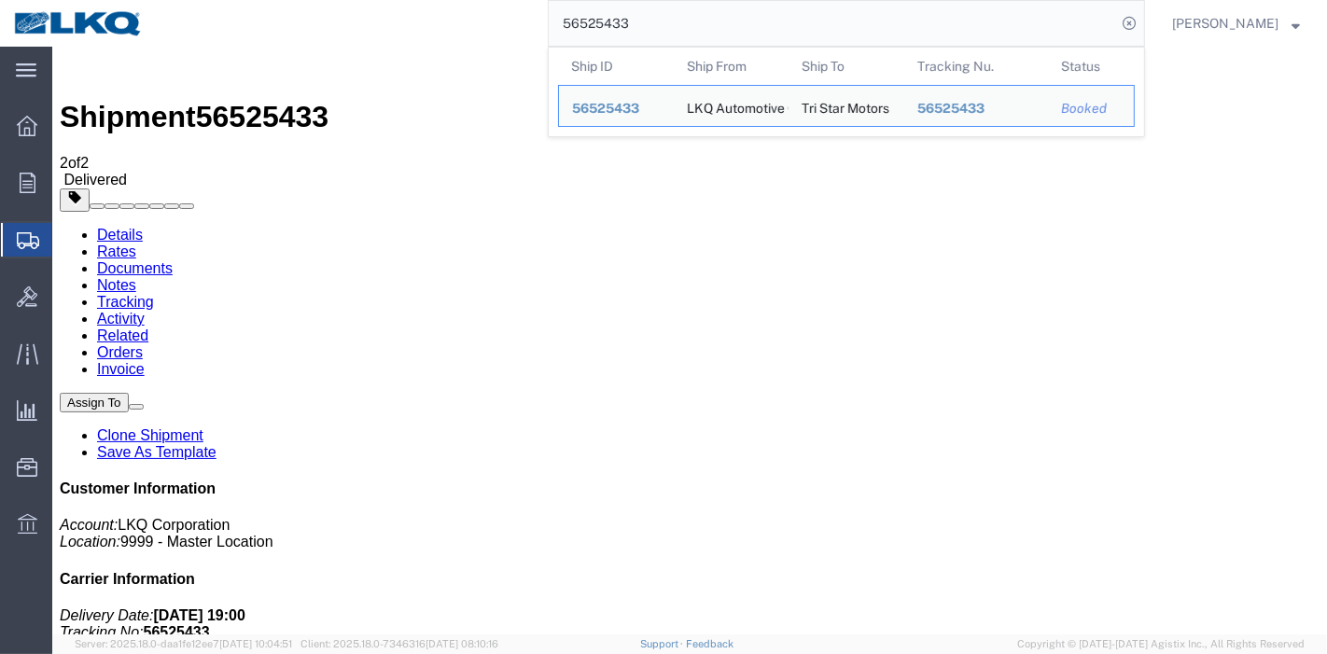
drag, startPoint x: 656, startPoint y: 22, endPoint x: 202, endPoint y: -2, distance: 454.2
click at [202, 0] on html "main_menu Created with Sketch. Collapse Menu Overview Orders Order Manager Crea…" at bounding box center [663, 327] width 1327 height 654
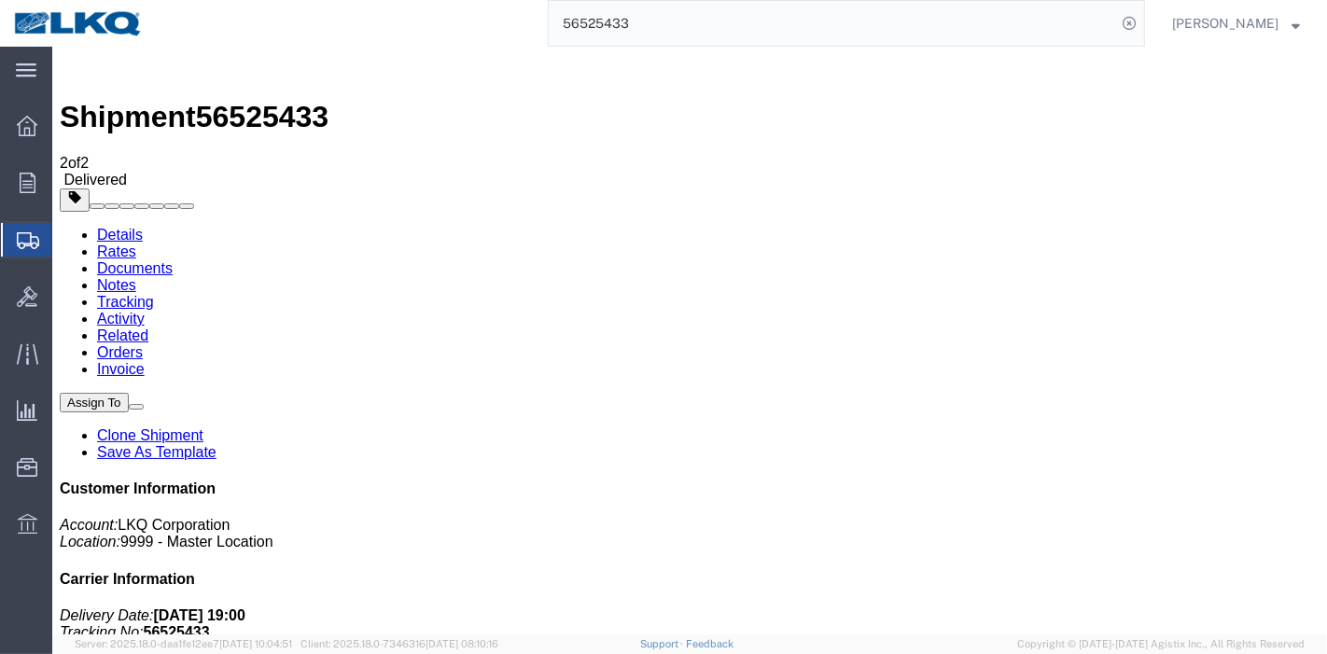
paste input "469747"
type input "56469747"
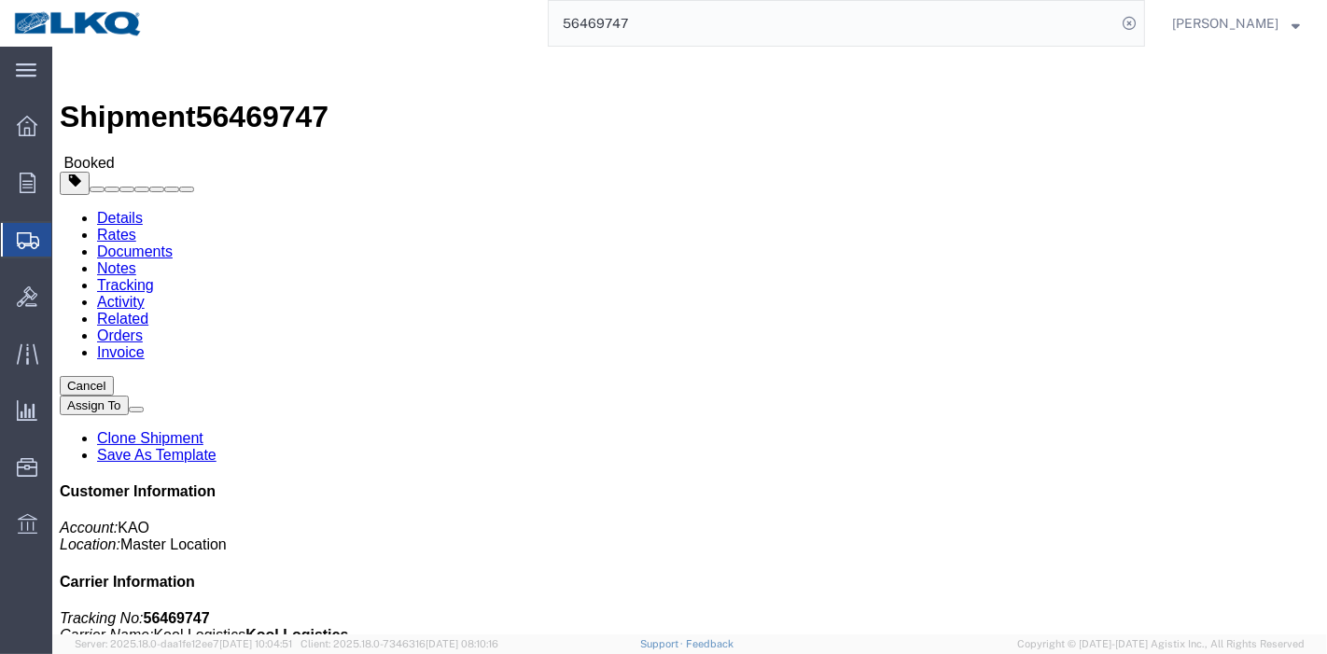
click link "Rates"
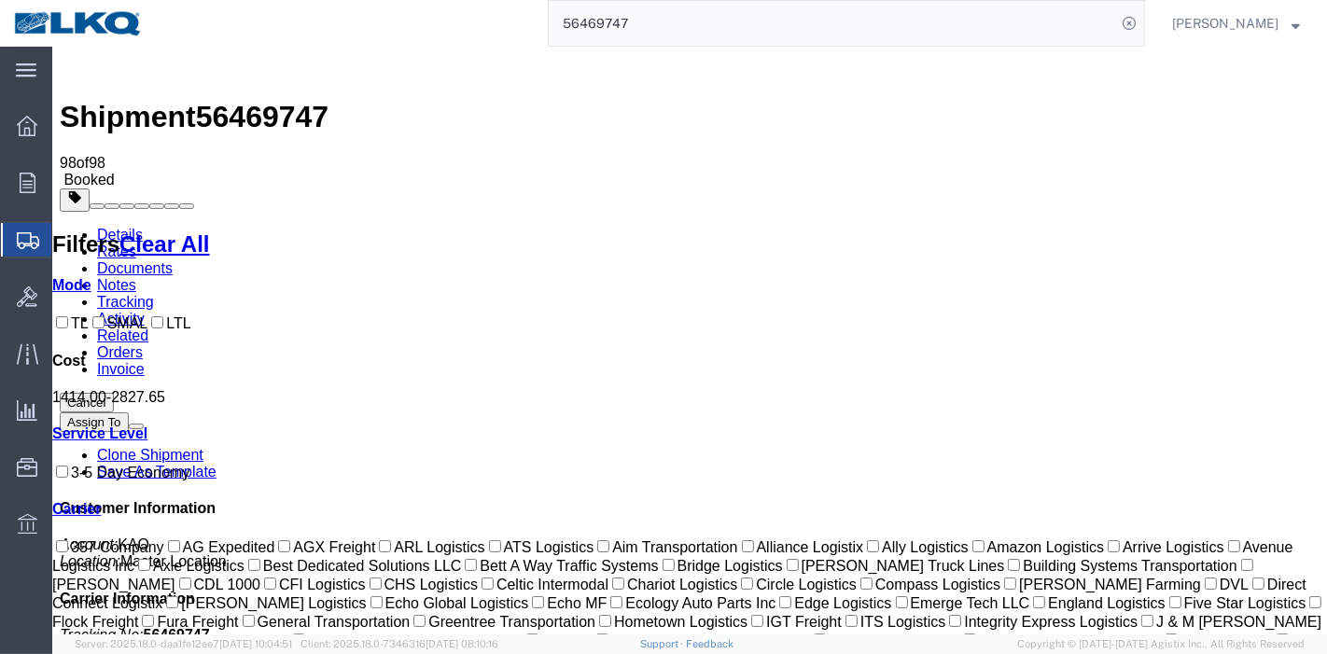
click at [153, 294] on link "Tracking" at bounding box center [124, 302] width 57 height 16
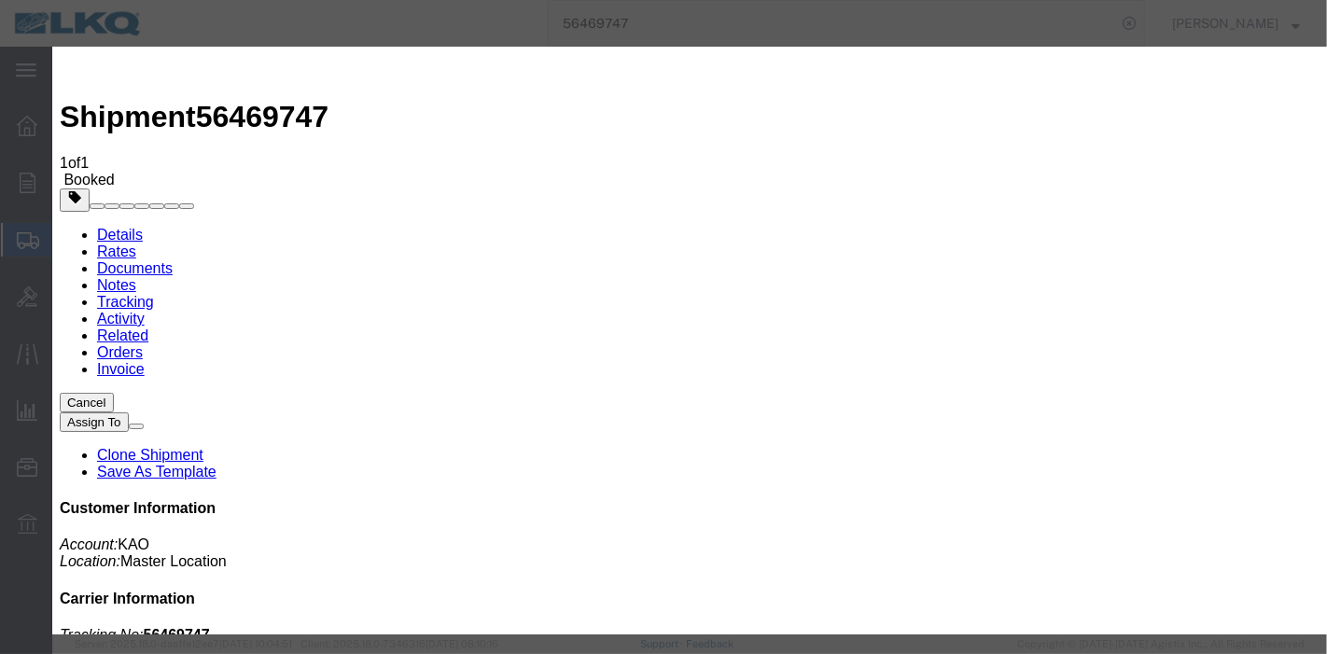
type input "[DATE]"
type input "7:00 PM"
select select "DELIVRED"
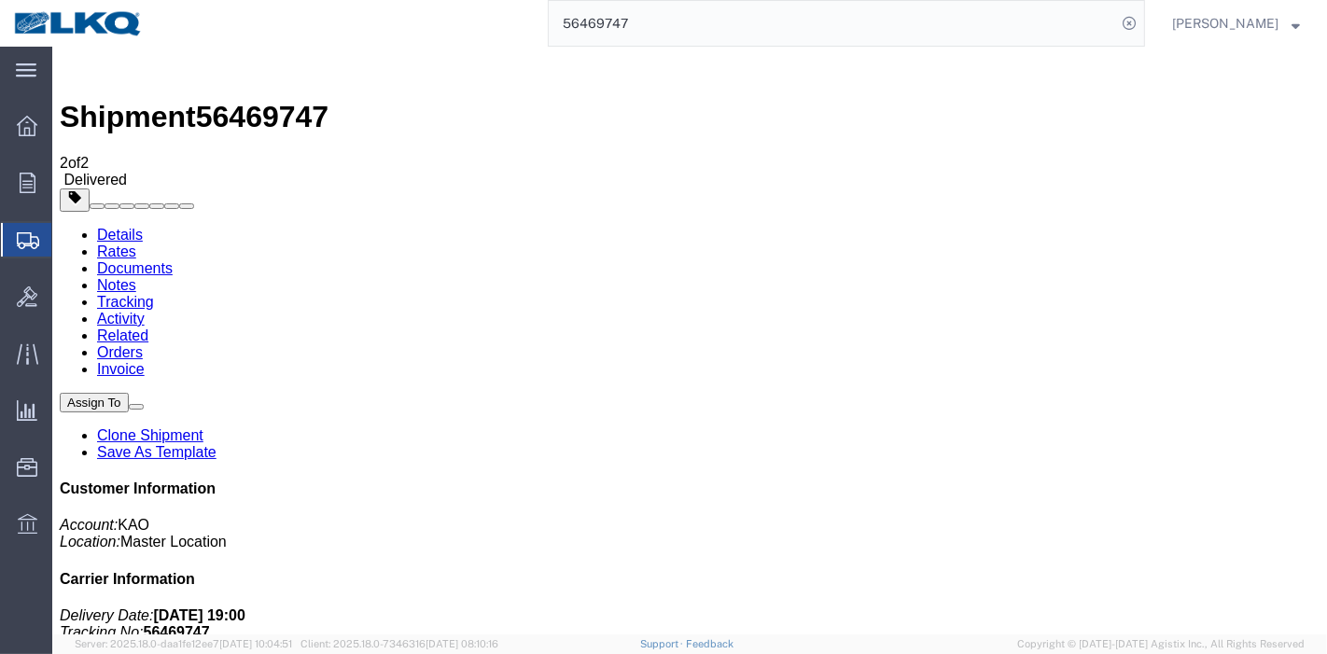
scroll to position [293, 0]
click at [121, 227] on link "Details" at bounding box center [119, 235] width 46 height 16
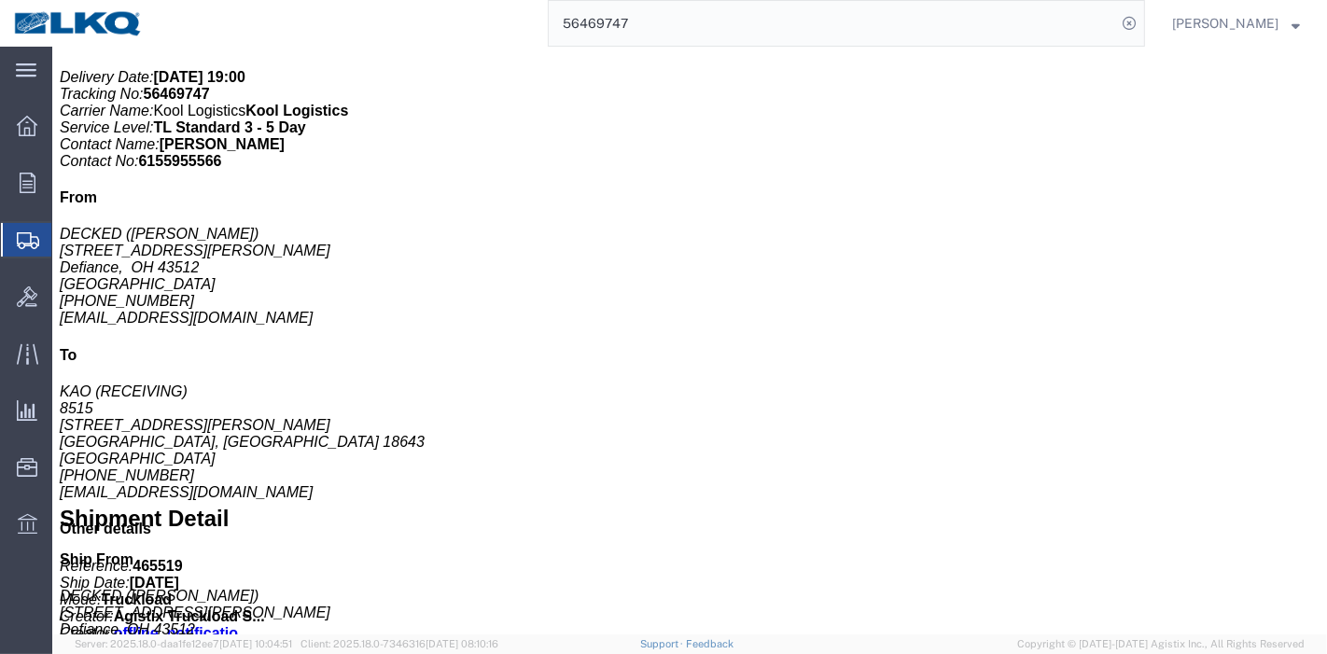
scroll to position [725, 0]
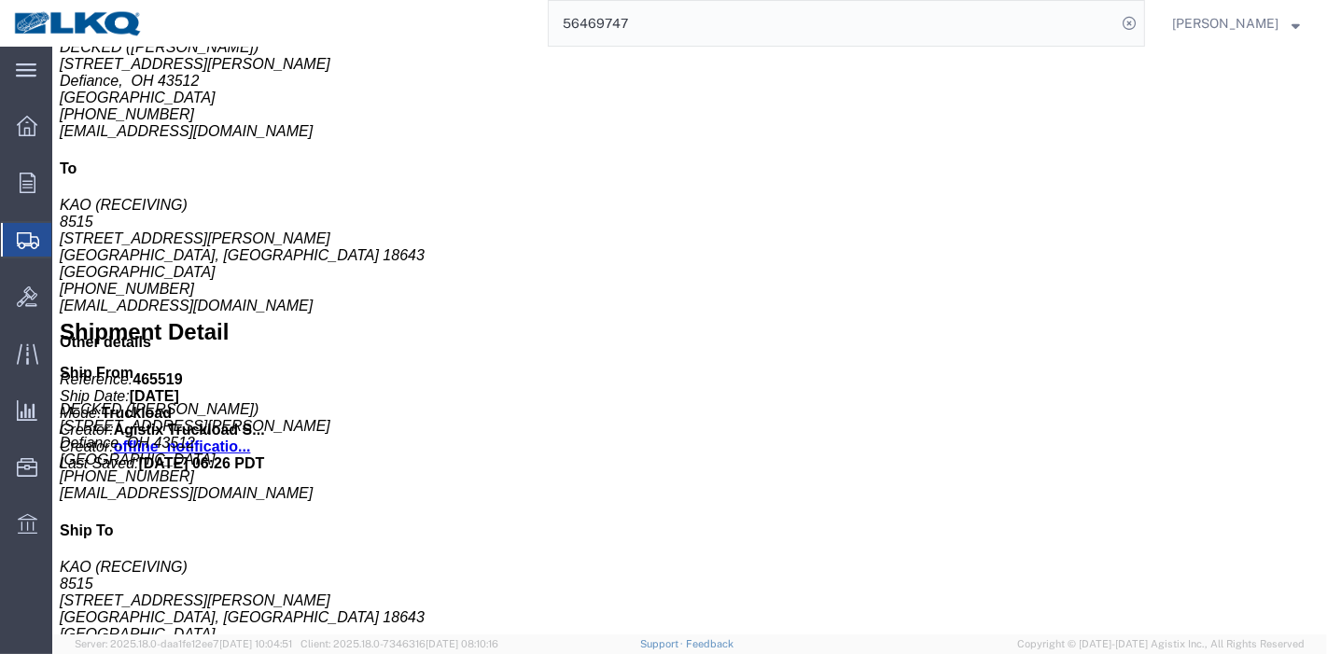
click h4 "Billing"
click button "button"
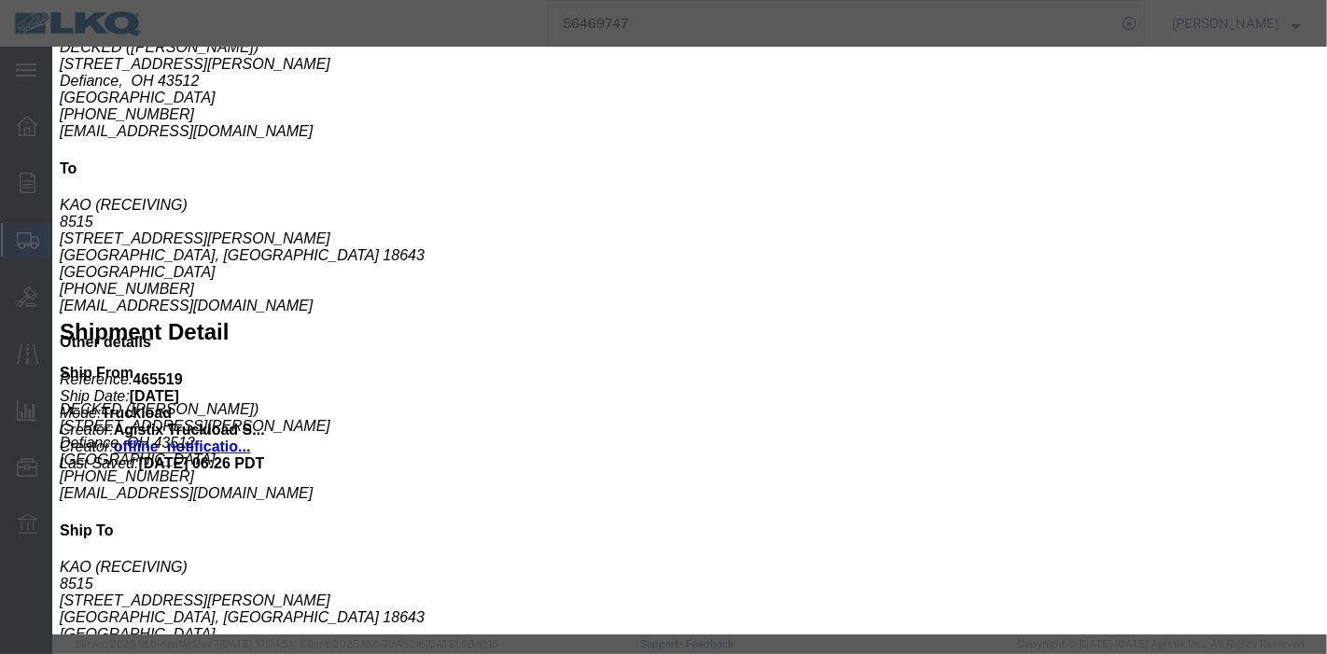
click icon "button"
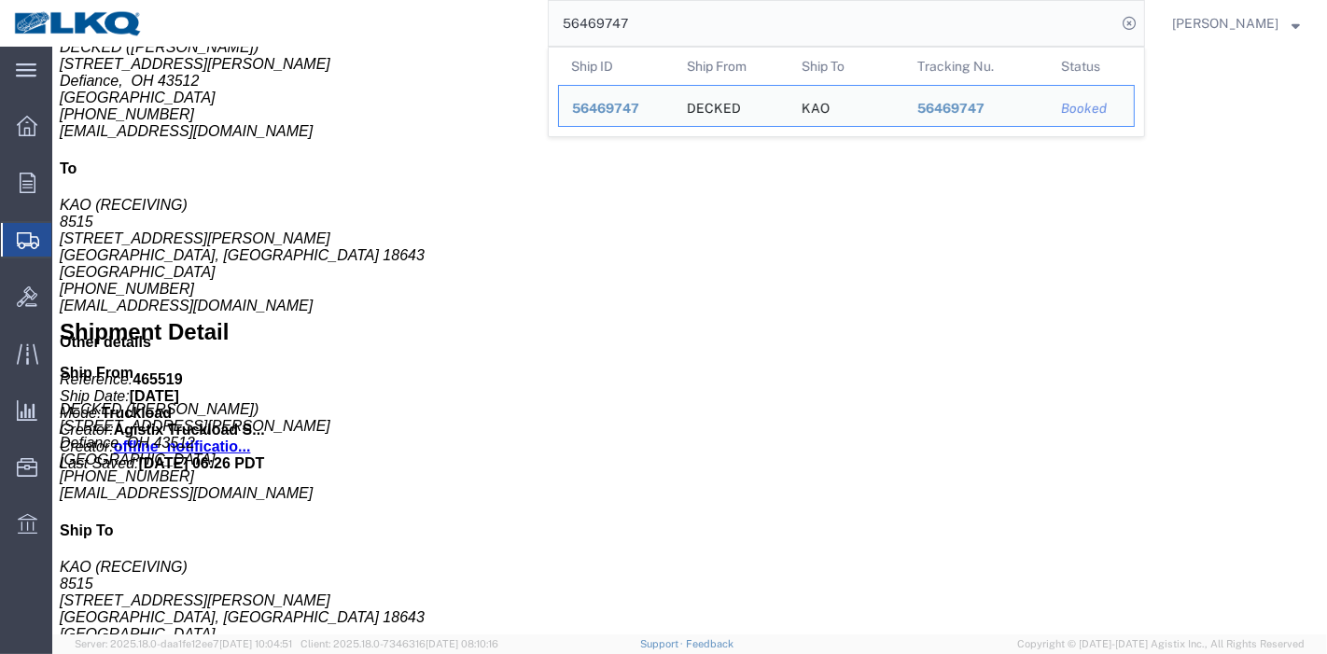
drag, startPoint x: 621, startPoint y: 20, endPoint x: 338, endPoint y: 17, distance: 283.7
click at [338, 17] on div "56469747 Ship ID Ship From Ship To Tracking Nu. Status Ship ID 56469747 Ship Fr…" at bounding box center [651, 23] width 988 height 47
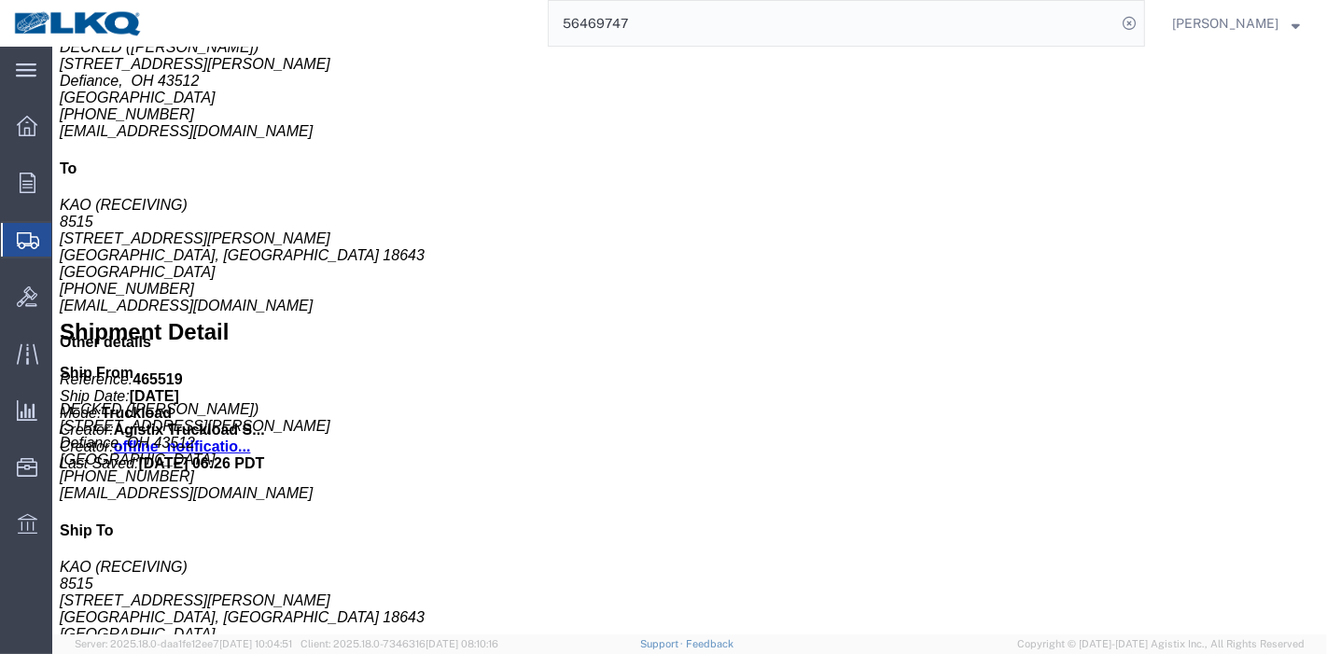
paste input "13513"
type input "56413513"
